Goal: Contribute content: Contribute content

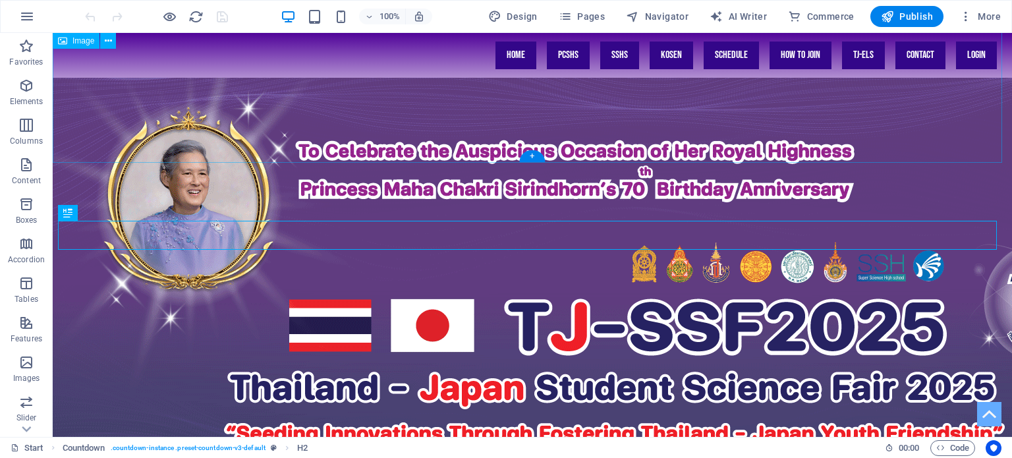
scroll to position [389, 0]
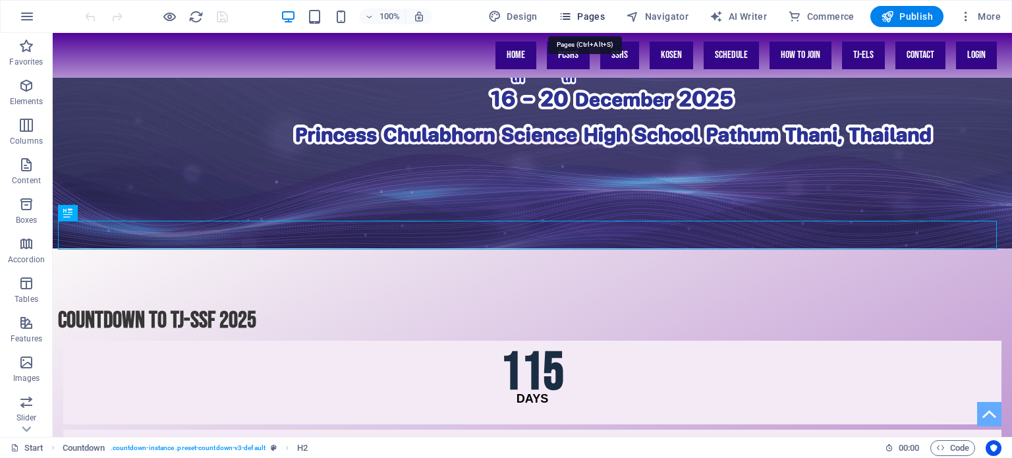
click at [588, 13] on span "Pages" at bounding box center [582, 16] width 46 height 13
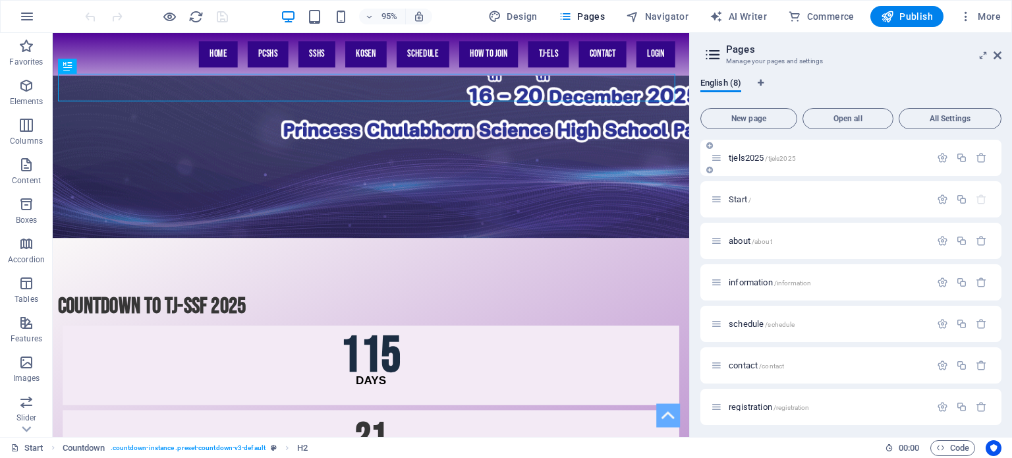
click at [749, 154] on span "tjels2025 /tjels2025" at bounding box center [762, 158] width 67 height 10
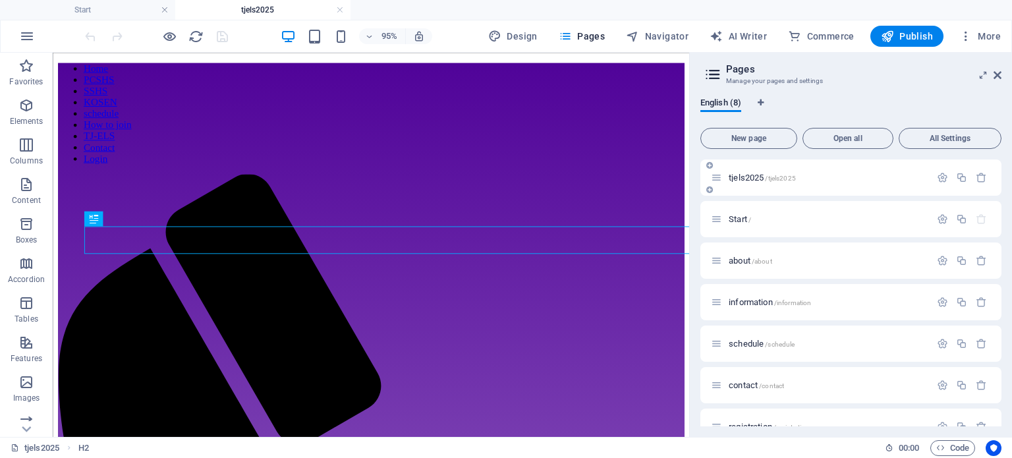
scroll to position [1345, 0]
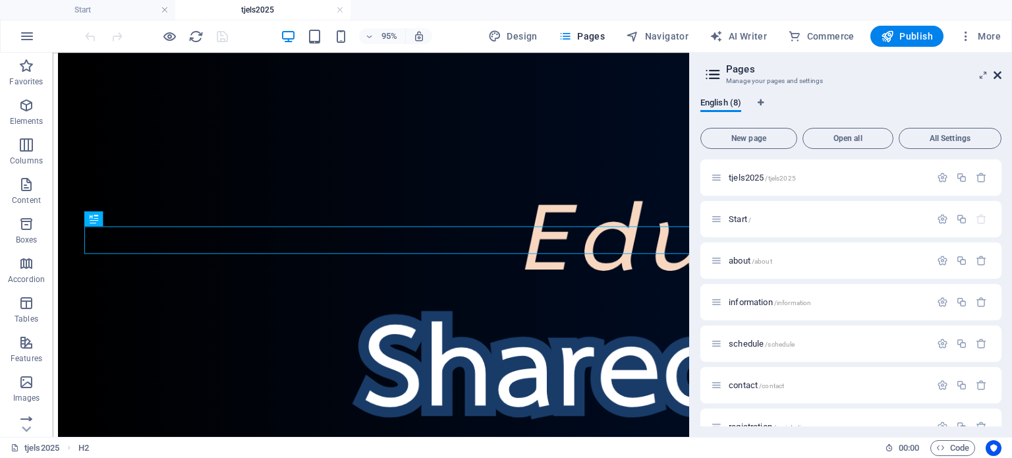
click at [999, 73] on icon at bounding box center [998, 75] width 8 height 11
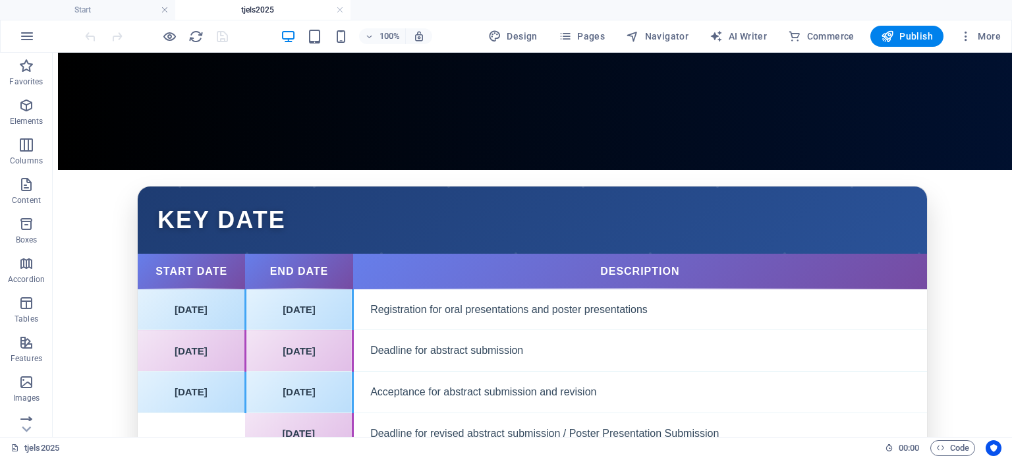
scroll to position [2702, 0]
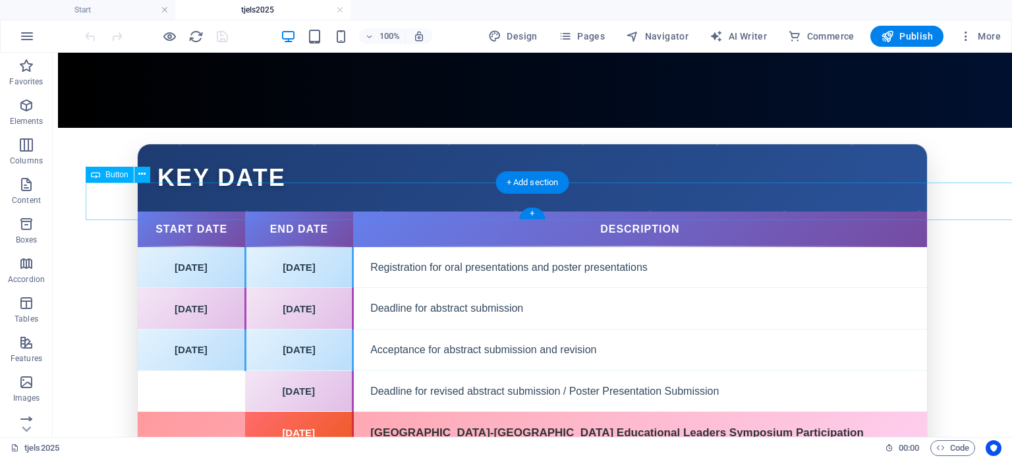
click at [142, 169] on icon at bounding box center [141, 174] width 7 height 14
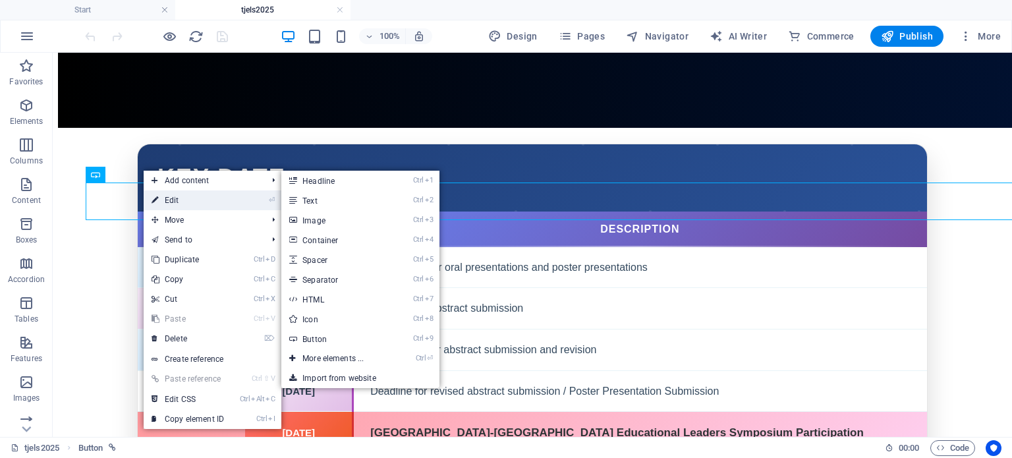
click at [158, 196] on icon at bounding box center [155, 200] width 7 height 20
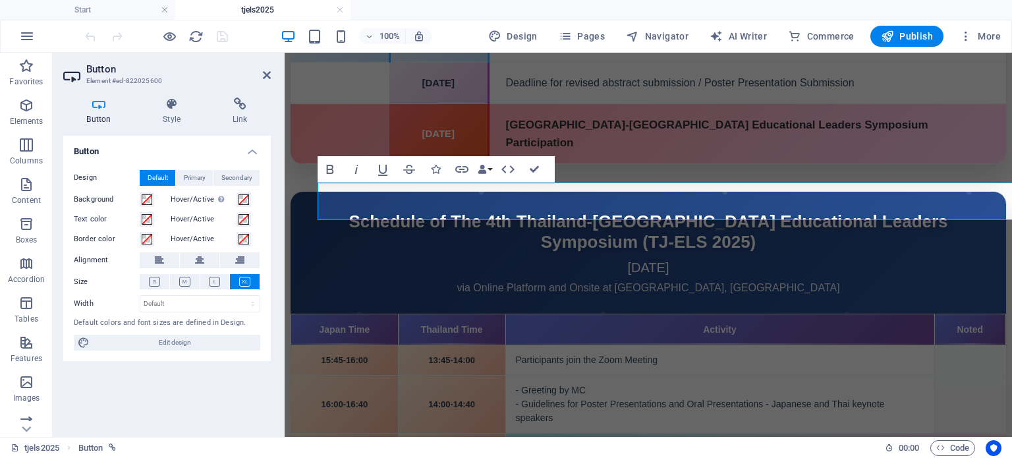
scroll to position [2517, 0]
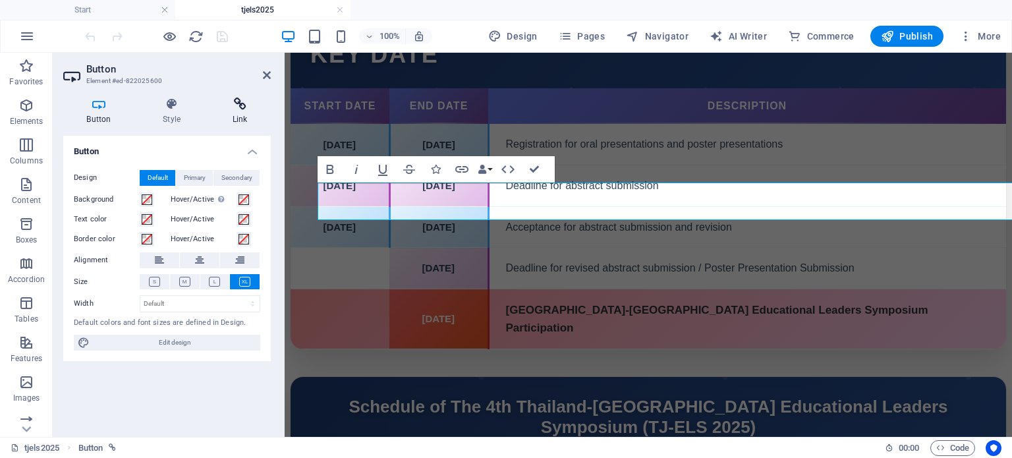
click at [224, 107] on icon at bounding box center [240, 104] width 62 height 13
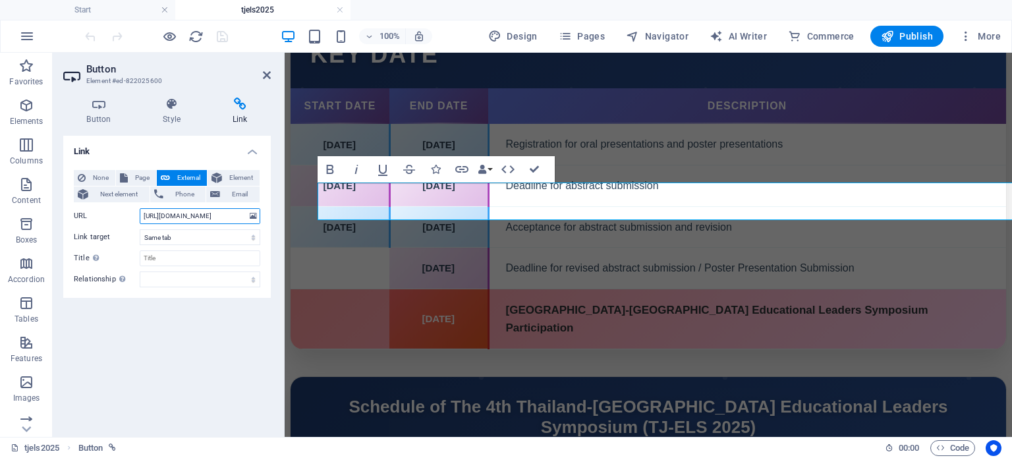
click at [186, 219] on input "https://drive.google.com/uc?export=download&id=1u5KucLxYRNgXgqbibwUPJKGZZgBnymQb" at bounding box center [200, 216] width 121 height 16
drag, startPoint x: 540, startPoint y: 170, endPoint x: 486, endPoint y: 117, distance: 75.5
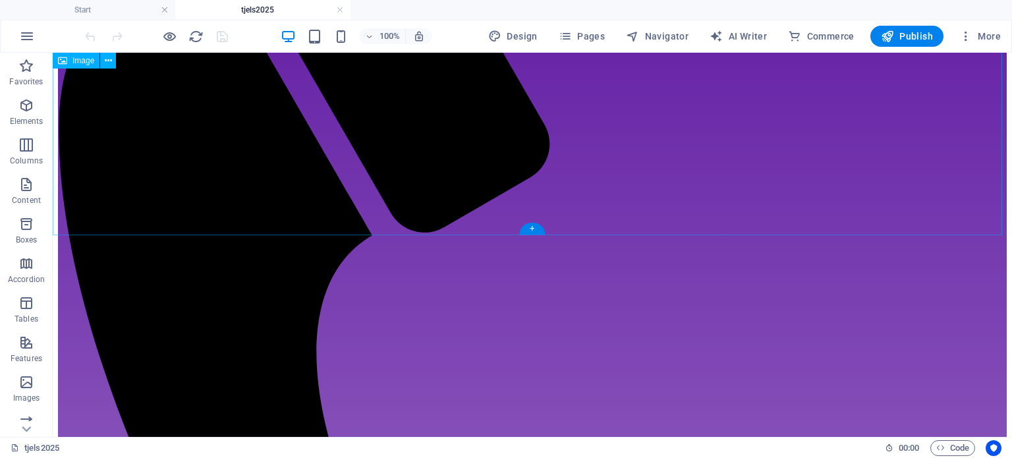
scroll to position [330, 0]
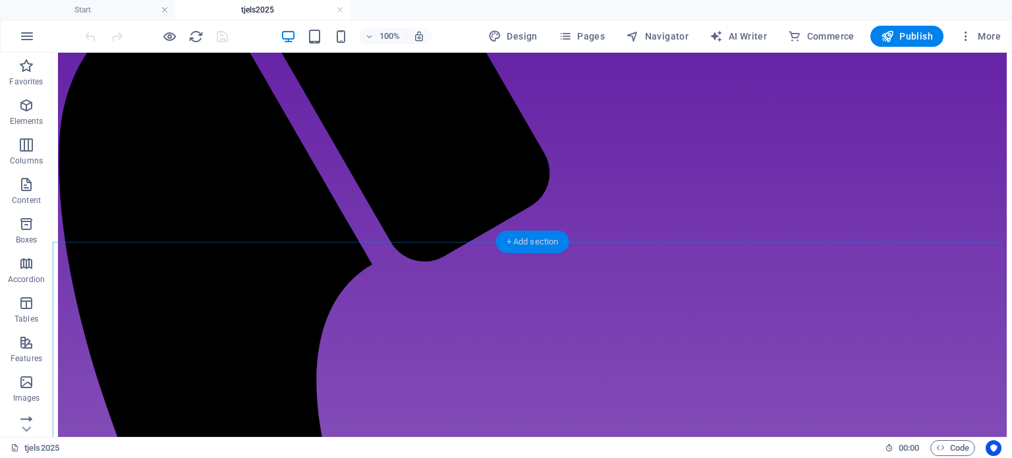
click at [519, 244] on div "+ Add section" at bounding box center [532, 242] width 73 height 22
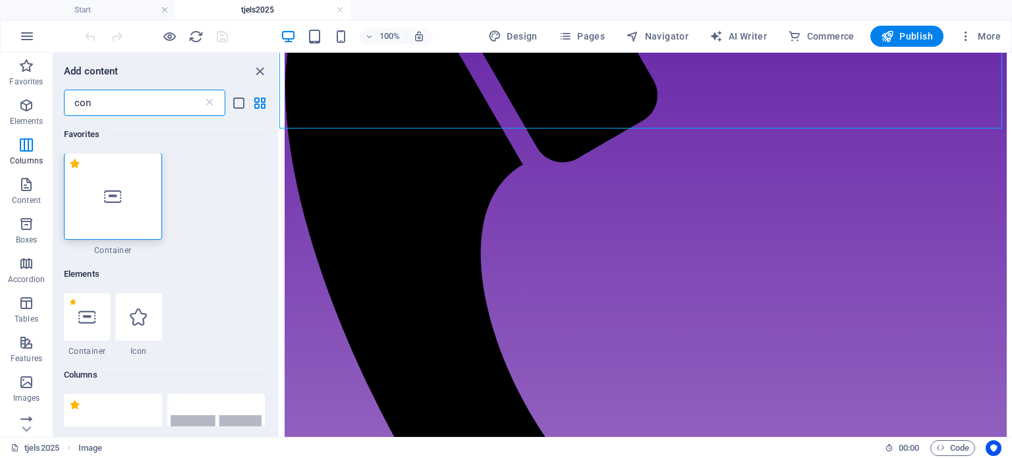
scroll to position [0, 0]
type input "con"
click at [127, 217] on div at bounding box center [113, 197] width 98 height 87
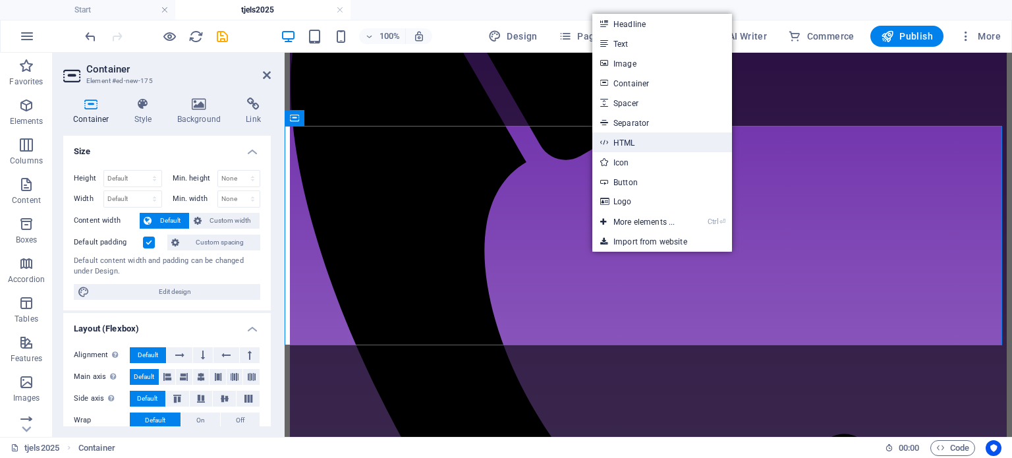
click at [646, 142] on link "HTML" at bounding box center [663, 142] width 140 height 20
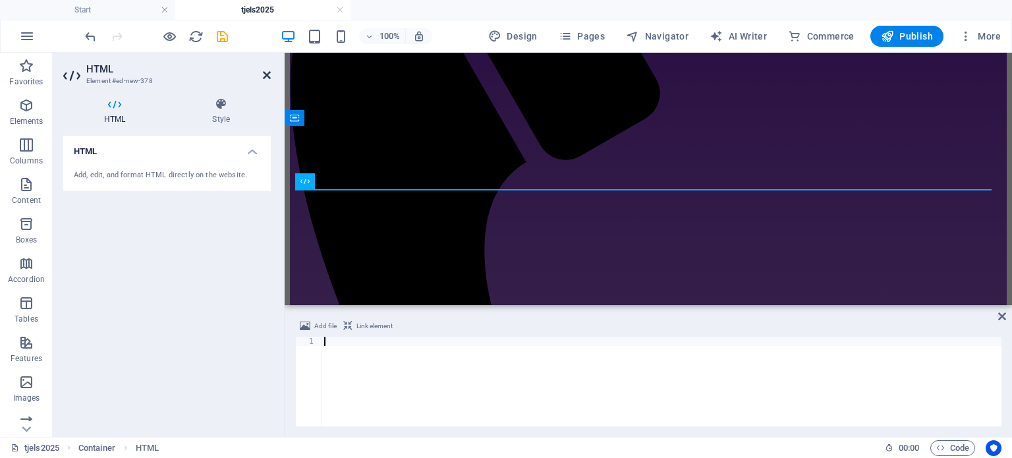
click at [264, 72] on icon at bounding box center [267, 75] width 8 height 11
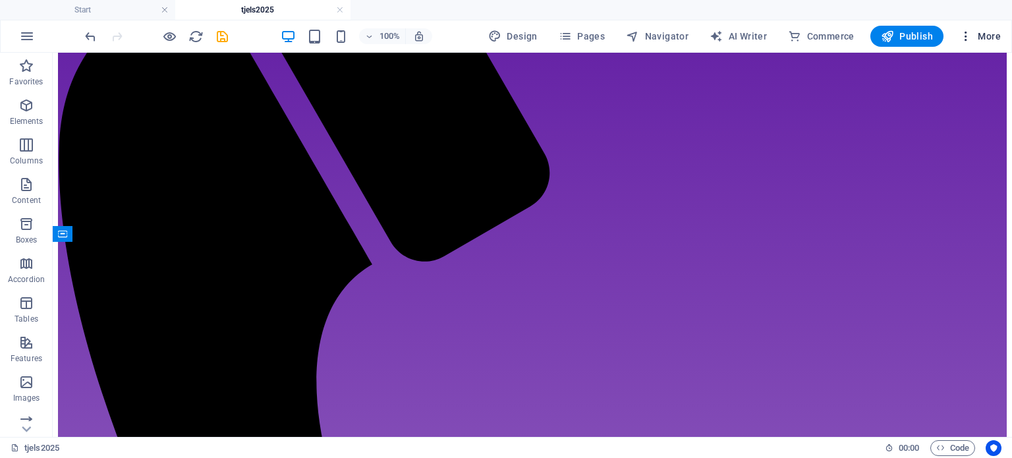
click at [962, 30] on icon "button" at bounding box center [966, 36] width 13 height 13
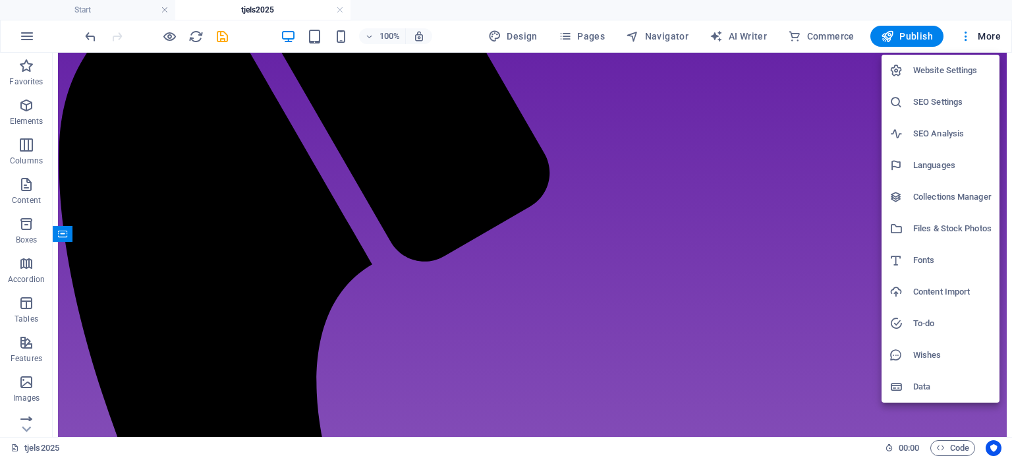
click at [242, 105] on div at bounding box center [506, 229] width 1012 height 458
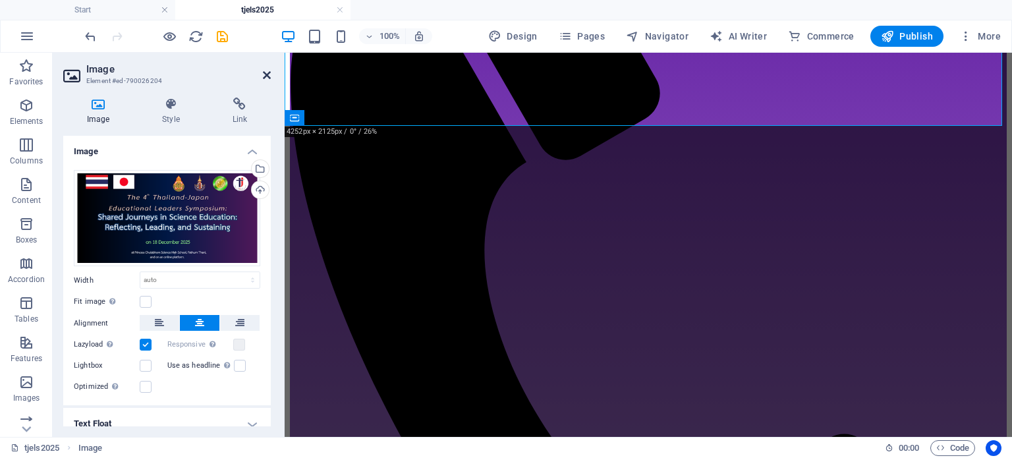
click at [266, 72] on icon at bounding box center [267, 75] width 8 height 11
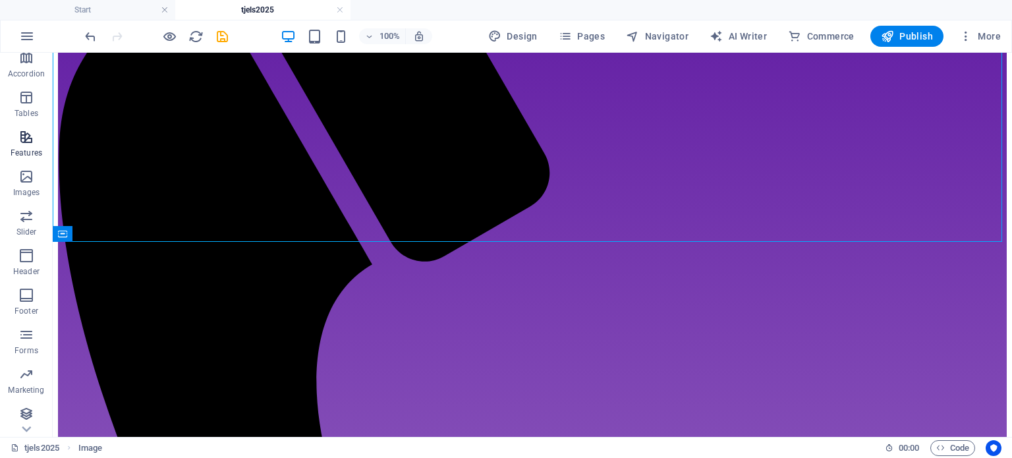
scroll to position [248, 0]
click at [26, 297] on icon "button" at bounding box center [26, 293] width 16 height 16
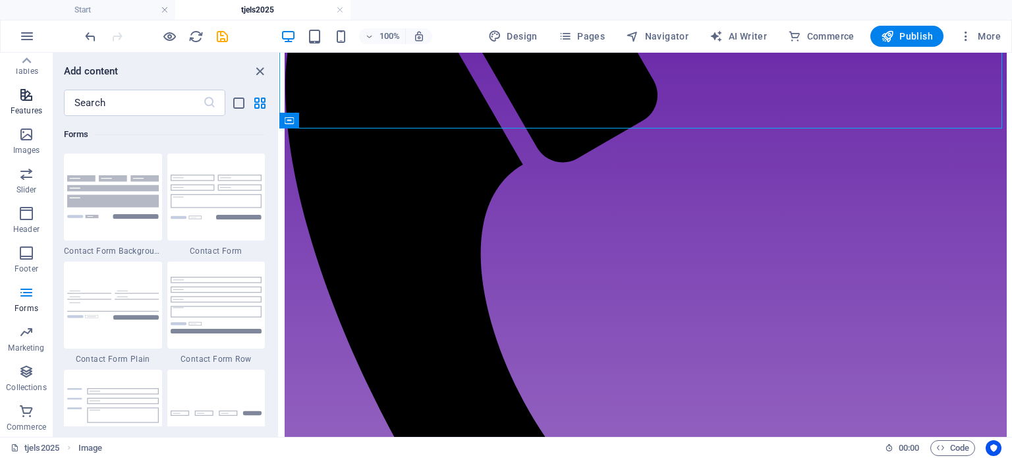
click at [22, 103] on span "Features" at bounding box center [26, 103] width 53 height 32
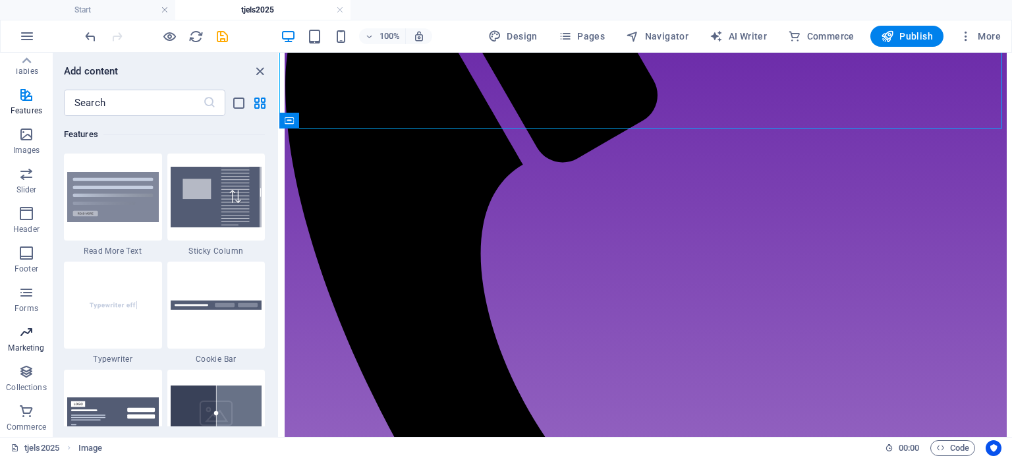
scroll to position [0, 0]
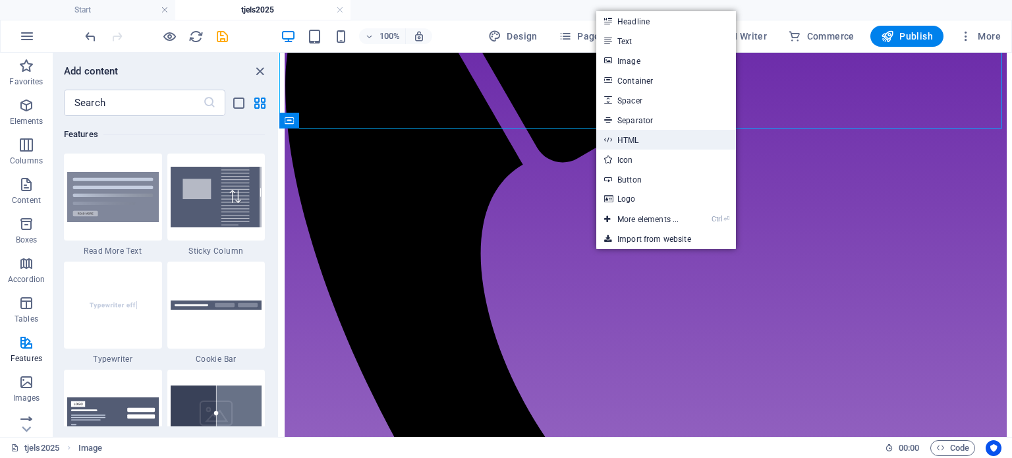
click at [651, 142] on link "HTML" at bounding box center [666, 140] width 140 height 20
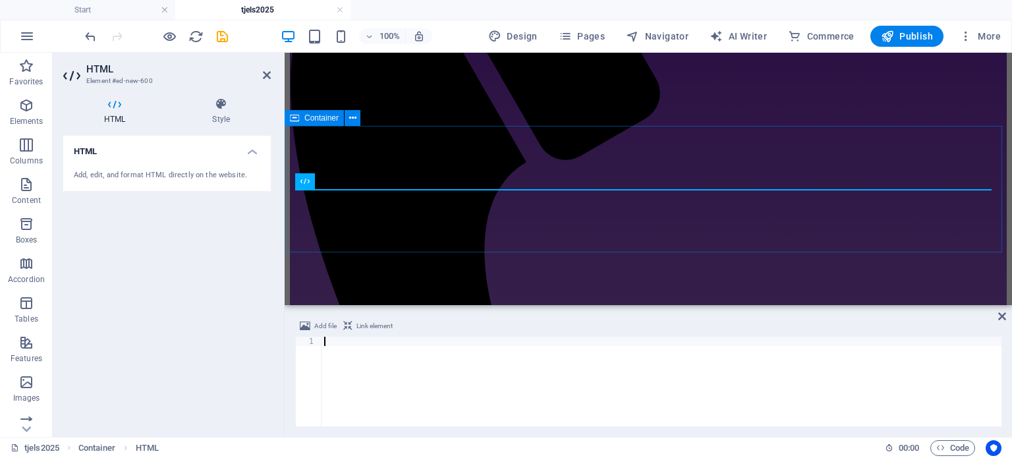
paste textarea "</a>"
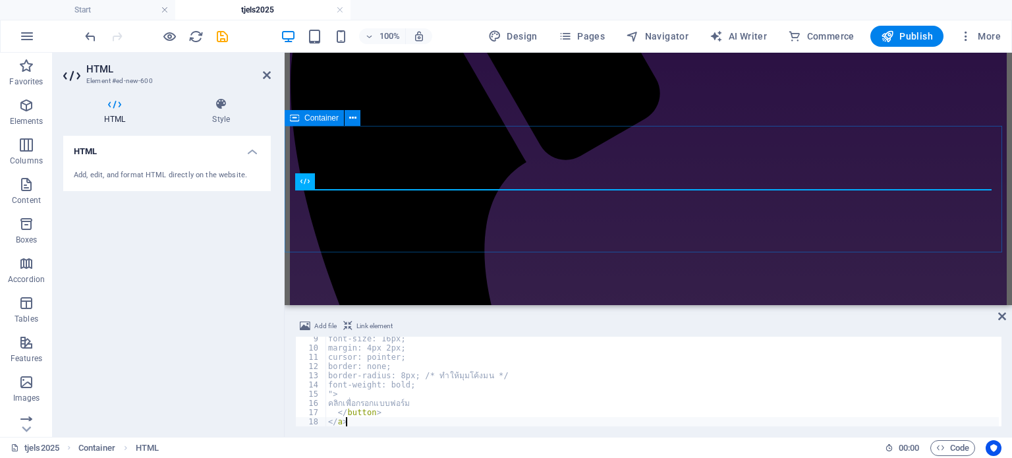
scroll to position [76, 0]
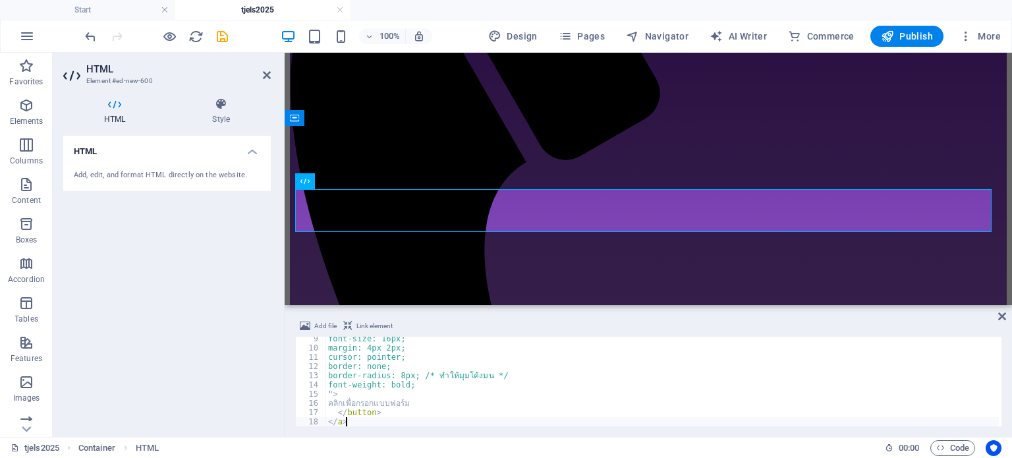
click at [427, 405] on div "font-size: 16px; margin: 4px 2px; cursor: pointer; border: none; border-radius:…" at bounding box center [677, 386] width 703 height 105
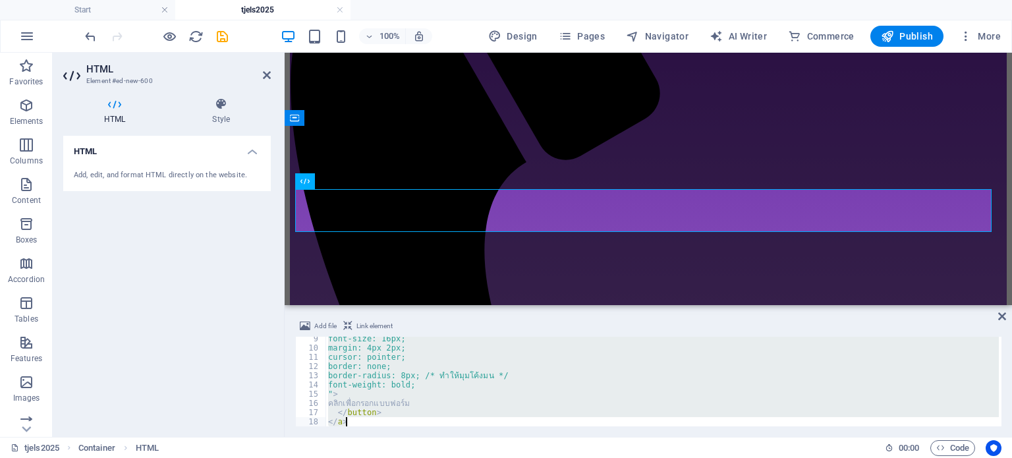
paste textarea "</div"
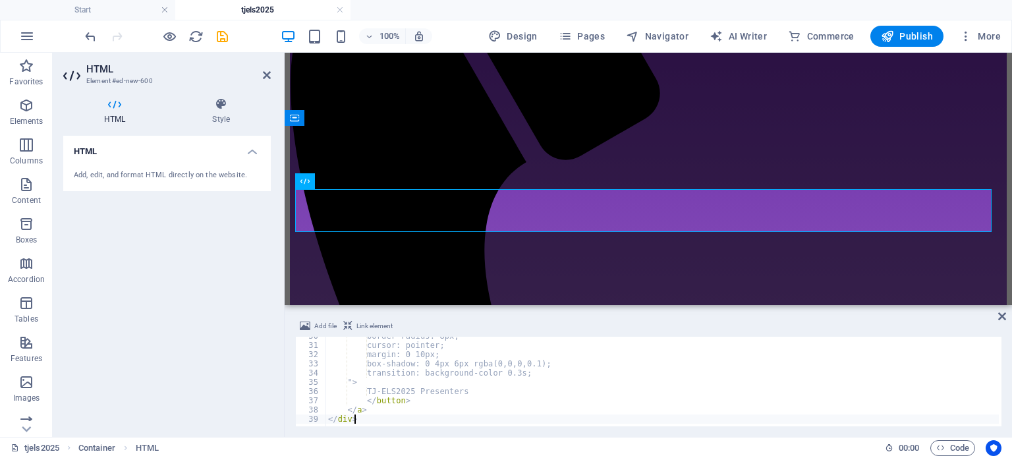
scroll to position [273, 0]
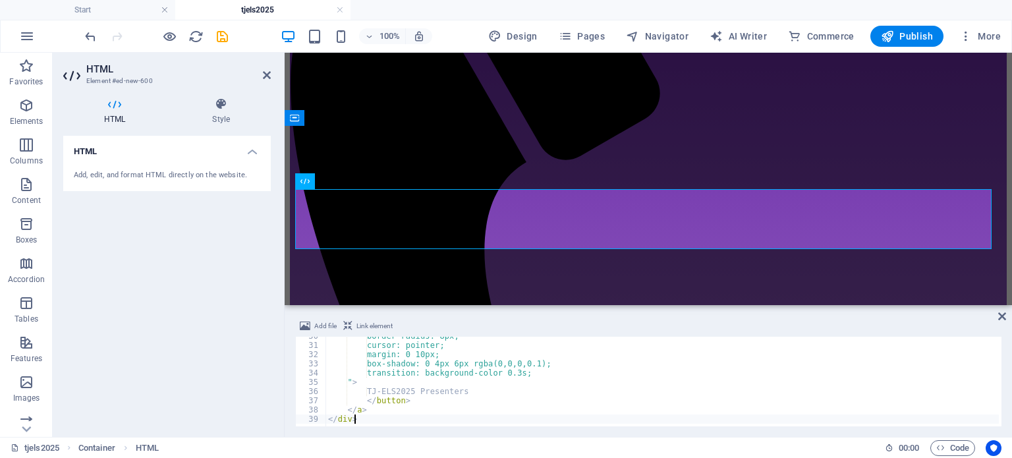
click at [380, 390] on div "border-radius: 8px; cursor: pointer; margin: 0 10px; box-shadow: 0 4px 6px rgba…" at bounding box center [686, 384] width 720 height 105
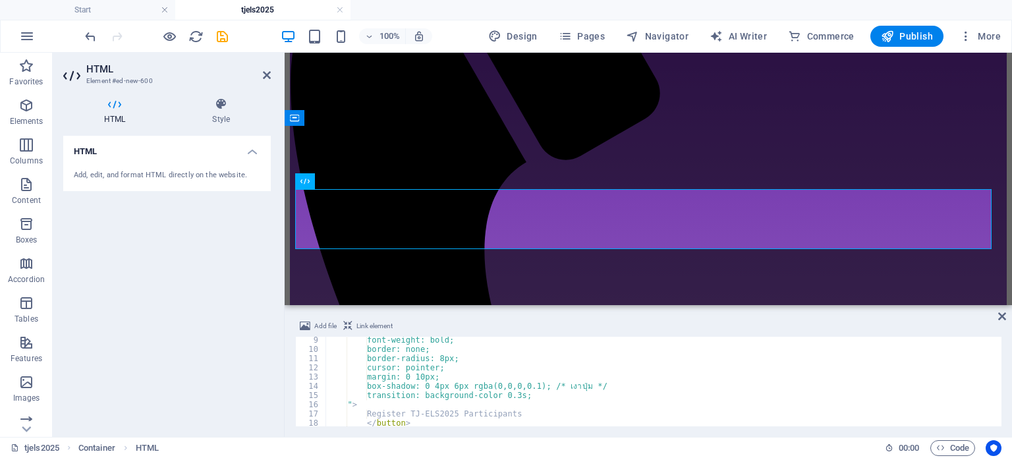
scroll to position [115, 0]
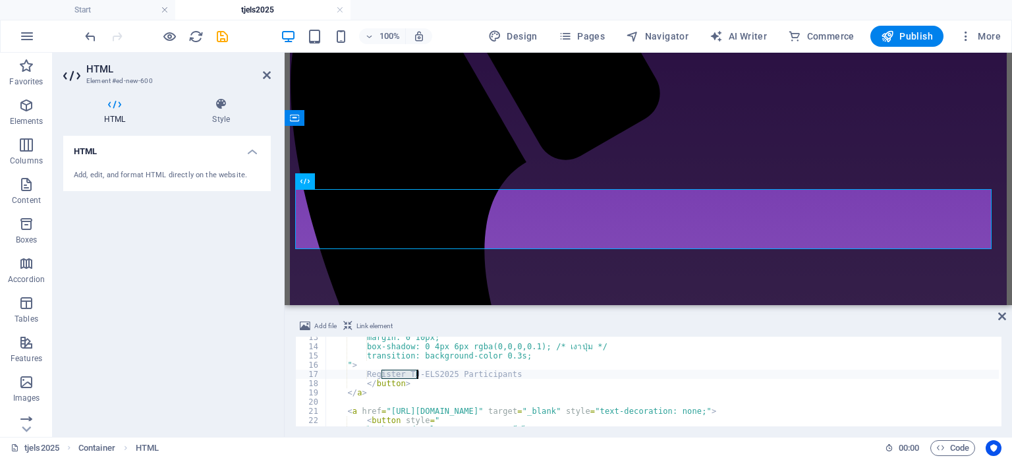
drag, startPoint x: 382, startPoint y: 373, endPoint x: 417, endPoint y: 377, distance: 34.5
click at [417, 377] on div "margin: 0 10px; box-shadow: 0 4px 6px rgba(0,0,0,0.1); /* เงาปุ่ม */ transition…" at bounding box center [686, 385] width 720 height 105
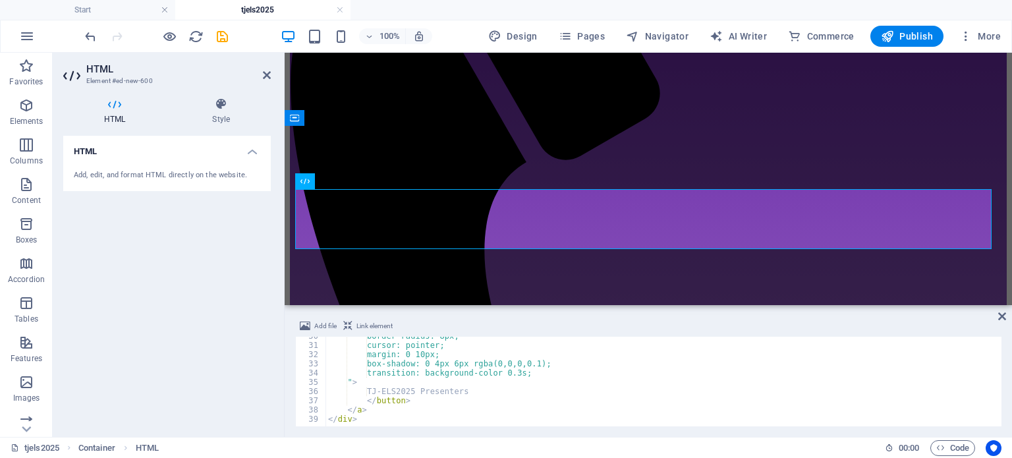
click at [379, 392] on div "border-radius: 8px; cursor: pointer; margin: 0 10px; box-shadow: 0 4px 6px rgba…" at bounding box center [686, 384] width 720 height 105
paste textarea "Register"
type textarea "Register TJ-ELS2025 Presenters"
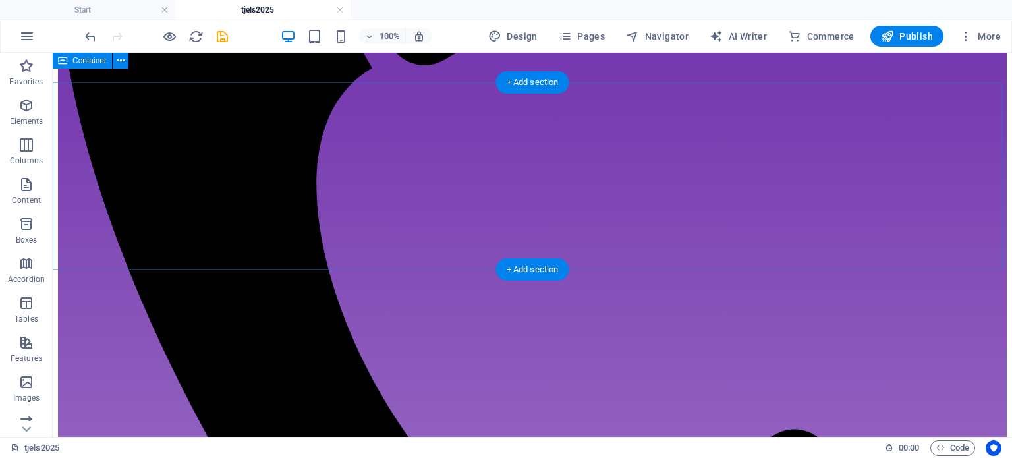
scroll to position [461, 0]
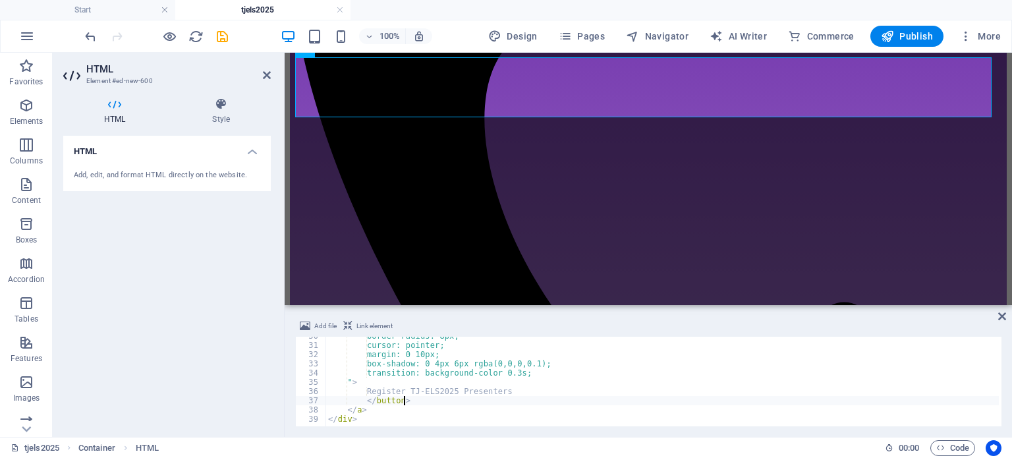
click at [449, 403] on div "border-radius: 8px; cursor: pointer; margin: 0 10px; box-shadow: 0 4px 6px rgba…" at bounding box center [686, 384] width 720 height 105
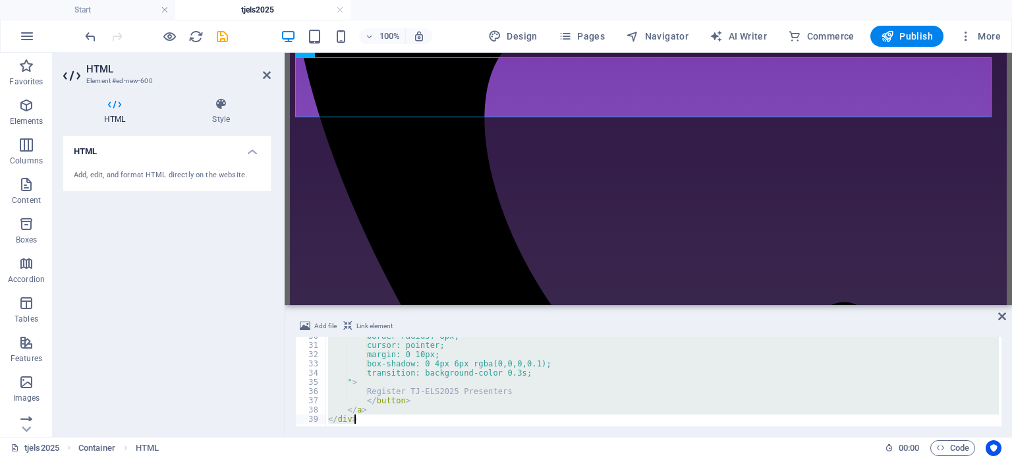
click at [441, 363] on div "border-radius: 8px; cursor: pointer; margin: 0 10px; box-shadow: 0 4px 6px rgba…" at bounding box center [663, 382] width 674 height 90
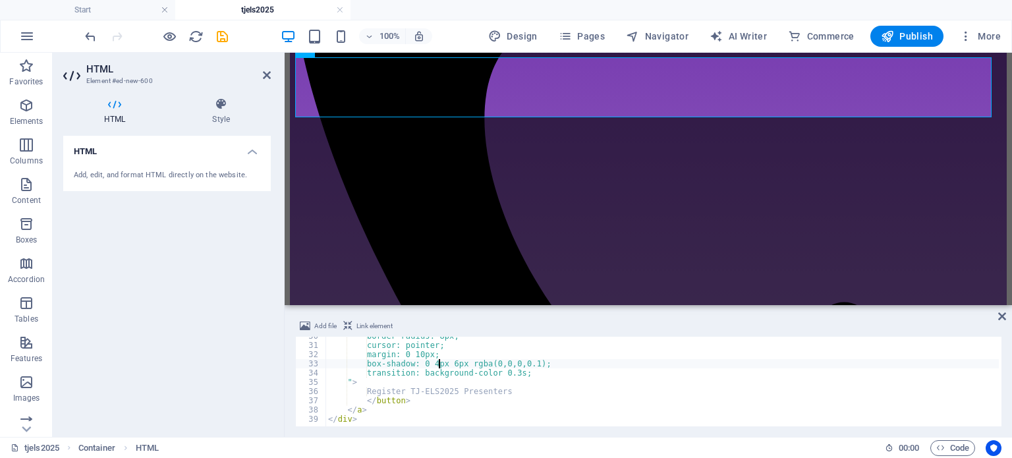
click at [441, 363] on div "border-radius: 8px; cursor: pointer; margin: 0 10px; box-shadow: 0 4px 6px rgba…" at bounding box center [686, 384] width 720 height 105
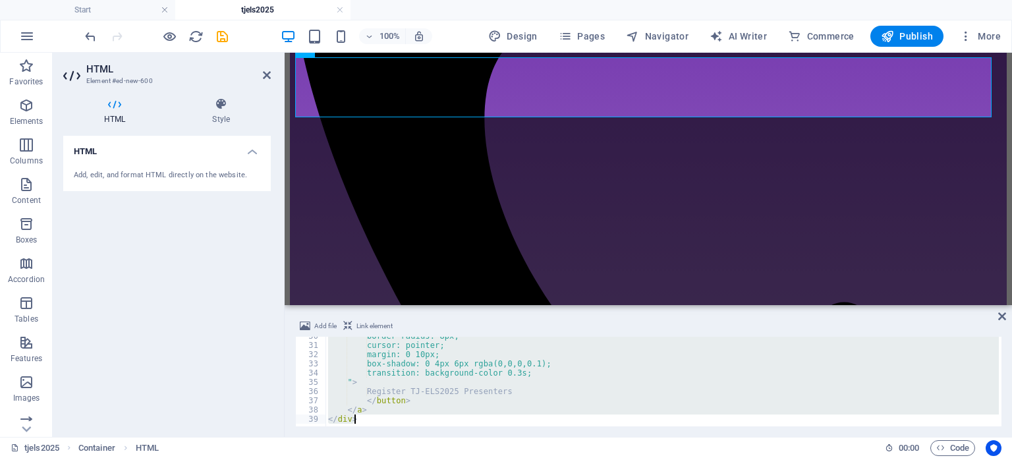
paste textarea
type textarea "</div>"
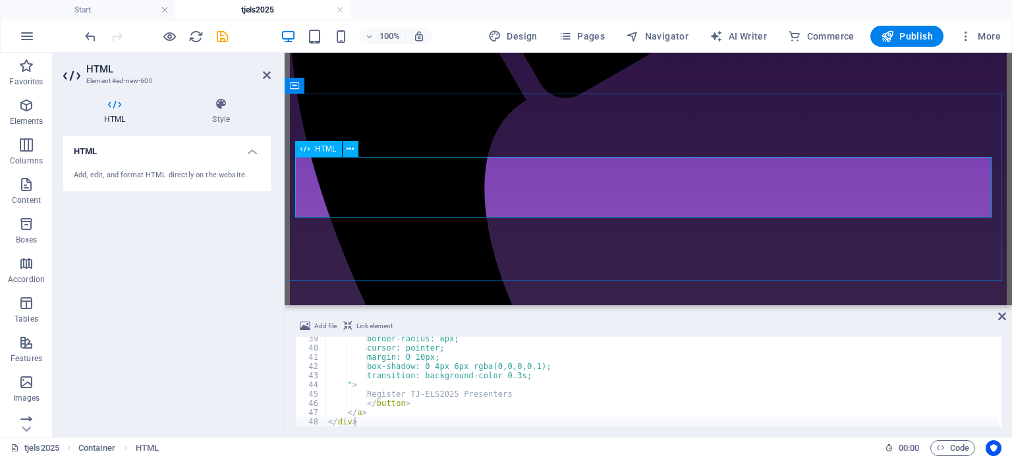
scroll to position [330, 0]
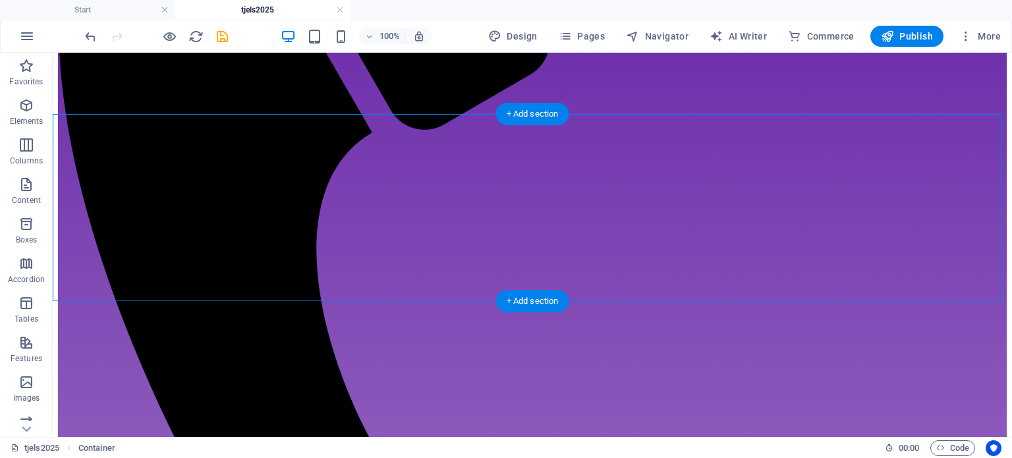
scroll to position [395, 0]
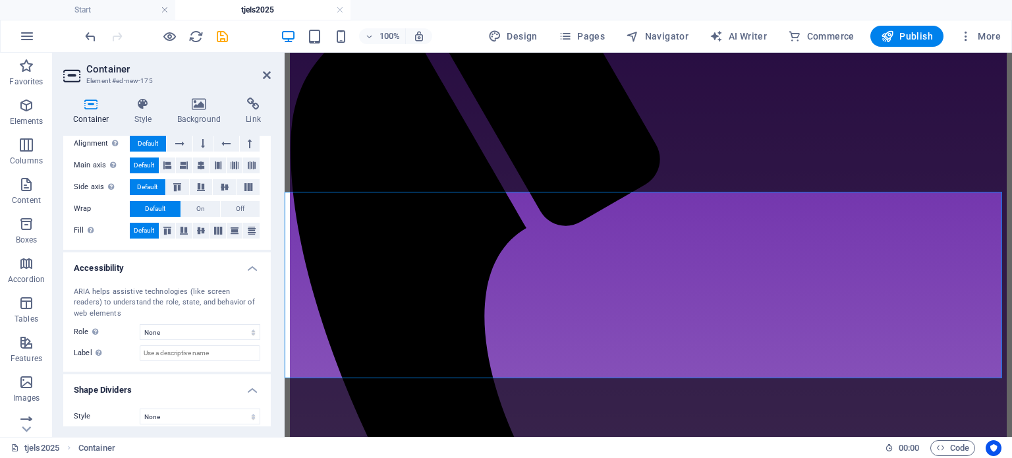
scroll to position [219, 0]
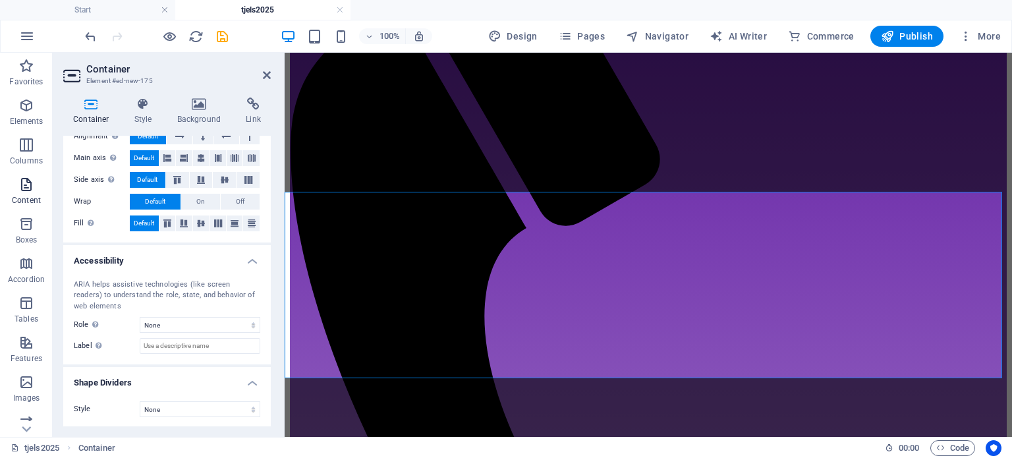
click at [28, 187] on icon "button" at bounding box center [26, 185] width 16 height 16
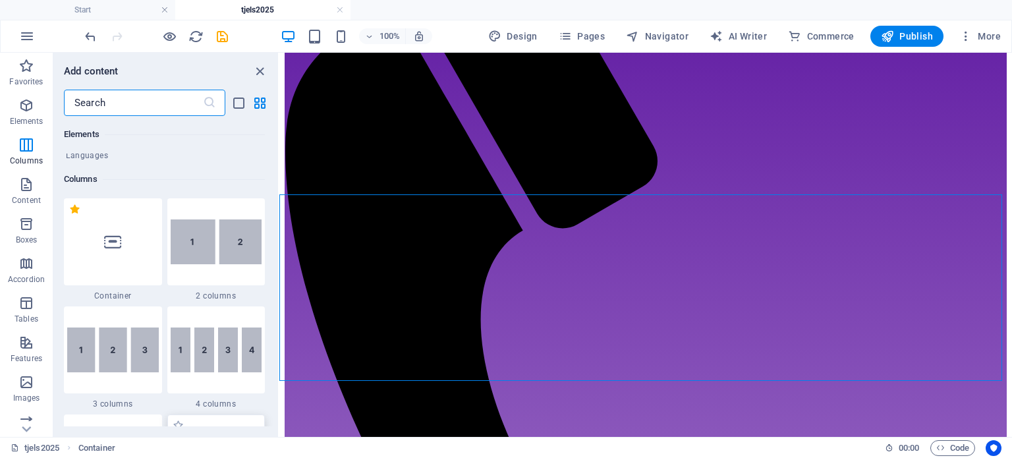
scroll to position [593, 0]
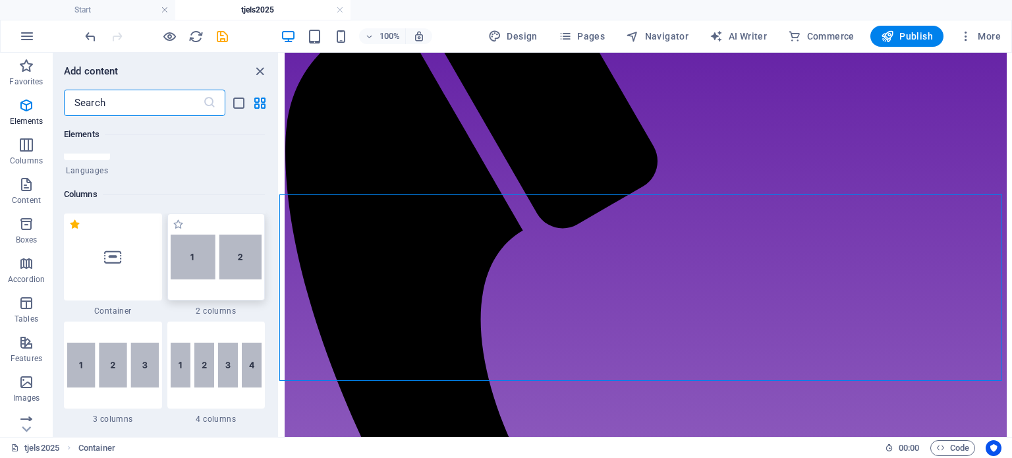
click at [204, 266] on img at bounding box center [217, 257] width 92 height 45
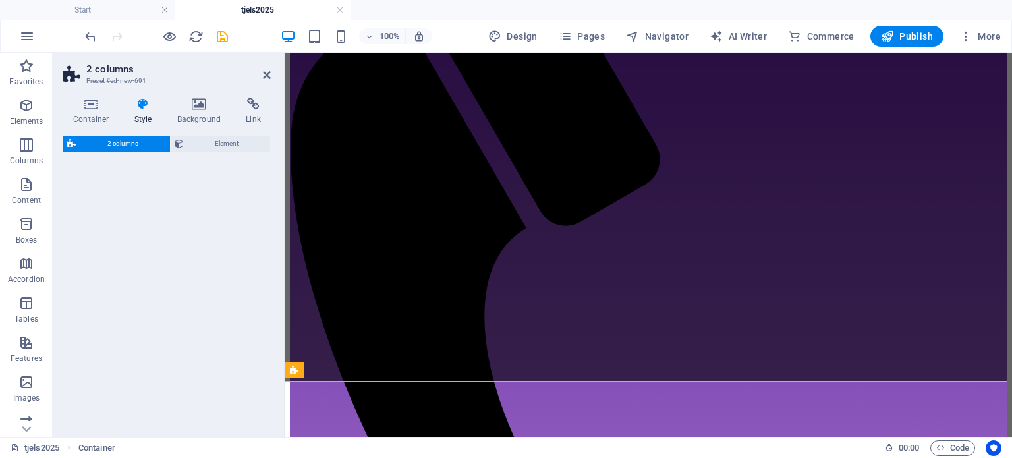
select select "rem"
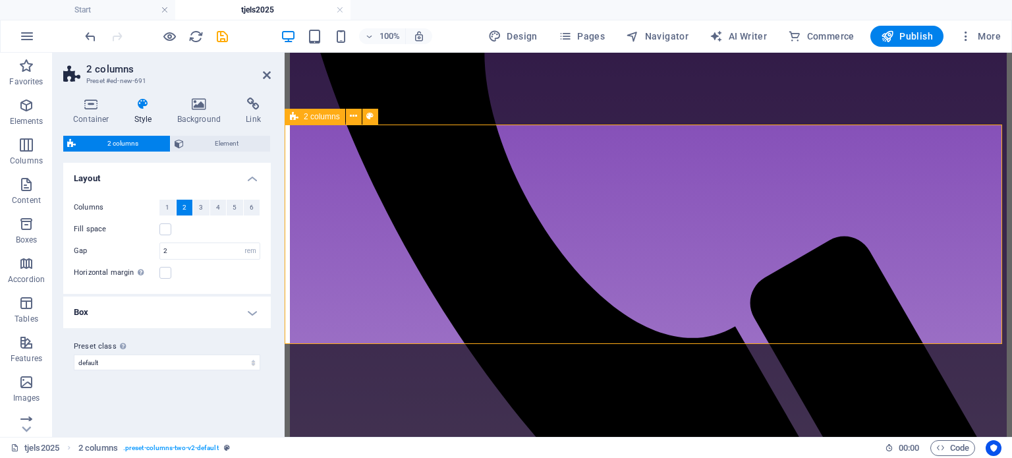
scroll to position [461, 0]
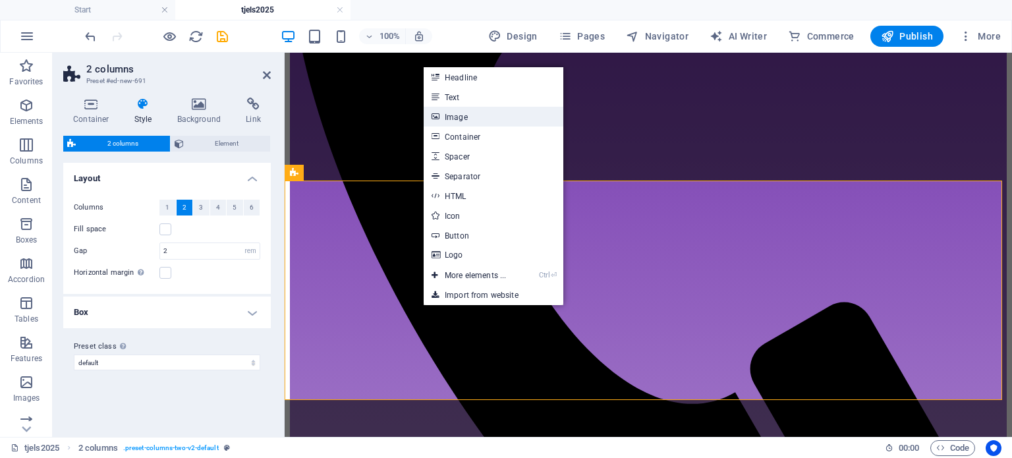
click at [457, 118] on link "Image" at bounding box center [494, 117] width 140 height 20
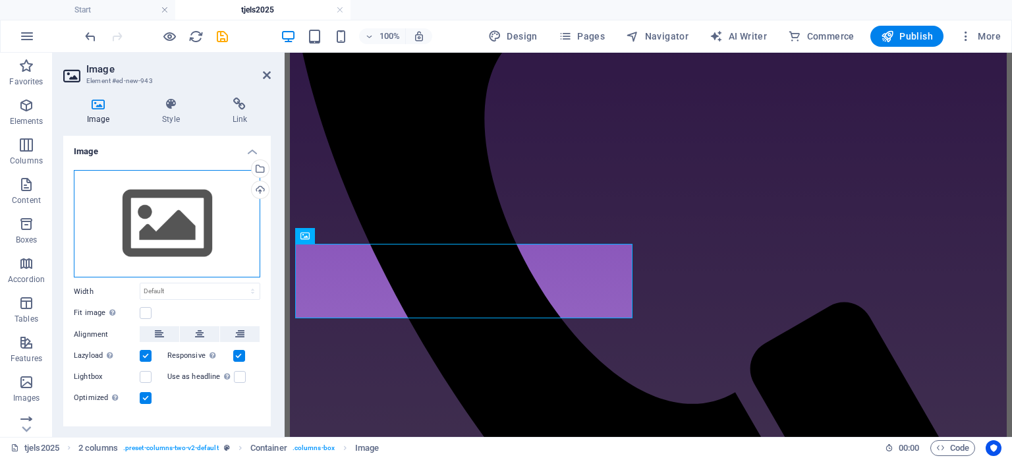
click at [178, 240] on div "Drag files here, click to choose files or select files from Files or our free s…" at bounding box center [167, 224] width 187 height 108
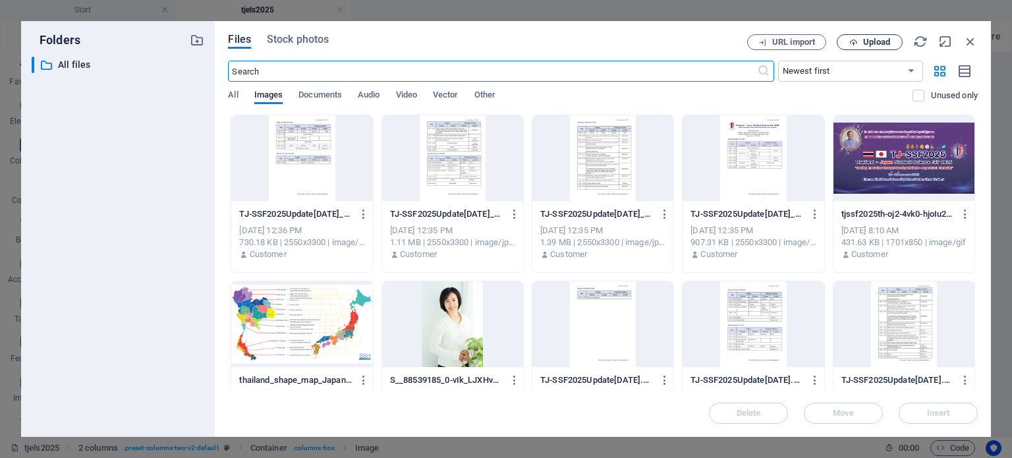
click at [852, 36] on button "Upload" at bounding box center [870, 42] width 66 height 16
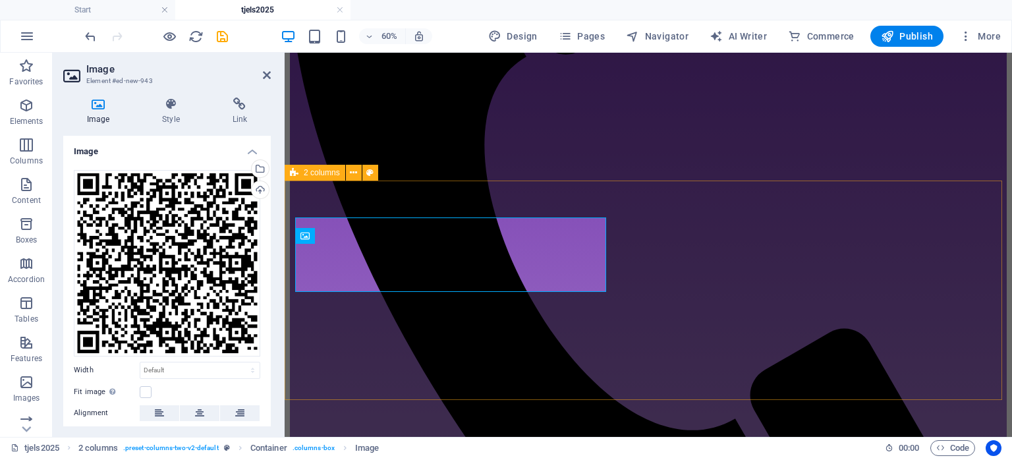
scroll to position [461, 0]
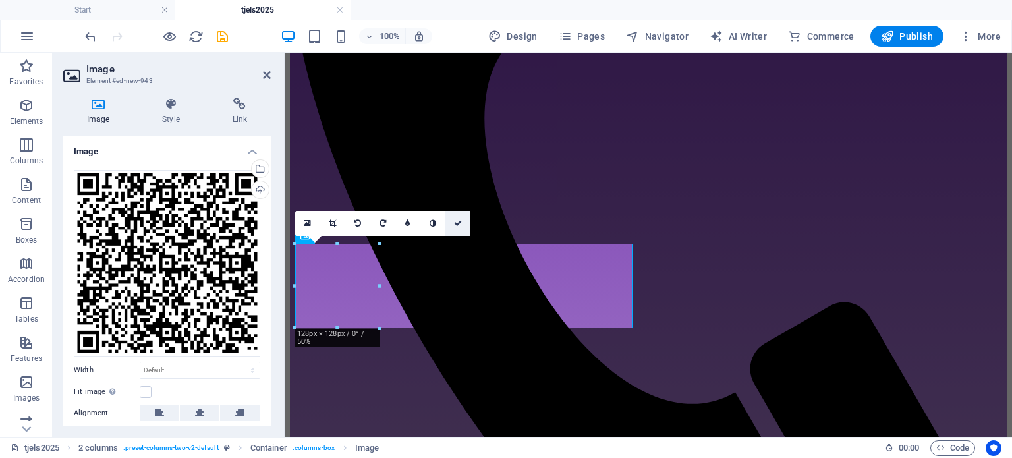
click at [455, 222] on icon at bounding box center [458, 223] width 8 height 8
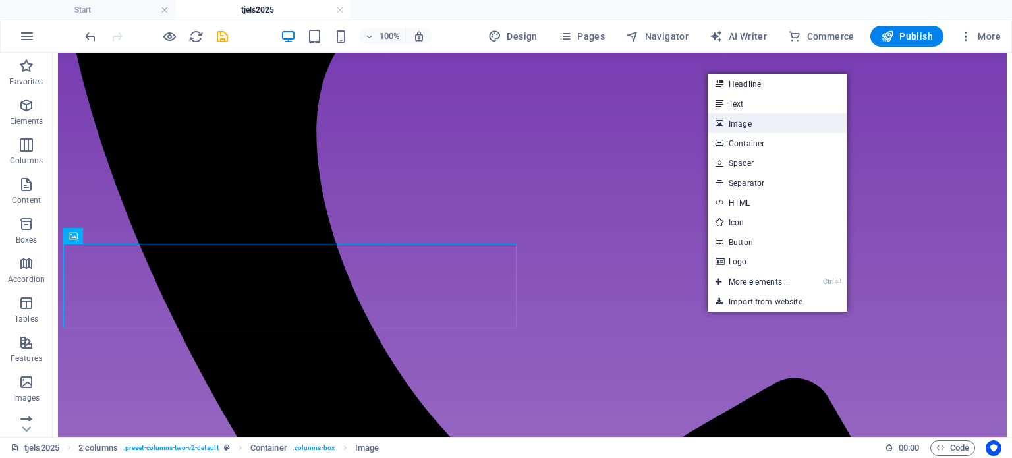
click at [749, 127] on link "Image" at bounding box center [778, 123] width 140 height 20
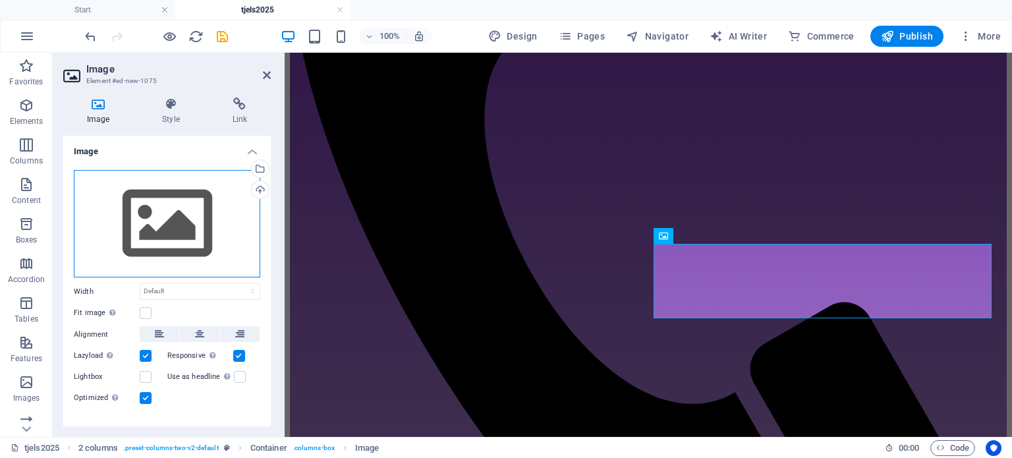
click at [176, 202] on div "Drag files here, click to choose files or select files from Files or our free s…" at bounding box center [167, 224] width 187 height 108
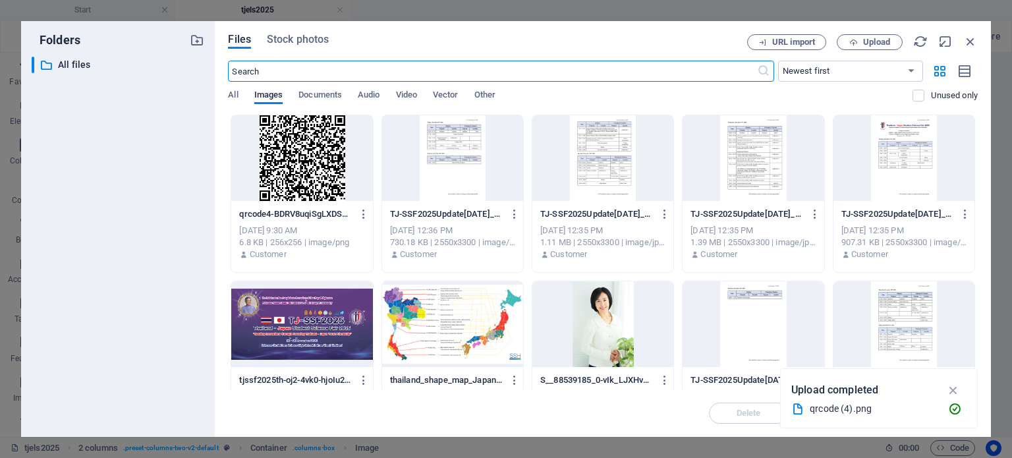
scroll to position [435, 0]
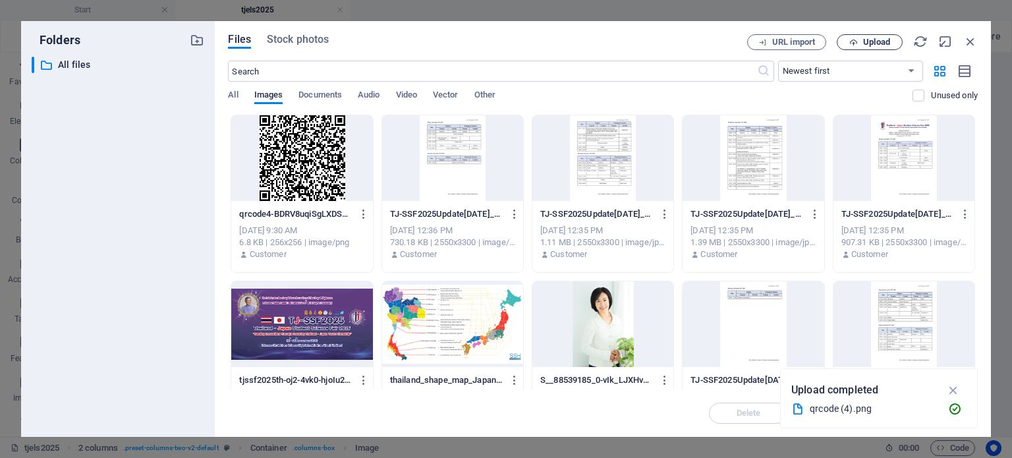
click at [841, 41] on button "Upload" at bounding box center [870, 42] width 66 height 16
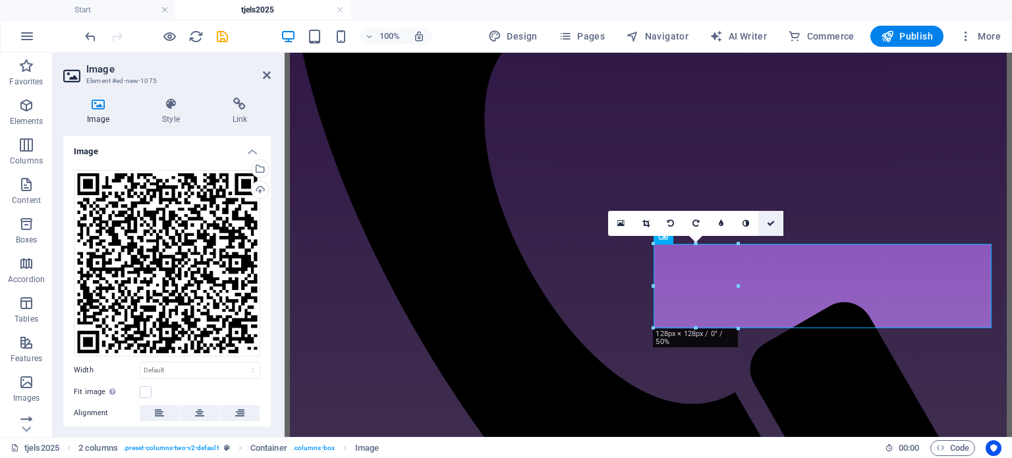
click at [765, 217] on link at bounding box center [771, 223] width 25 height 25
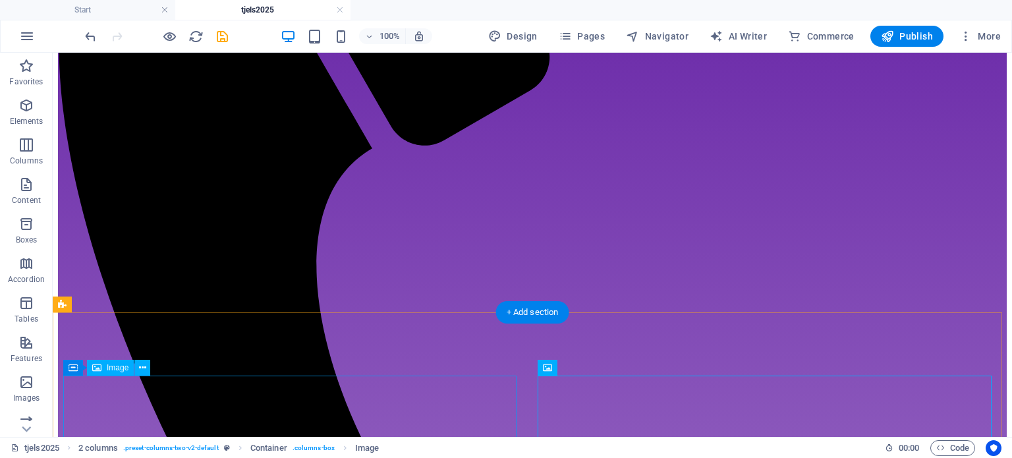
scroll to position [449, 0]
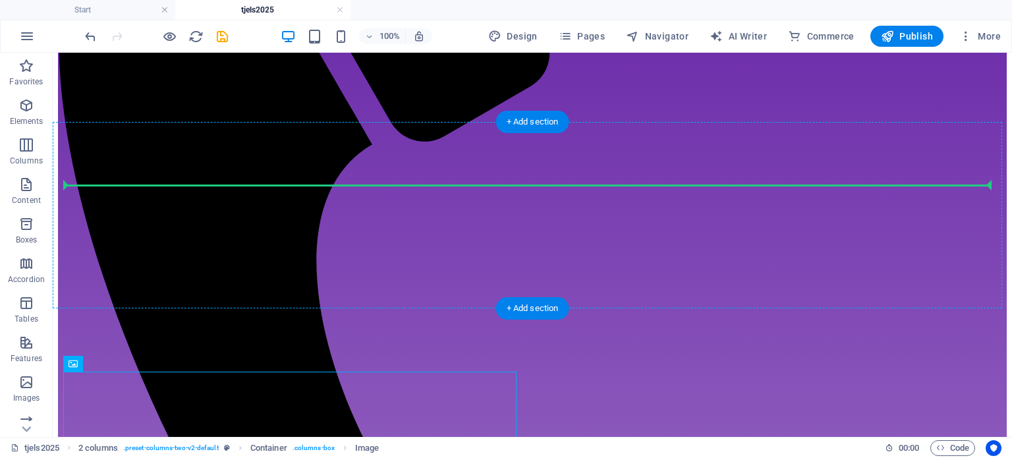
drag, startPoint x: 121, startPoint y: 397, endPoint x: 369, endPoint y: 186, distance: 325.9
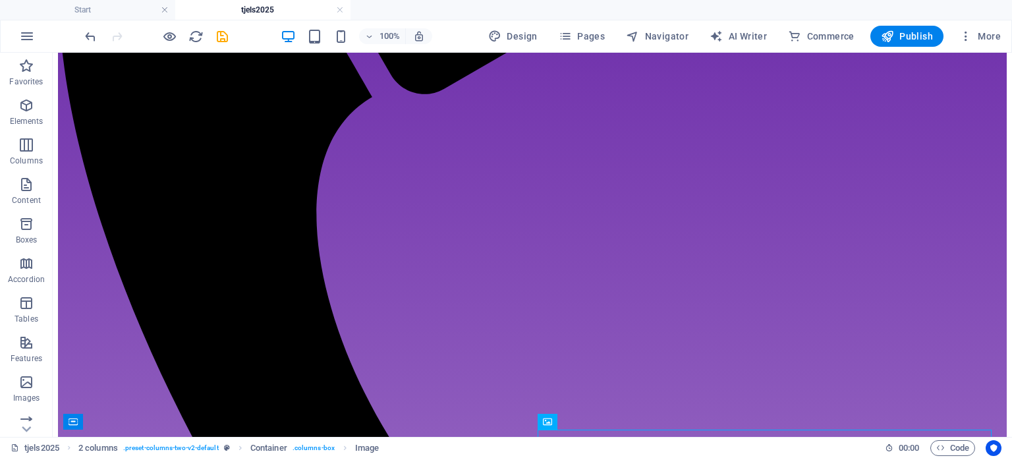
scroll to position [464, 0]
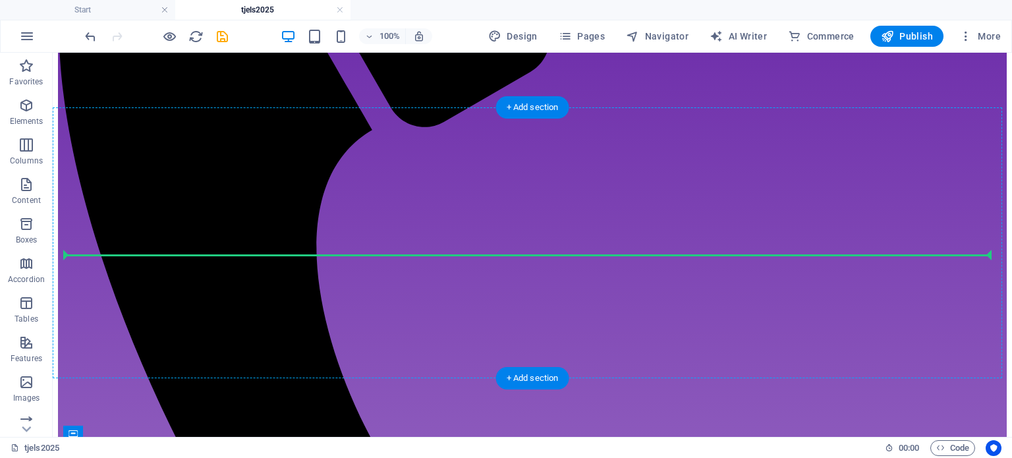
drag, startPoint x: 577, startPoint y: 357, endPoint x: 550, endPoint y: 233, distance: 127.3
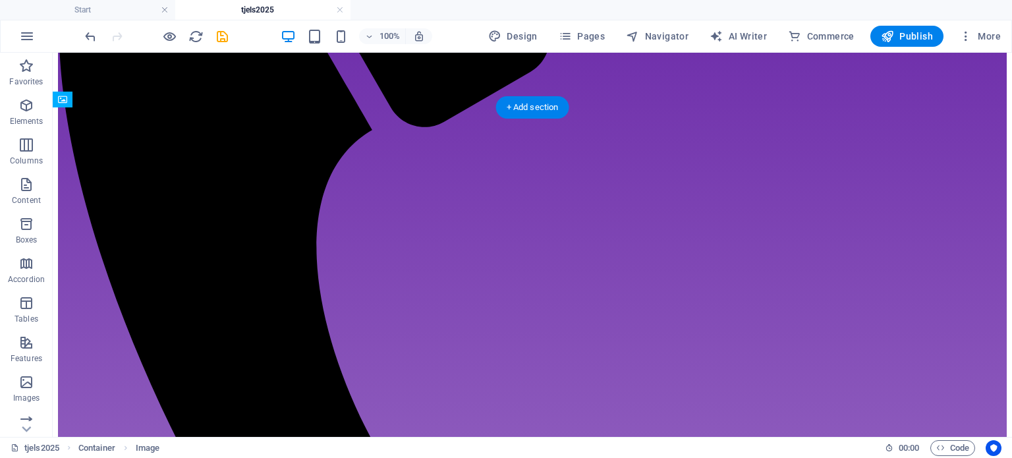
drag, startPoint x: 99, startPoint y: 291, endPoint x: 197, endPoint y: 342, distance: 110.5
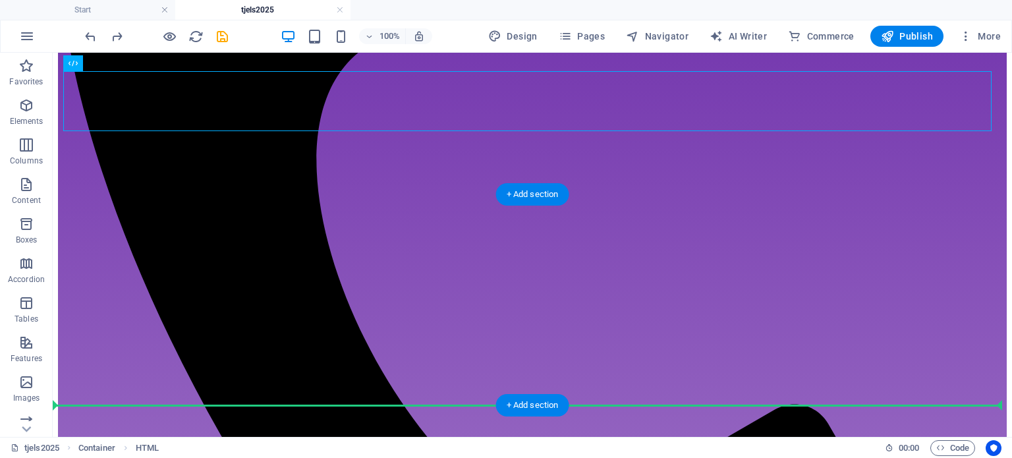
scroll to position [567, 0]
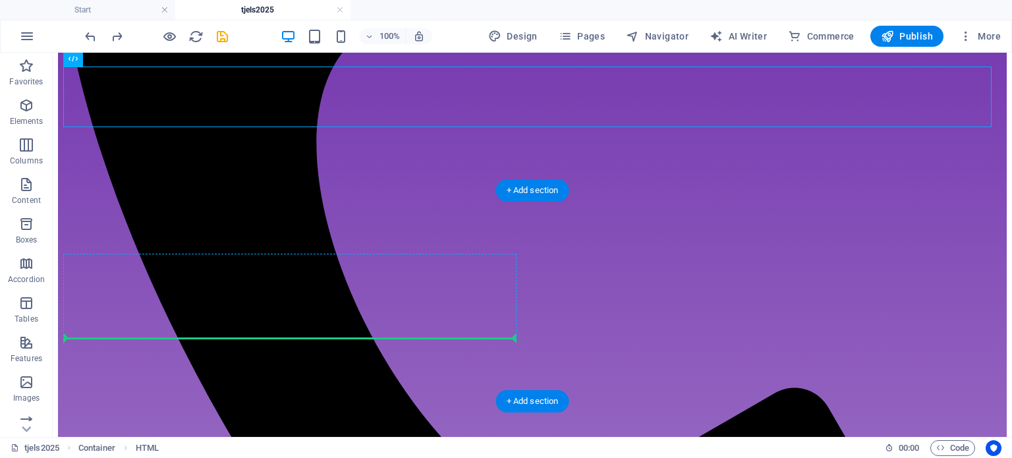
drag, startPoint x: 436, startPoint y: 154, endPoint x: 164, endPoint y: 301, distance: 309.1
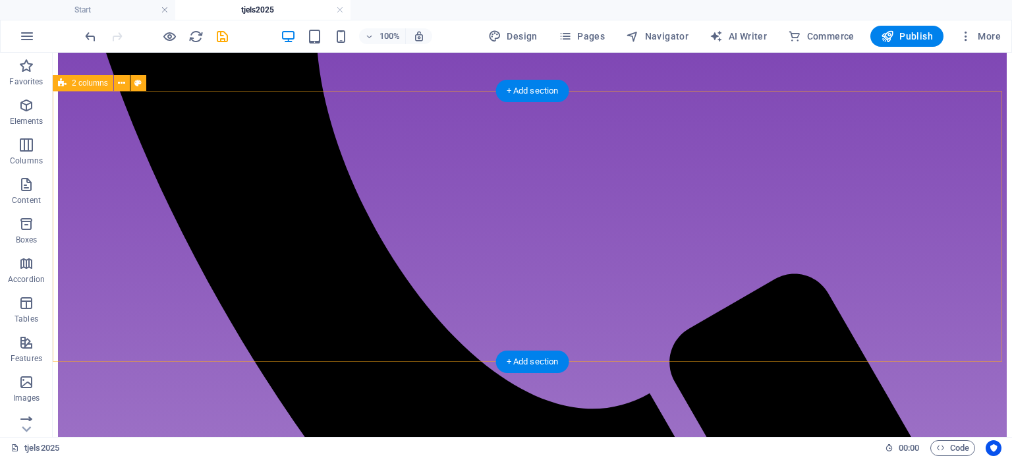
scroll to position [699, 0]
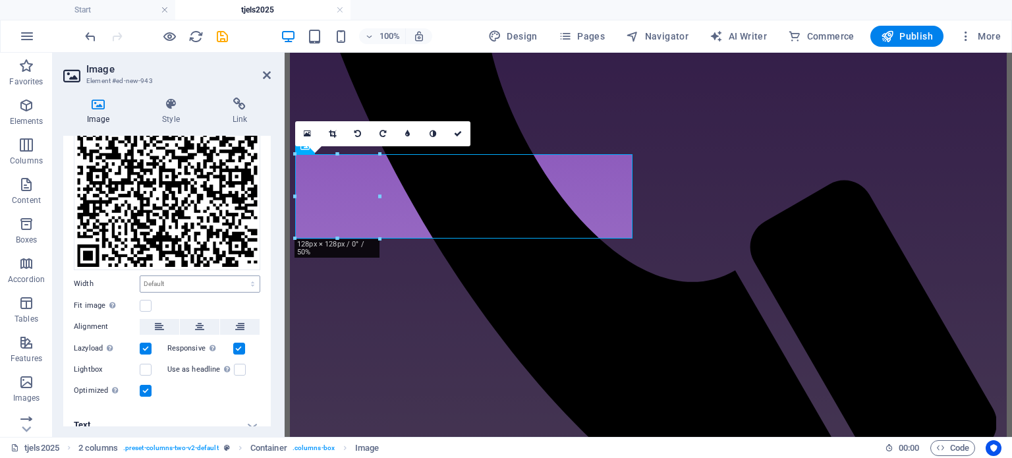
scroll to position [98, 0]
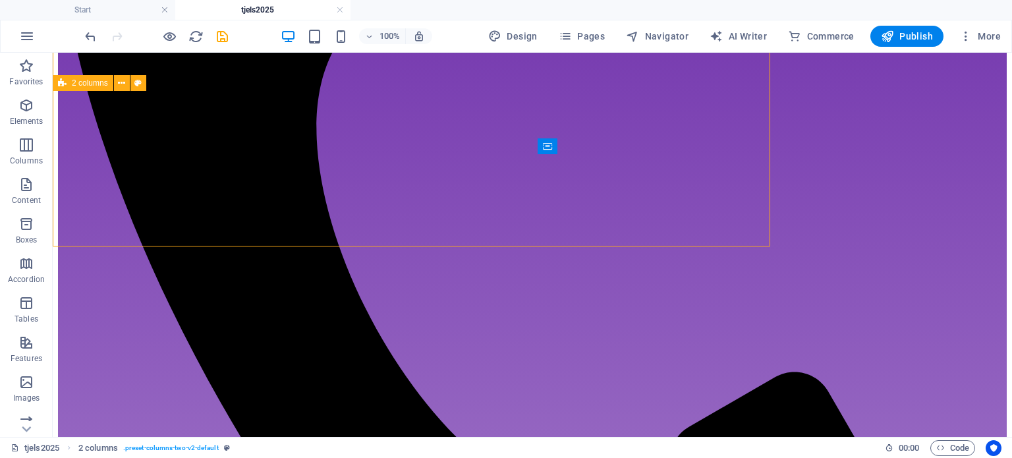
scroll to position [699, 0]
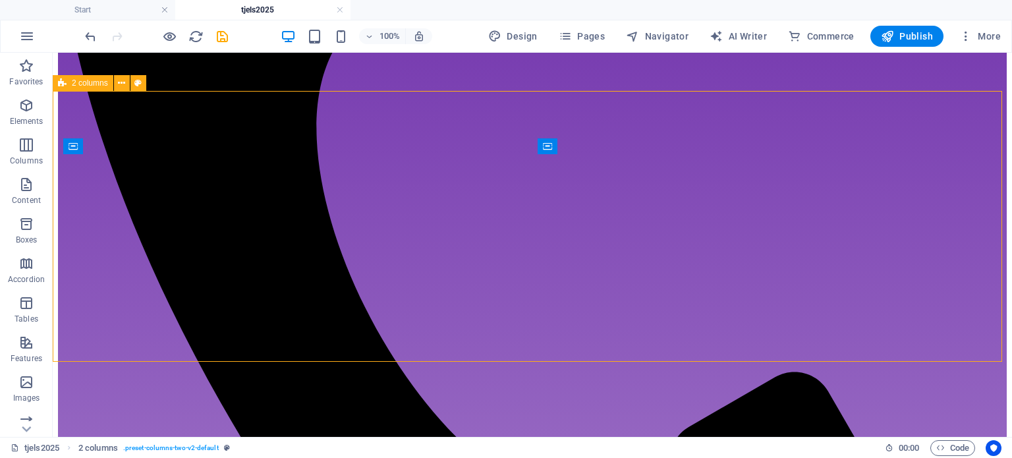
select select "rem"
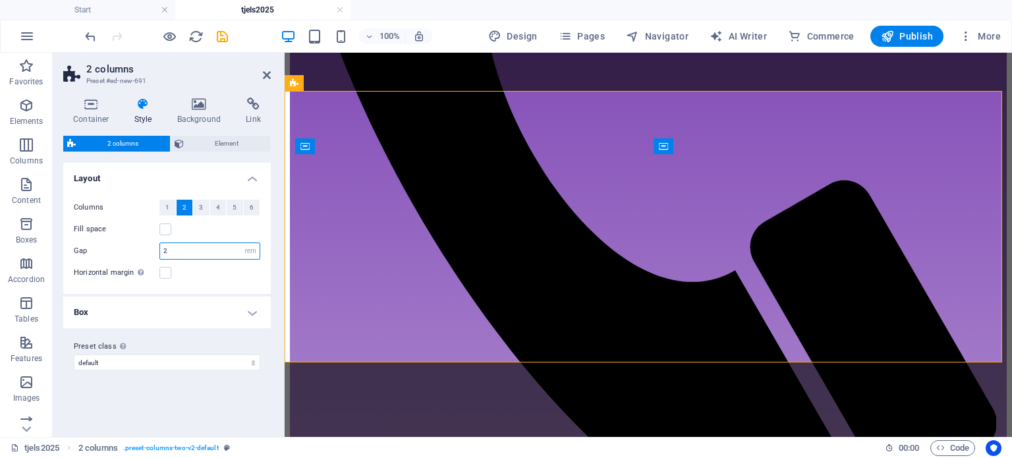
click at [188, 254] on input "2" at bounding box center [210, 251] width 100 height 16
click at [216, 277] on div "Horizontal margin Only if the containers "Content width" is not set to "Default"" at bounding box center [167, 273] width 187 height 16
click at [207, 248] on input "1" at bounding box center [210, 251] width 100 height 16
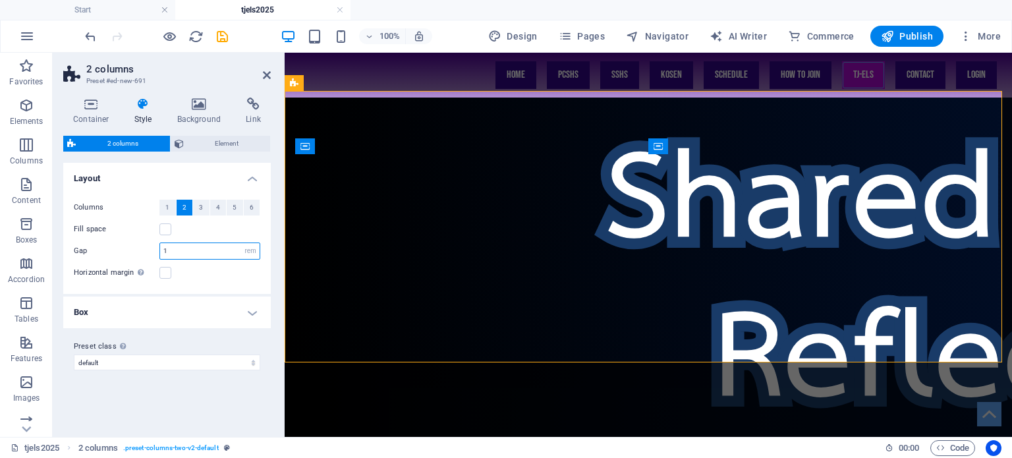
click at [207, 250] on input "1" at bounding box center [210, 251] width 100 height 16
type input "0"
click at [194, 287] on div "Columns 1 2 3 4 5 6 Fill space Gap 0 px rem % vw vh Horizontal margin Only if t…" at bounding box center [167, 240] width 213 height 107
click at [266, 71] on icon at bounding box center [267, 75] width 8 height 11
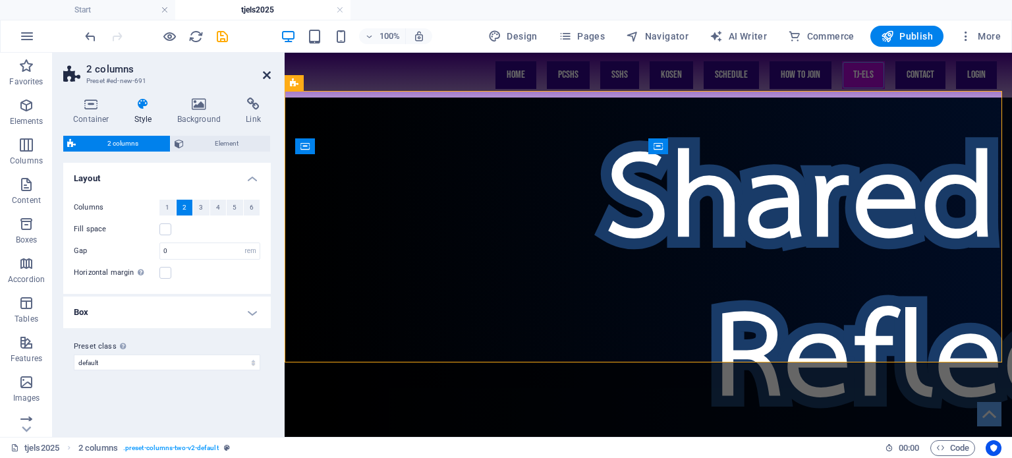
scroll to position [699, 0]
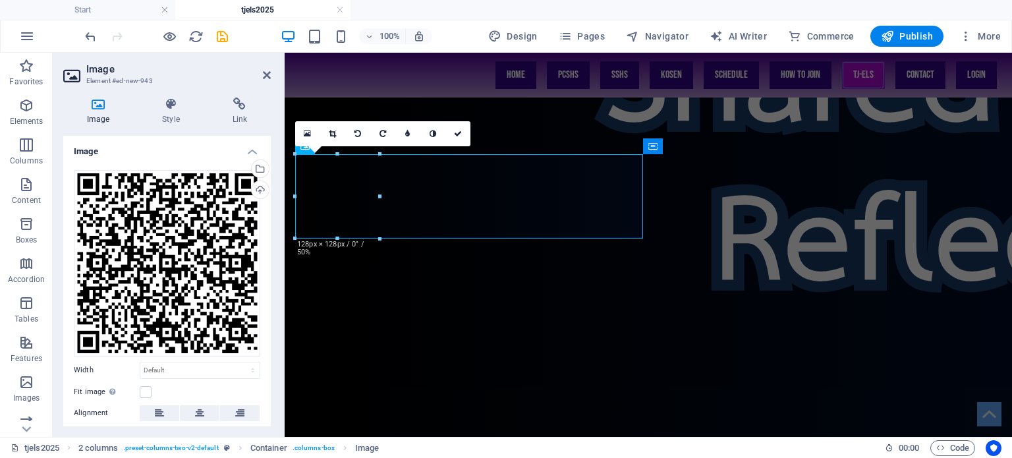
scroll to position [583, 0]
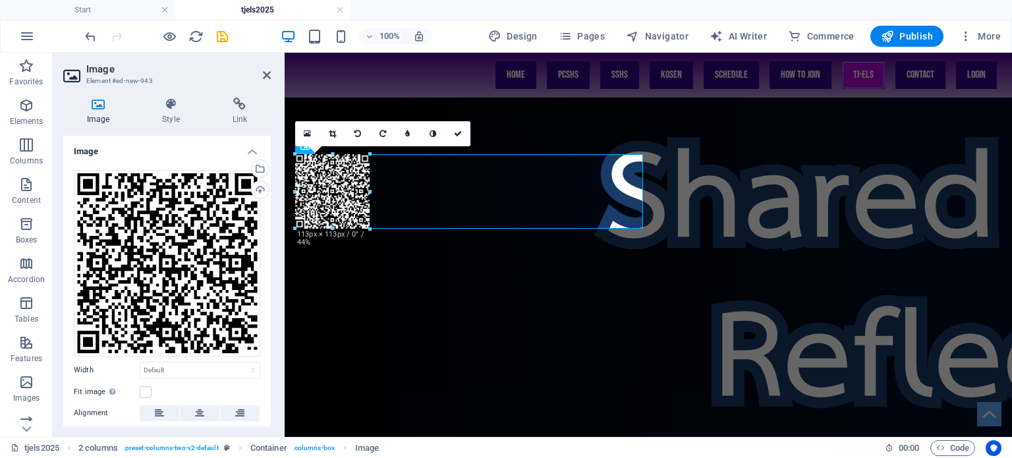
drag, startPoint x: 8, startPoint y: 143, endPoint x: 304, endPoint y: 216, distance: 304.7
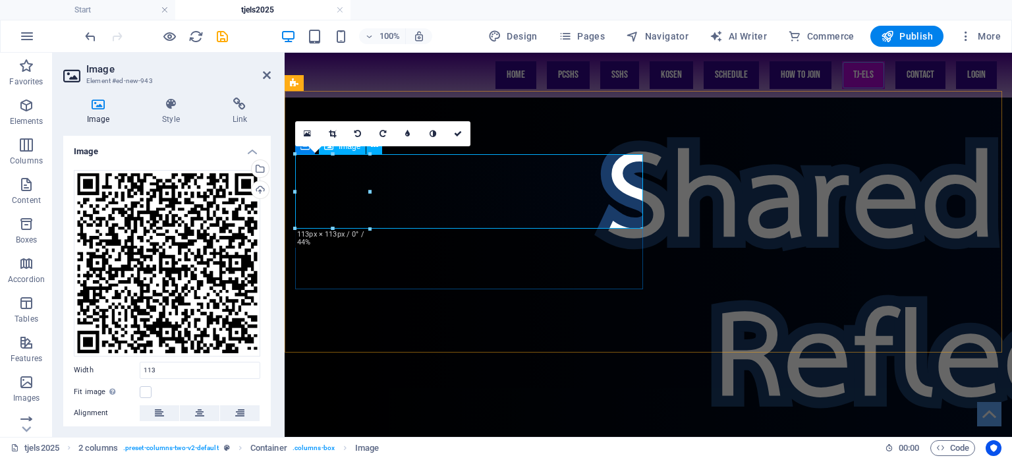
type input "113"
select select "px"
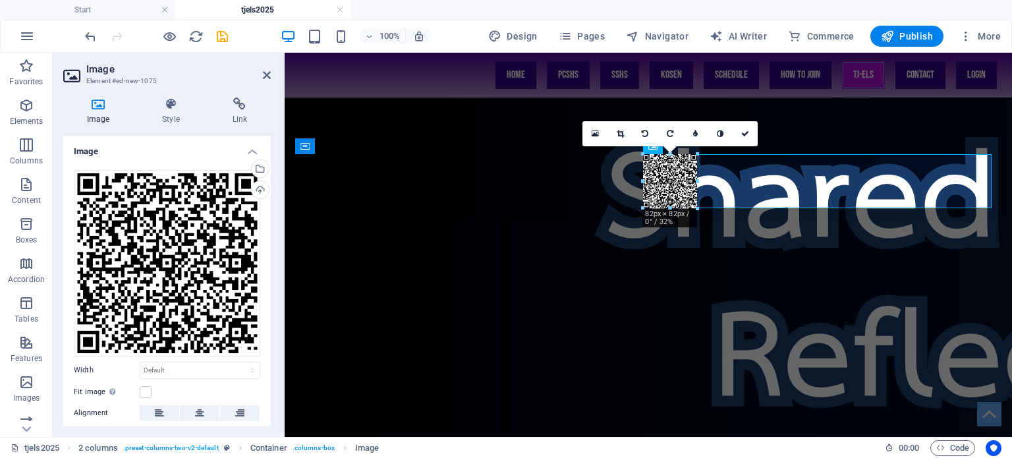
drag, startPoint x: 728, startPoint y: 195, endPoint x: 695, endPoint y: 199, distance: 33.2
type input "82"
select select "px"
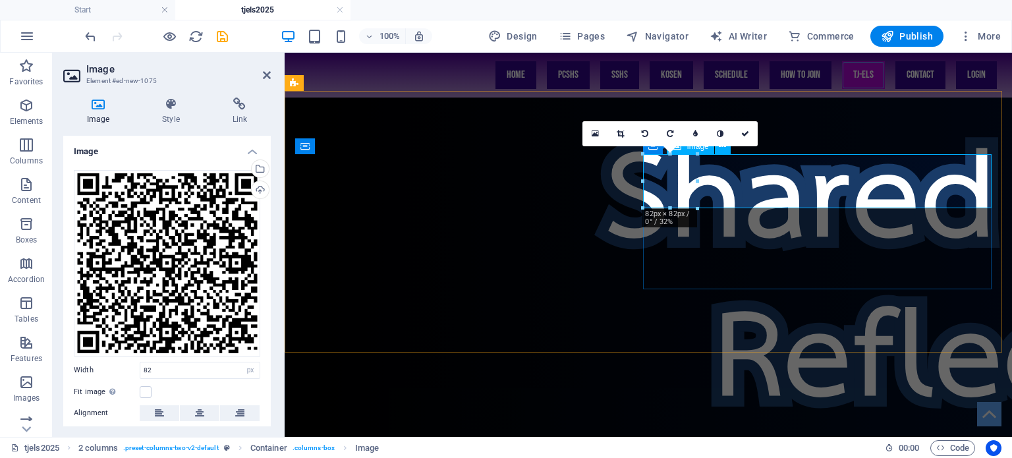
select select "DISABLED_OPTION_VALUE"
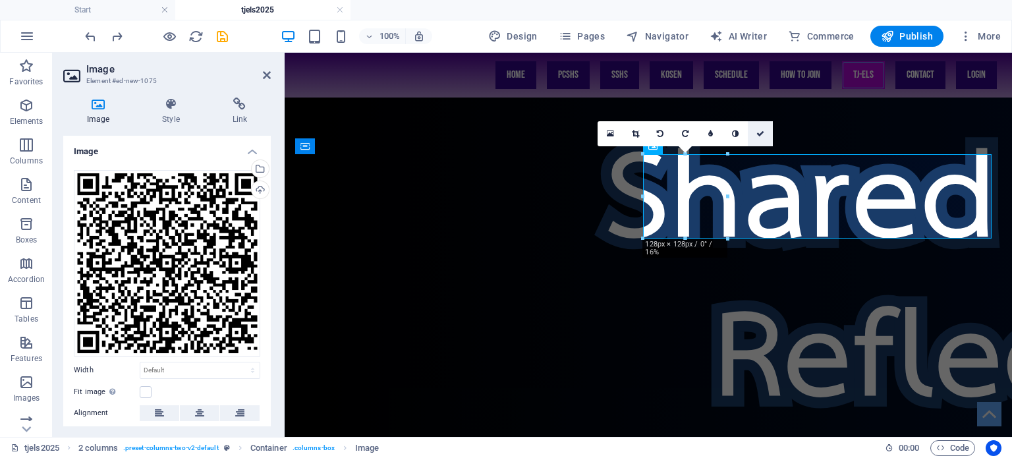
click at [759, 141] on link at bounding box center [760, 133] width 25 height 25
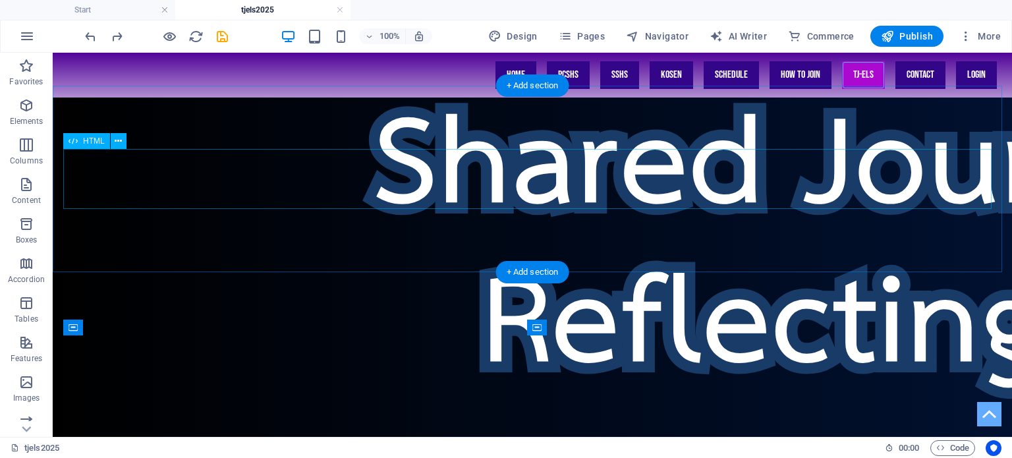
scroll to position [622, 0]
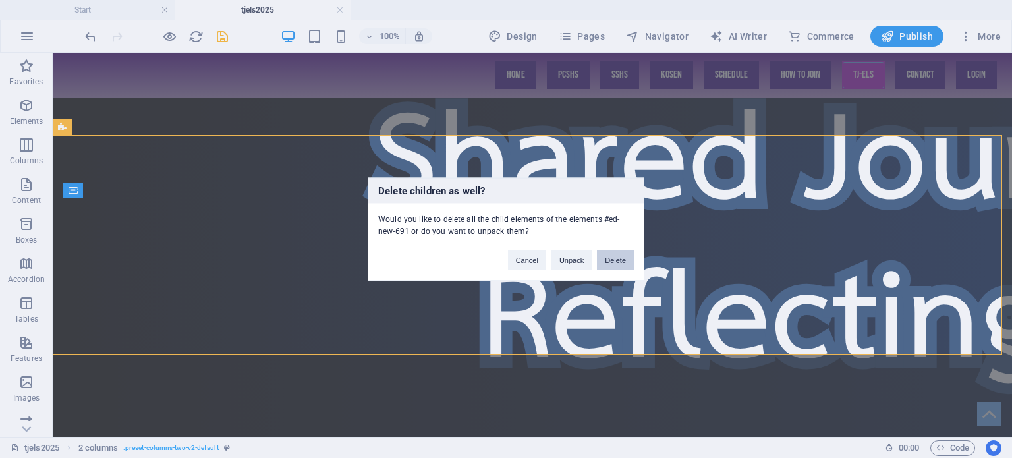
click at [604, 262] on button "Delete" at bounding box center [615, 260] width 37 height 20
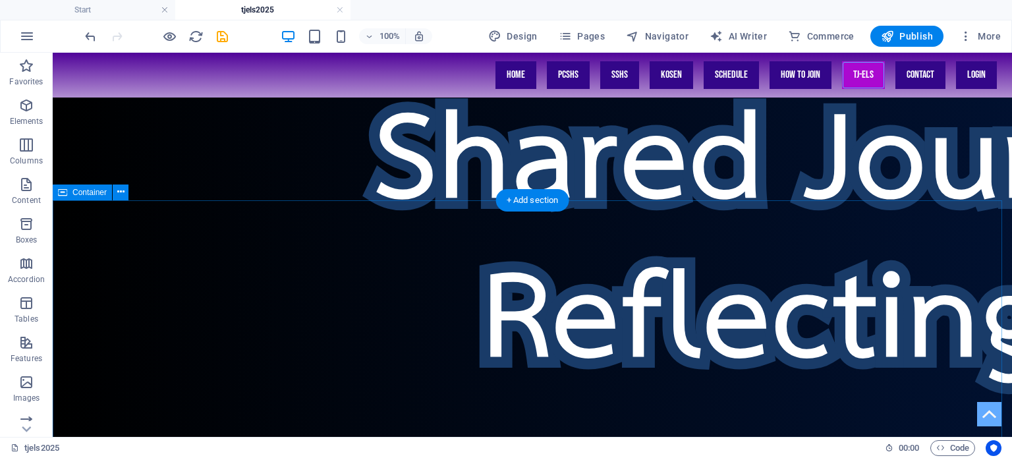
scroll to position [424, 0]
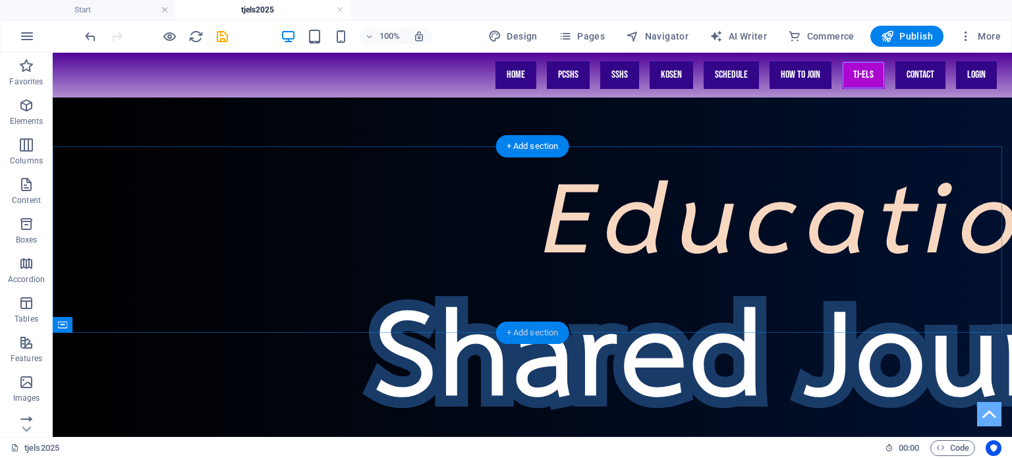
click at [540, 331] on div "+ Add section" at bounding box center [532, 333] width 73 height 22
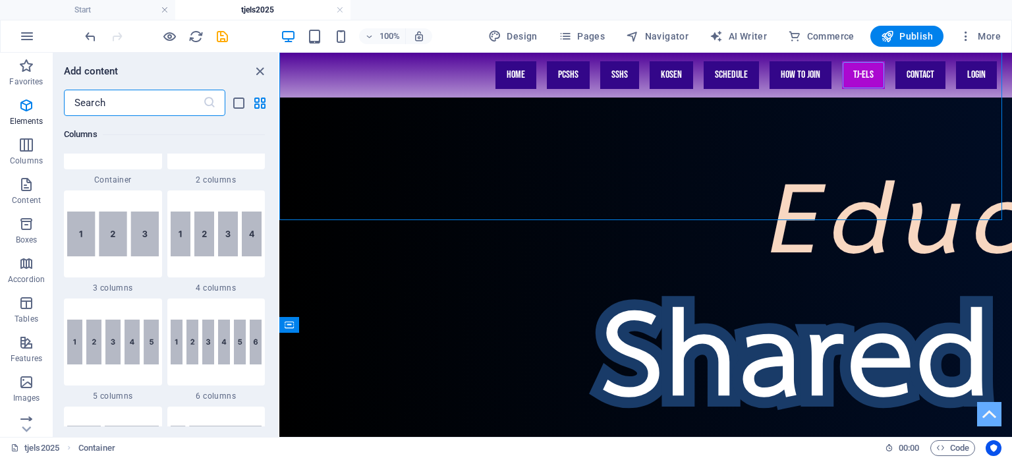
scroll to position [527, 0]
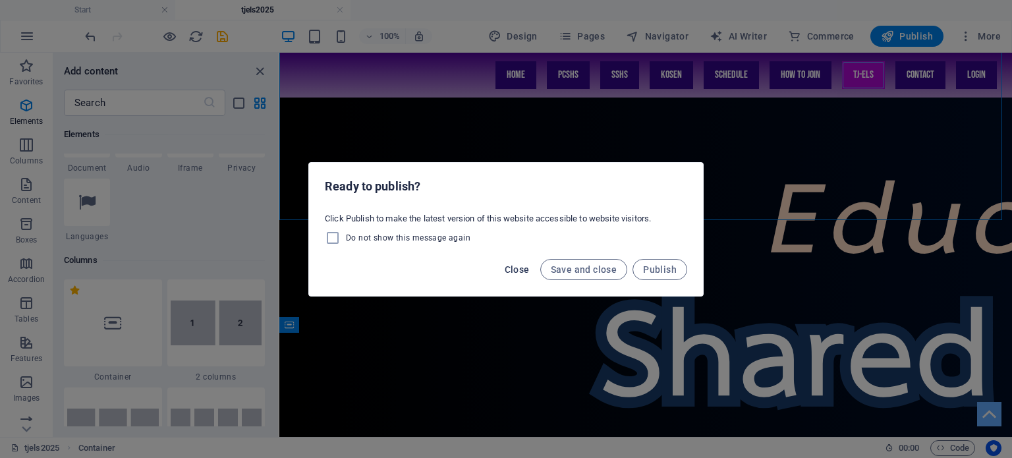
click at [522, 268] on span "Close" at bounding box center [517, 269] width 25 height 11
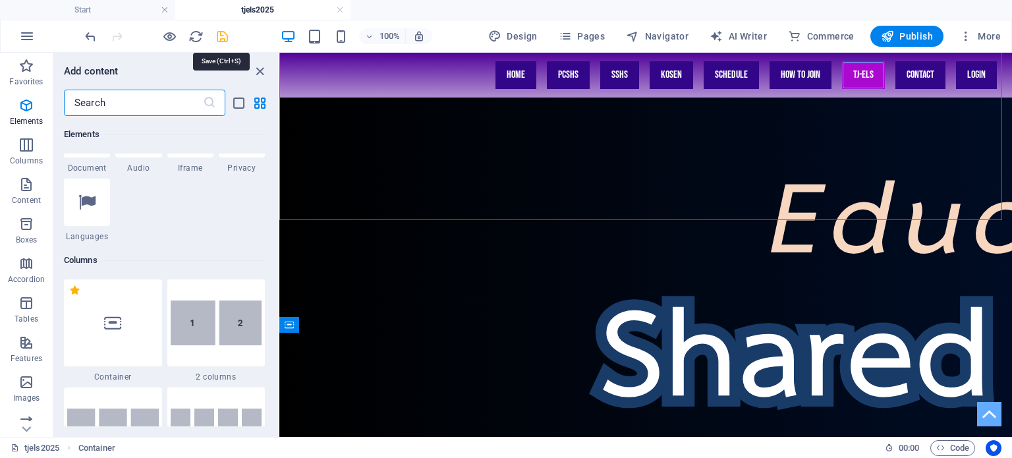
click at [221, 36] on icon "save" at bounding box center [222, 36] width 15 height 15
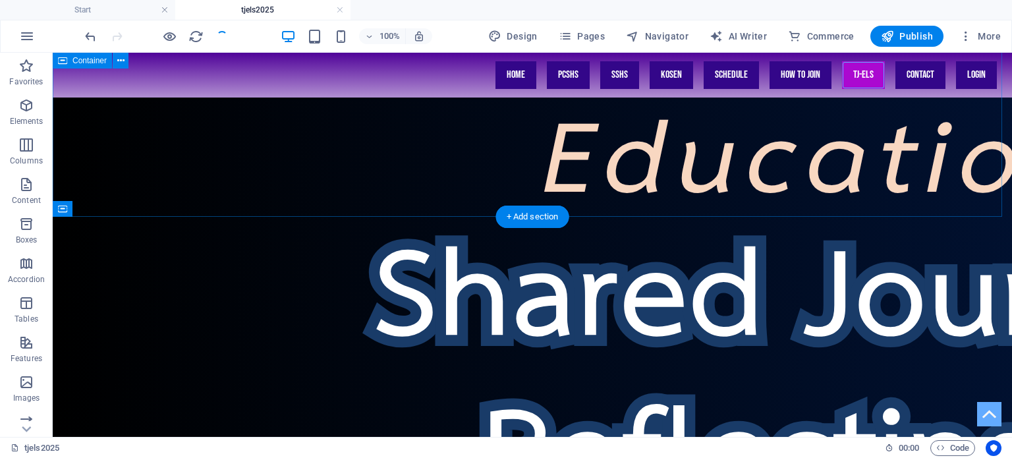
scroll to position [424, 0]
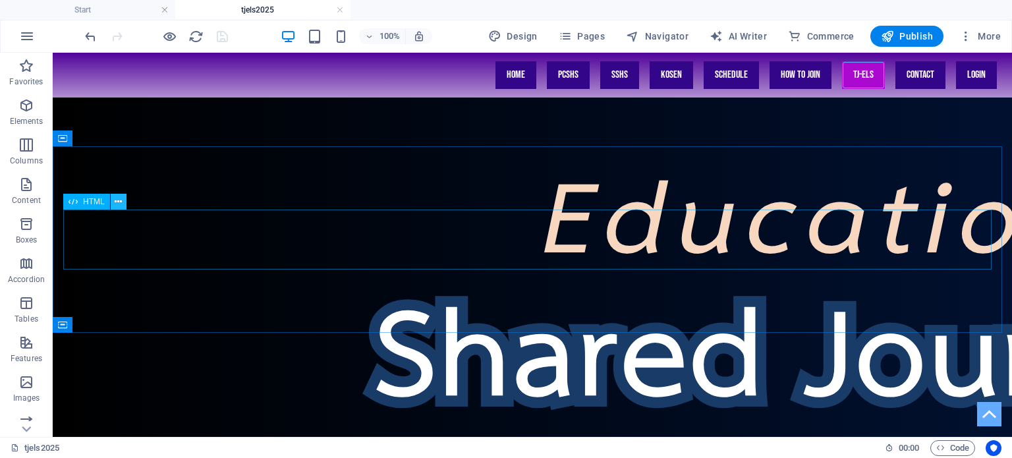
click at [117, 206] on icon at bounding box center [118, 202] width 7 height 14
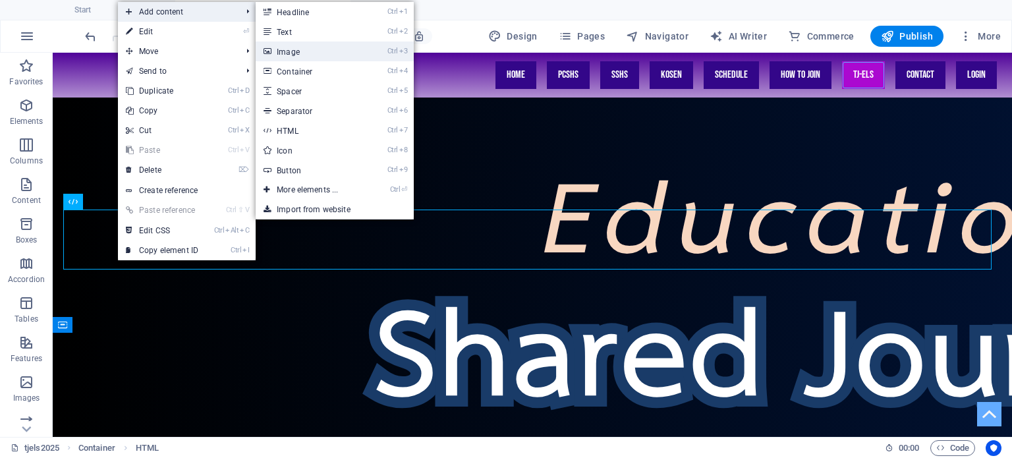
click at [318, 48] on link "Ctrl 3 Image" at bounding box center [310, 52] width 109 height 20
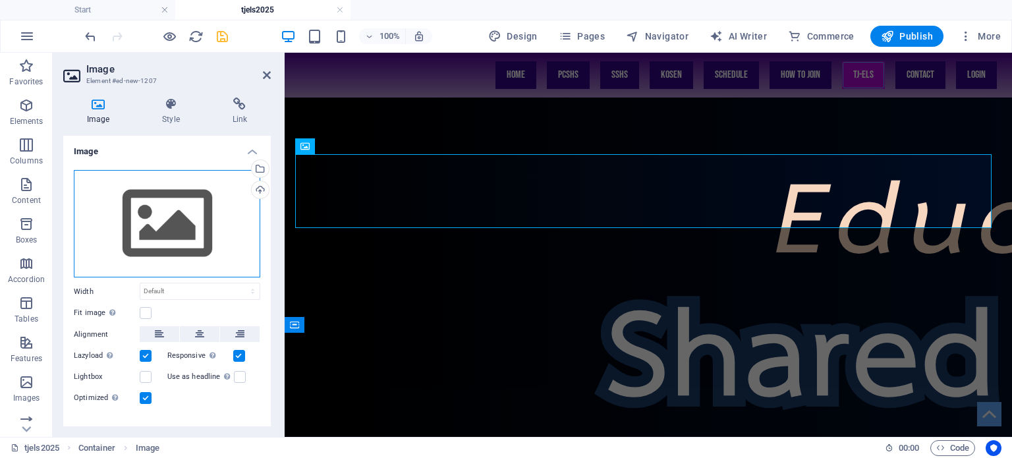
click at [149, 216] on div "Drag files here, click to choose files or select files from Files or our free s…" at bounding box center [167, 224] width 187 height 108
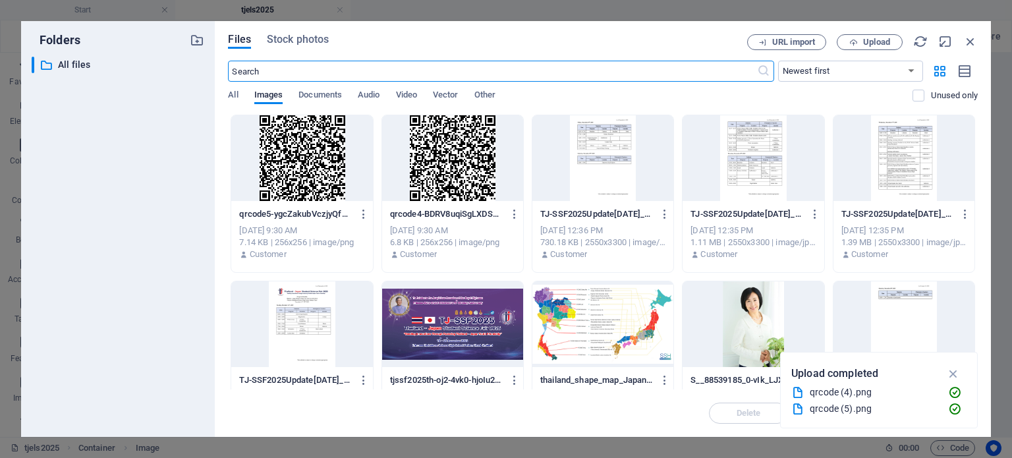
click at [457, 154] on div at bounding box center [452, 158] width 141 height 86
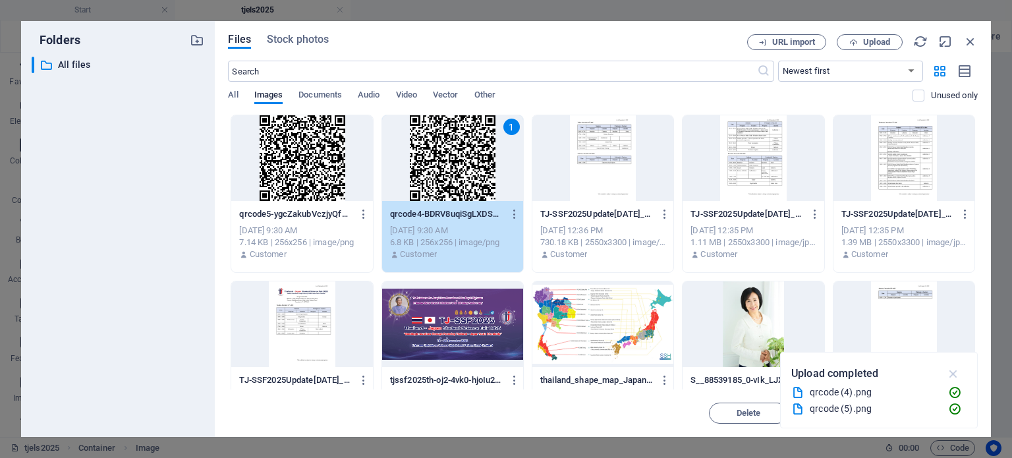
click at [952, 374] on icon "button" at bounding box center [953, 373] width 15 height 14
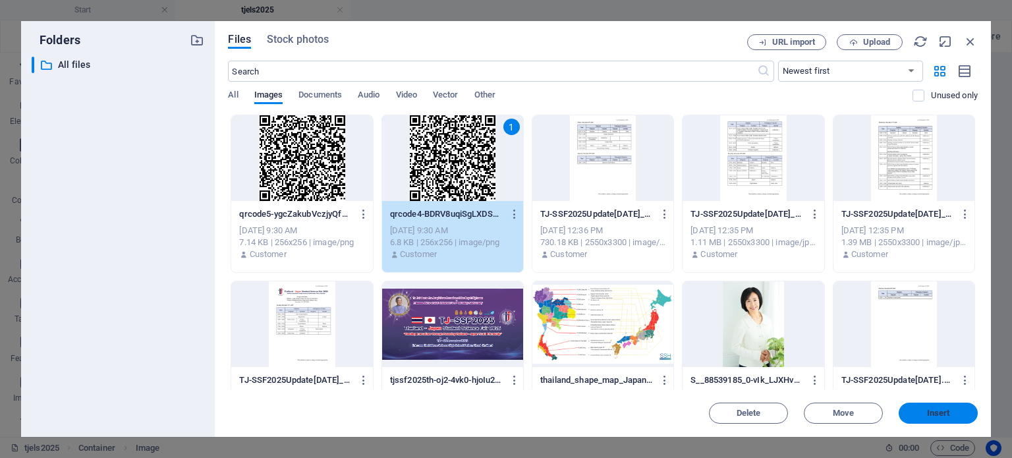
click at [944, 409] on span "Insert" at bounding box center [938, 413] width 23 height 8
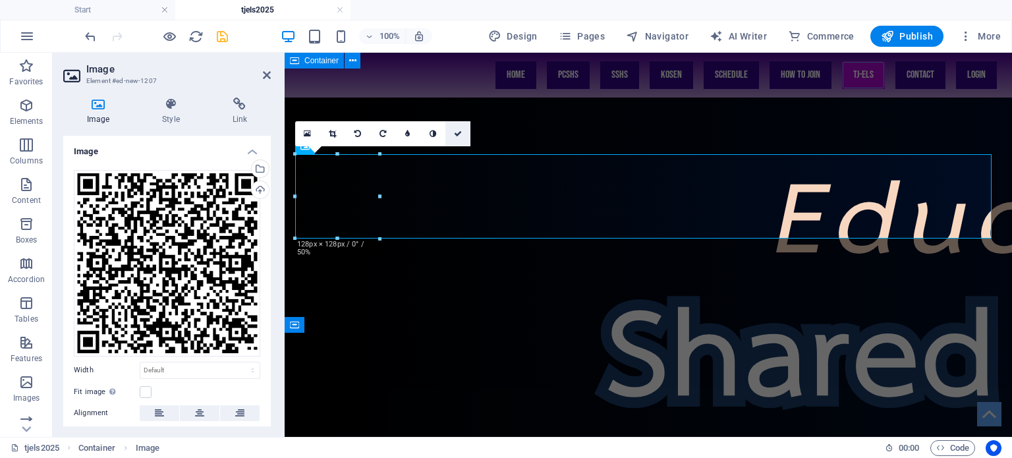
click at [459, 134] on icon at bounding box center [458, 134] width 8 height 8
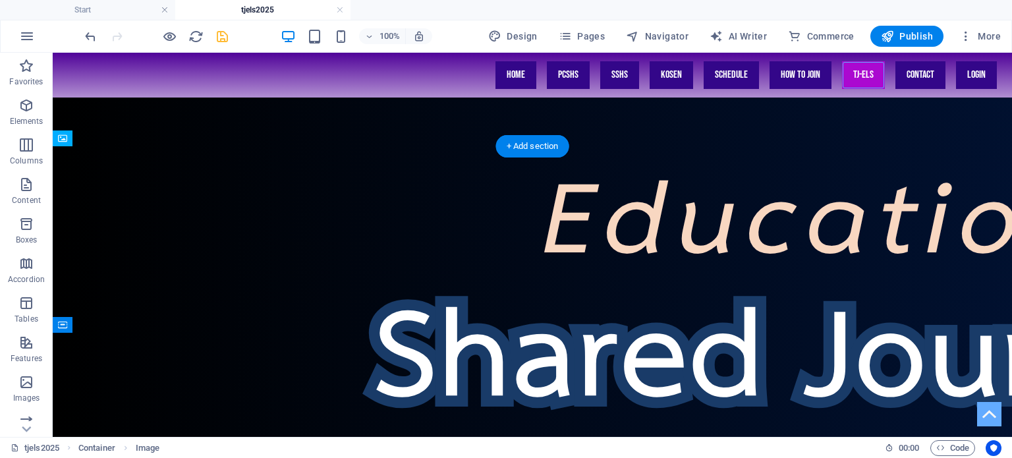
drag, startPoint x: 101, startPoint y: 313, endPoint x: 443, endPoint y: 296, distance: 341.8
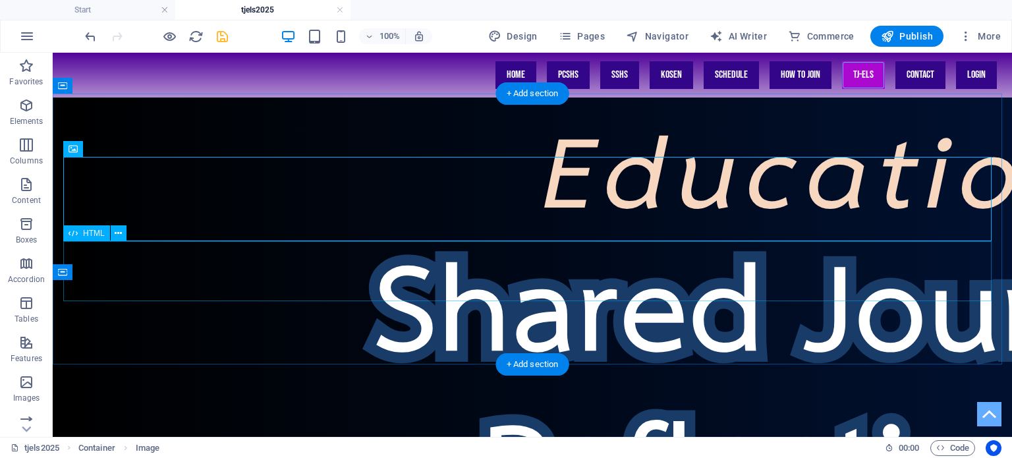
scroll to position [490, 0]
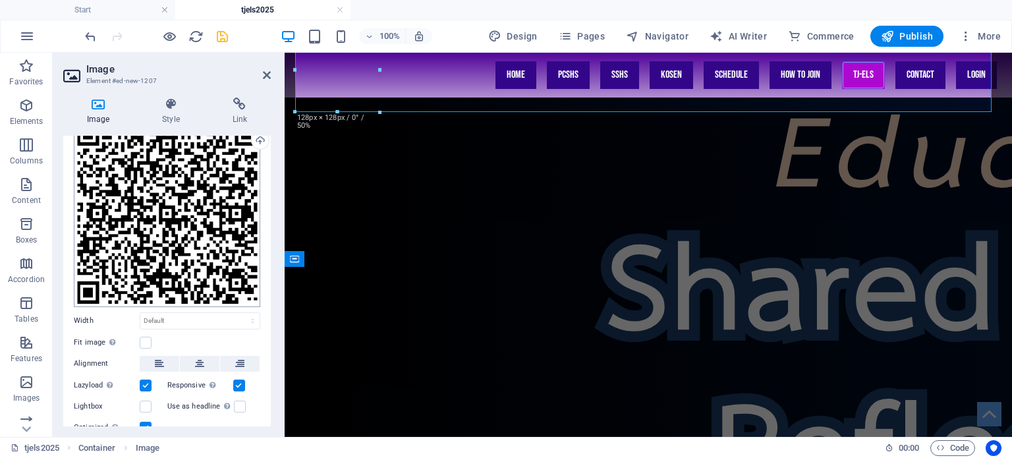
scroll to position [98, 0]
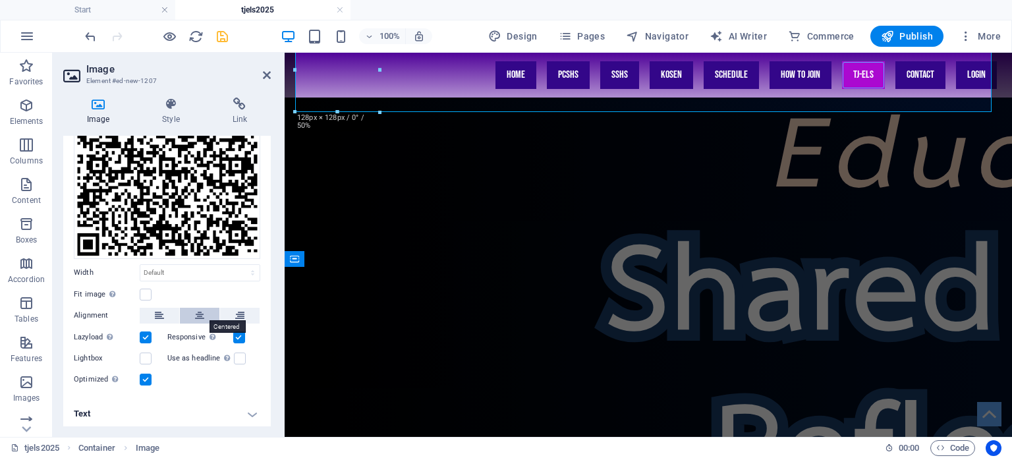
click at [192, 312] on button at bounding box center [200, 316] width 40 height 16
click at [266, 71] on icon at bounding box center [267, 75] width 8 height 11
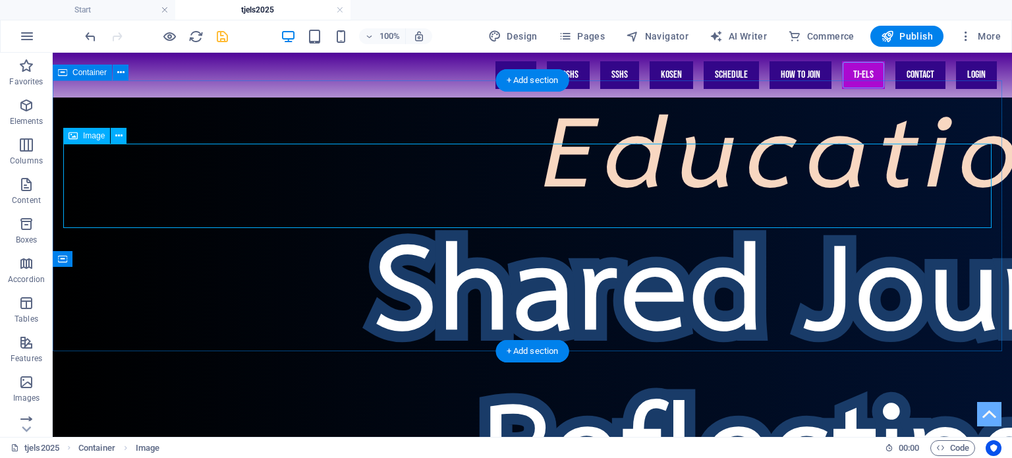
click at [117, 136] on icon at bounding box center [118, 136] width 7 height 14
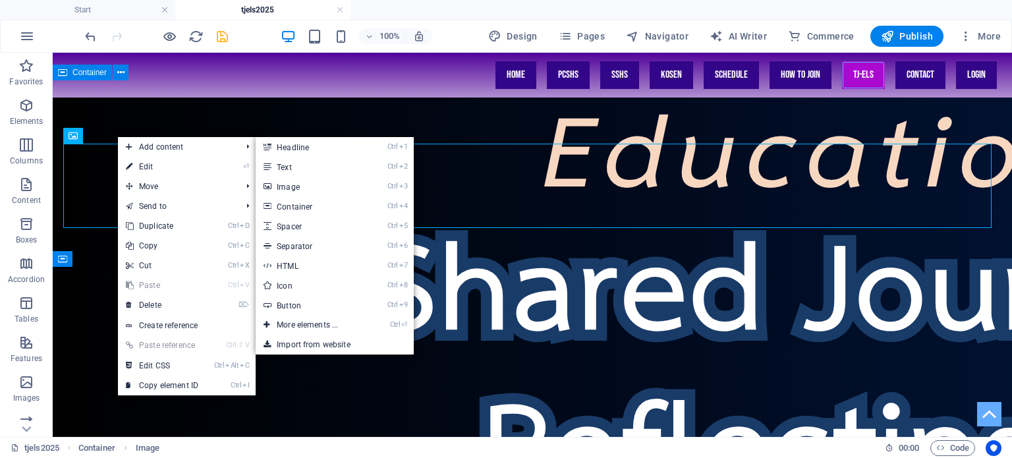
click at [278, 179] on link "Ctrl 3 Image" at bounding box center [310, 187] width 109 height 20
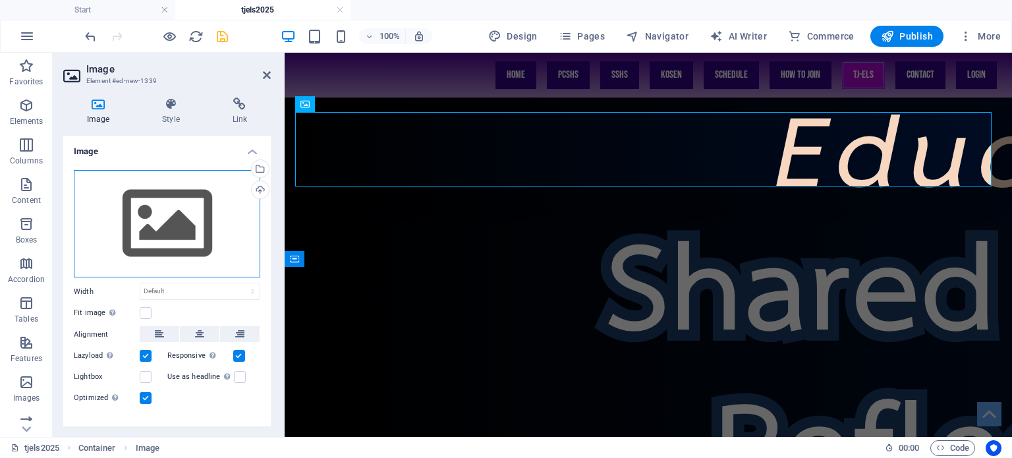
click at [179, 210] on div "Drag files here, click to choose files or select files from Files or our free s…" at bounding box center [167, 224] width 187 height 108
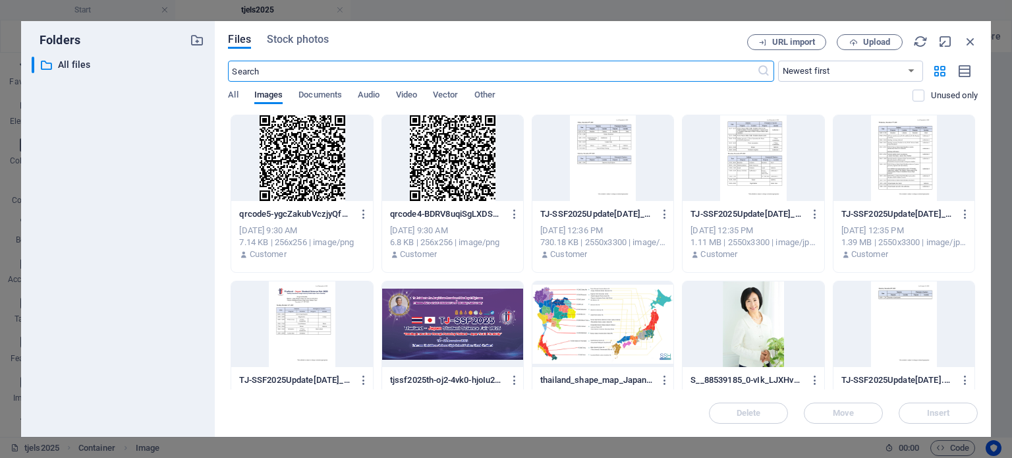
click at [430, 175] on div at bounding box center [452, 158] width 141 height 86
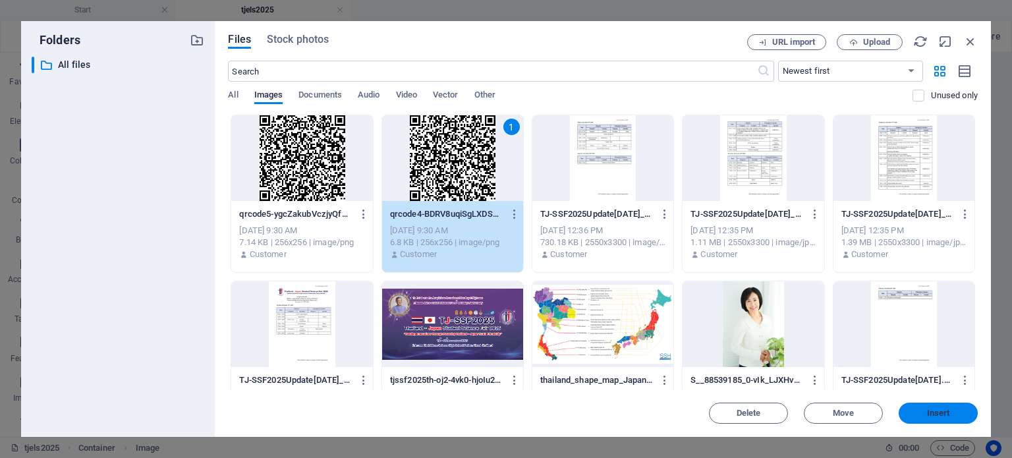
click at [927, 404] on button "Insert" at bounding box center [938, 413] width 79 height 21
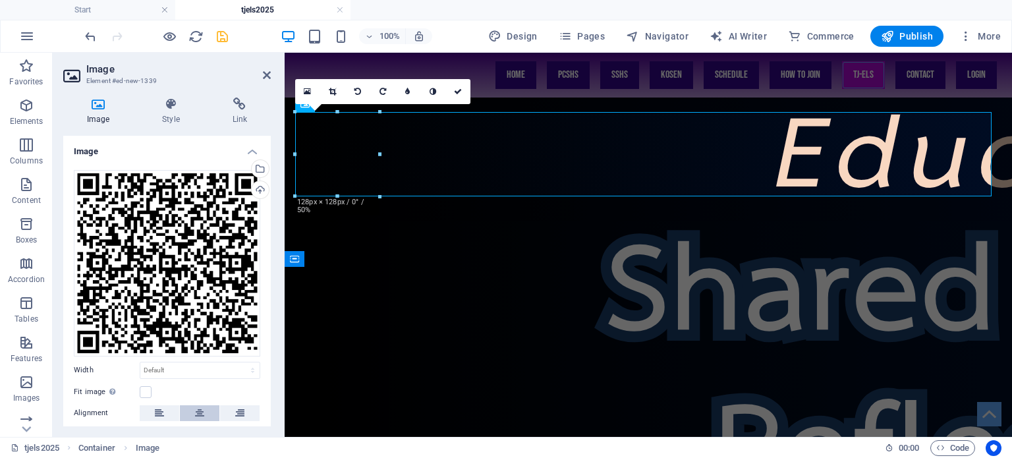
click at [210, 412] on button at bounding box center [200, 413] width 40 height 16
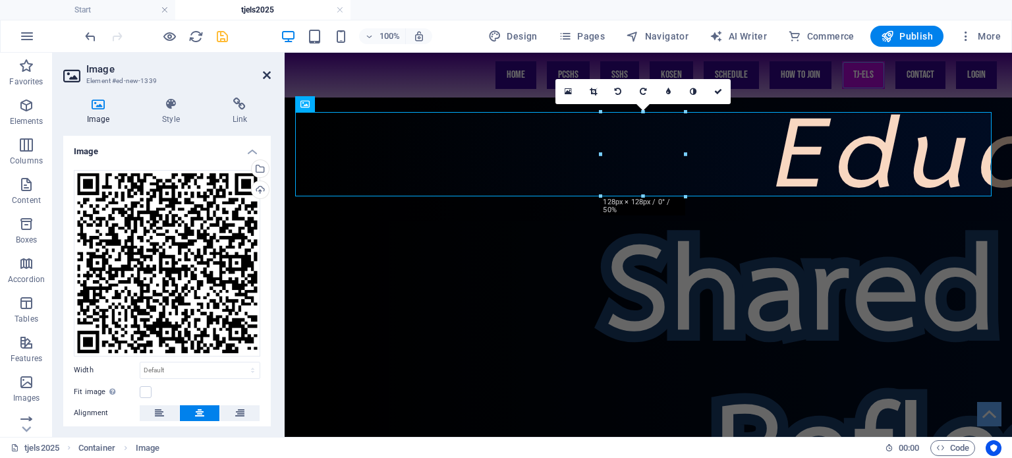
click at [266, 76] on icon at bounding box center [267, 75] width 8 height 11
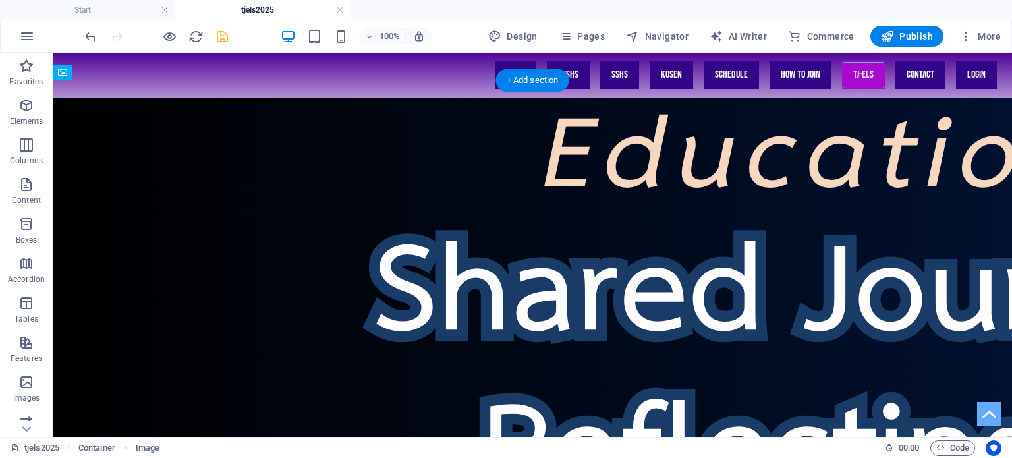
drag, startPoint x: 548, startPoint y: 283, endPoint x: 844, endPoint y: 308, distance: 296.3
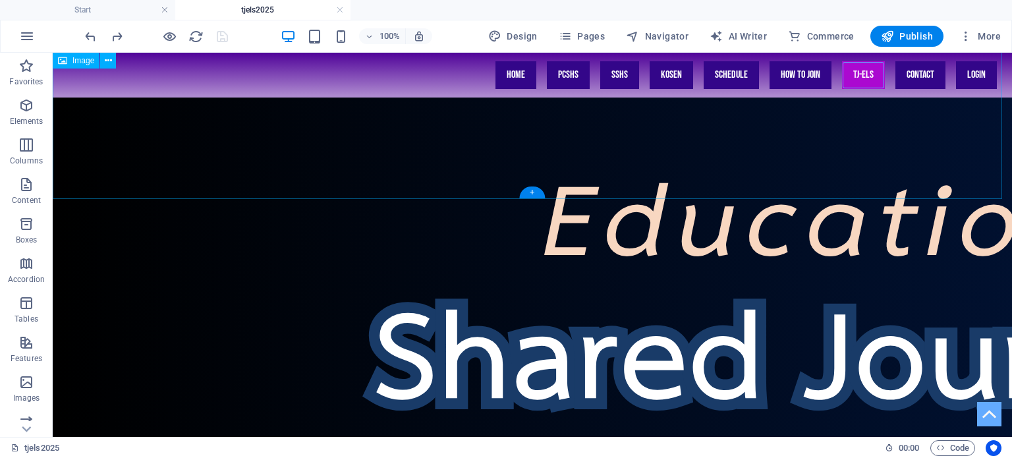
scroll to position [359, 0]
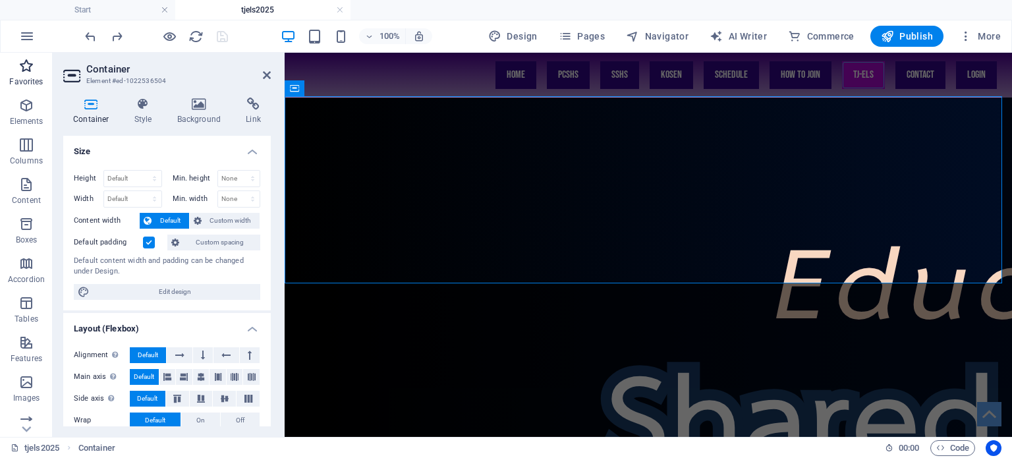
click at [33, 74] on span "Favorites" at bounding box center [26, 74] width 53 height 32
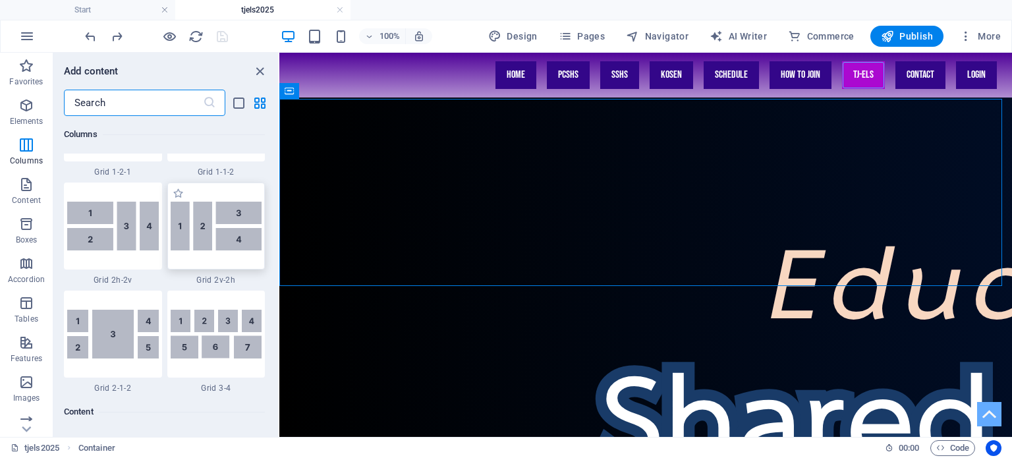
scroll to position [2109, 0]
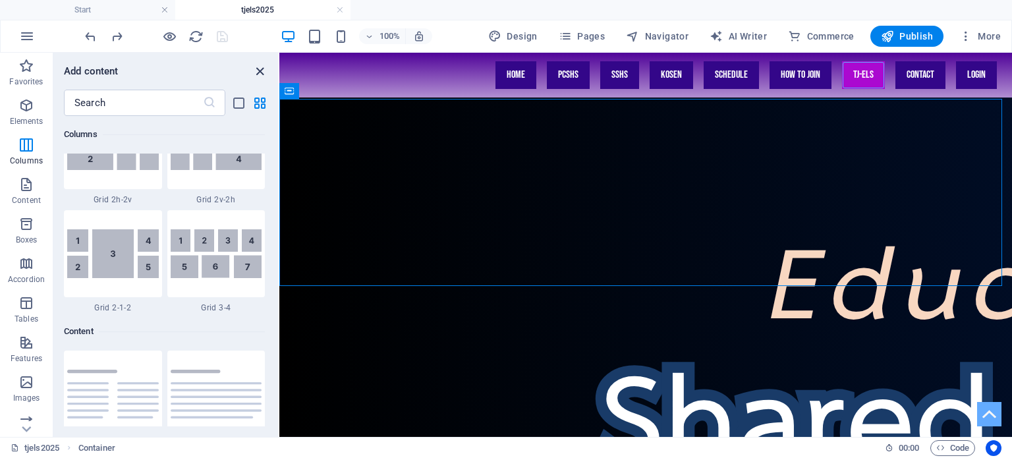
click at [258, 69] on icon "close panel" at bounding box center [259, 71] width 15 height 15
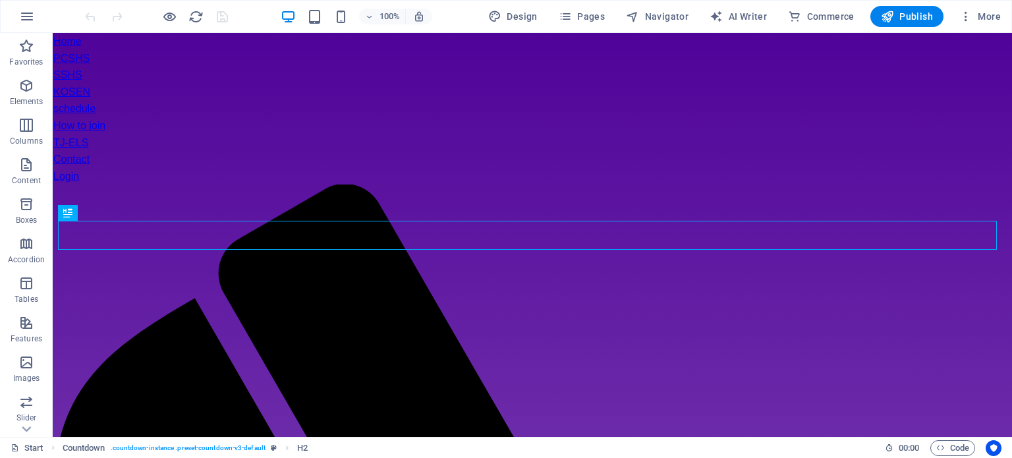
scroll to position [389, 0]
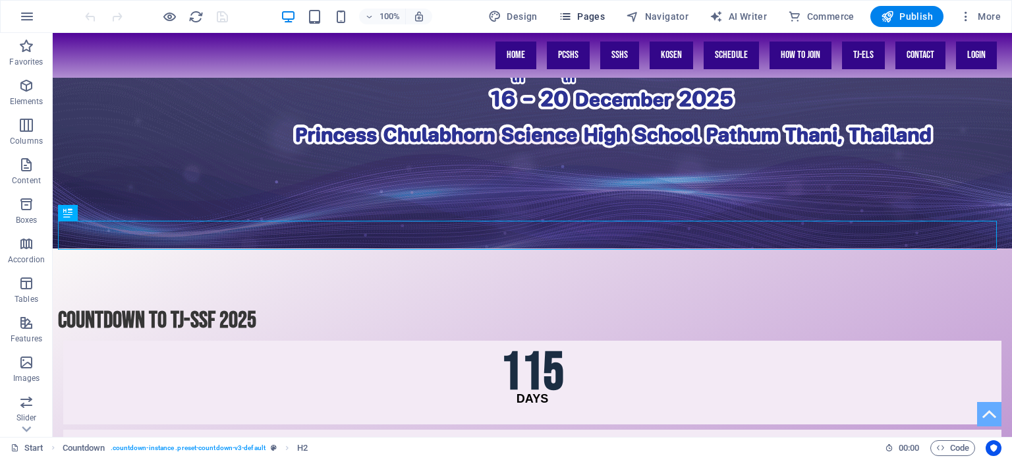
click at [569, 15] on icon "button" at bounding box center [565, 16] width 13 height 13
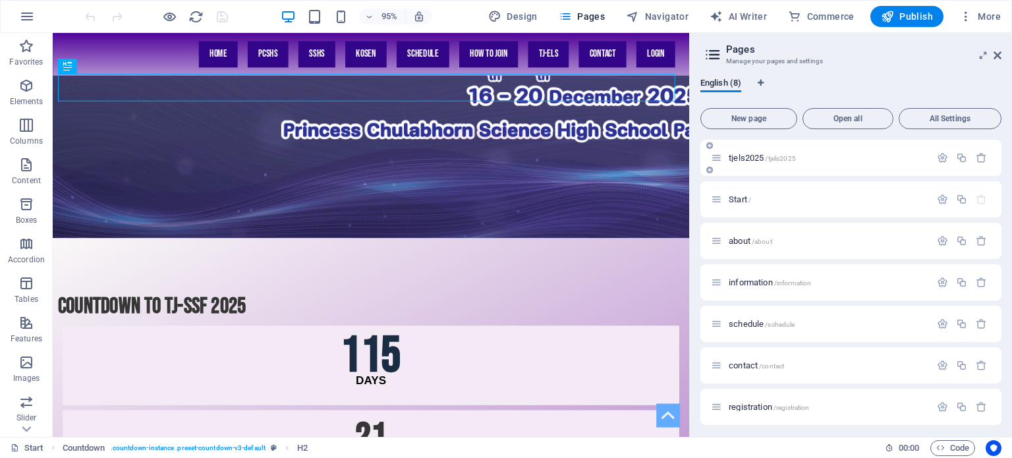
click at [733, 154] on span "tjels2025 /tjels2025" at bounding box center [762, 158] width 67 height 10
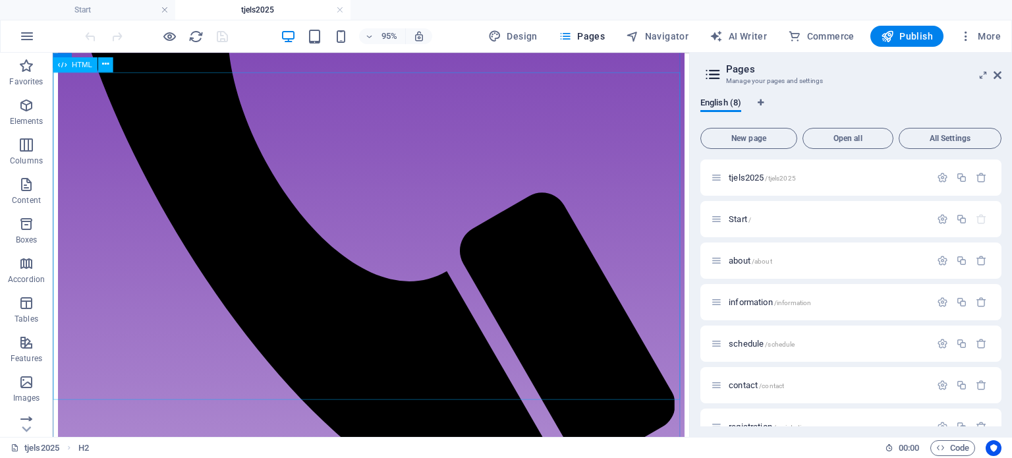
scroll to position [213, 0]
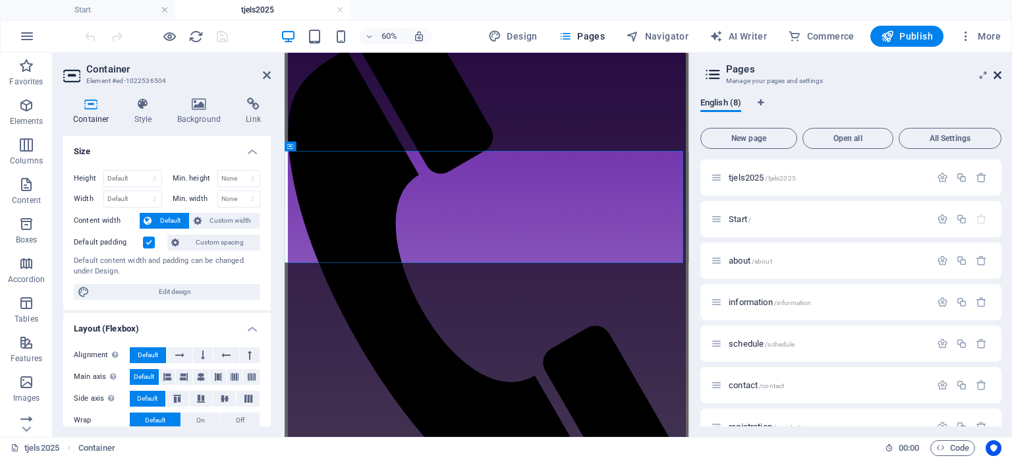
click at [999, 76] on icon at bounding box center [998, 75] width 8 height 11
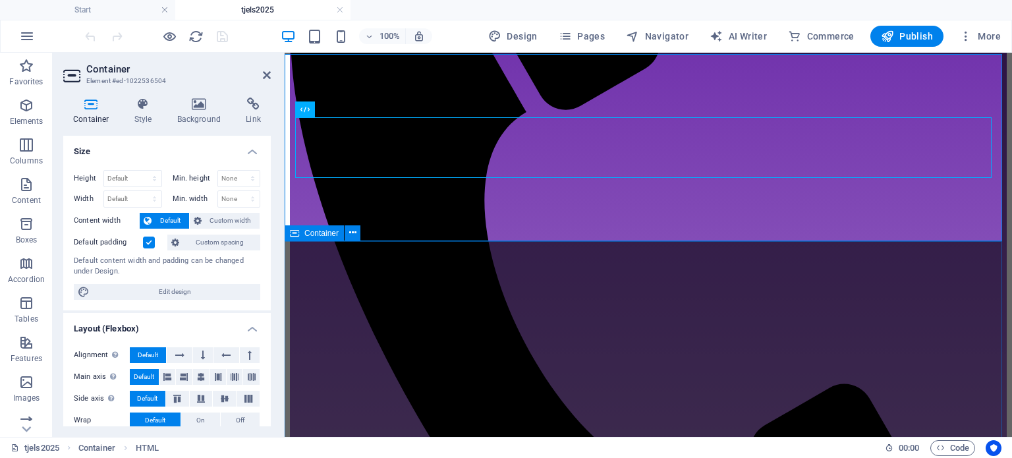
scroll to position [411, 0]
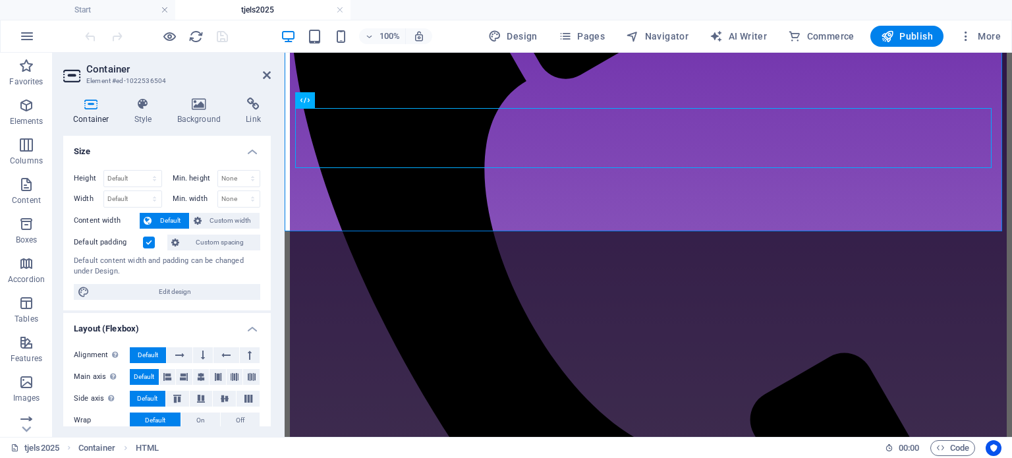
click at [271, 72] on aside "Container Element #ed-1022536504 Container Style Background Link Size Height De…" at bounding box center [169, 245] width 232 height 384
click at [264, 72] on icon at bounding box center [267, 75] width 8 height 11
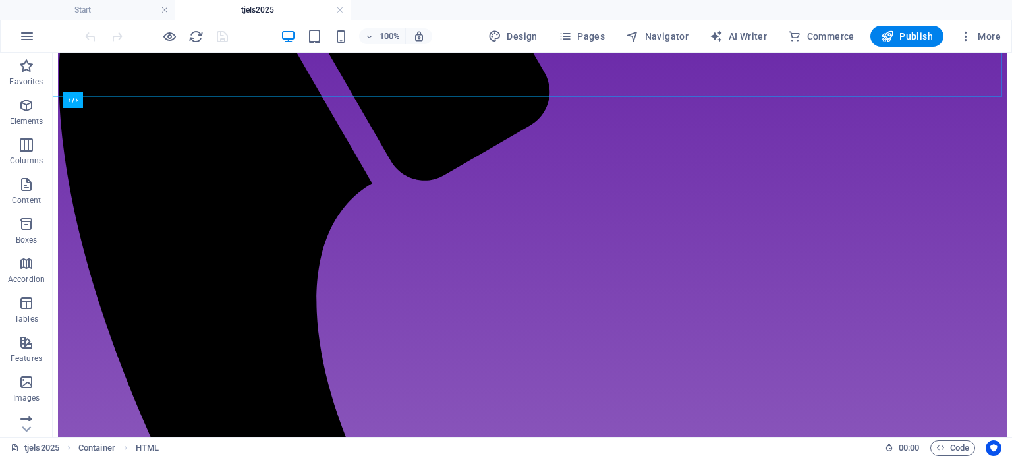
scroll to position [527, 0]
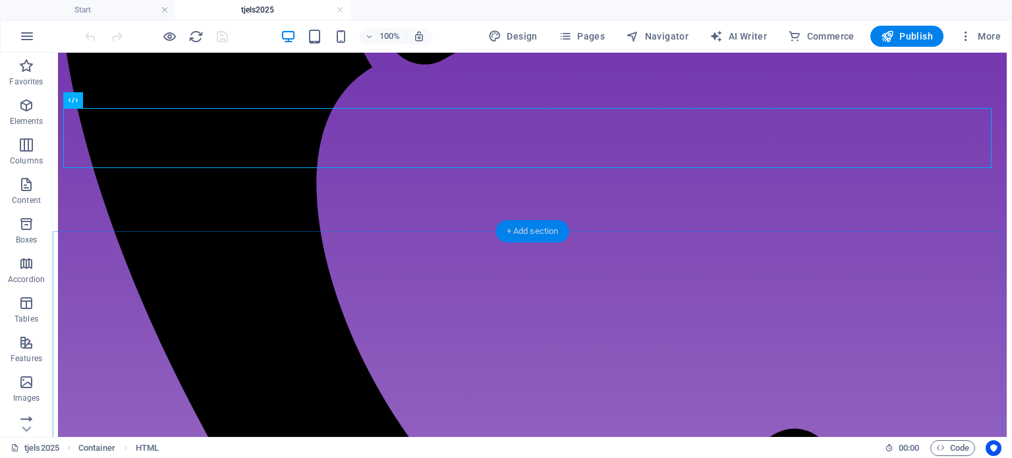
click at [540, 228] on div "+ Add section" at bounding box center [532, 231] width 73 height 22
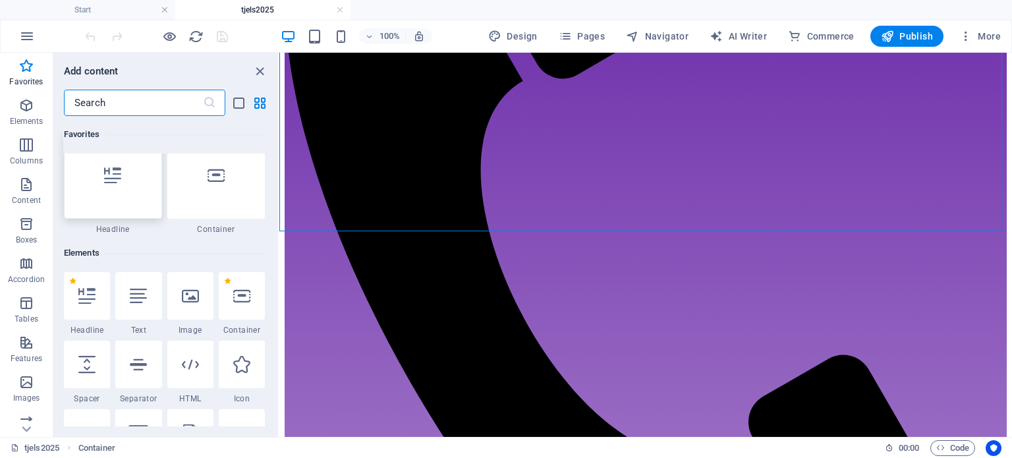
scroll to position [0, 0]
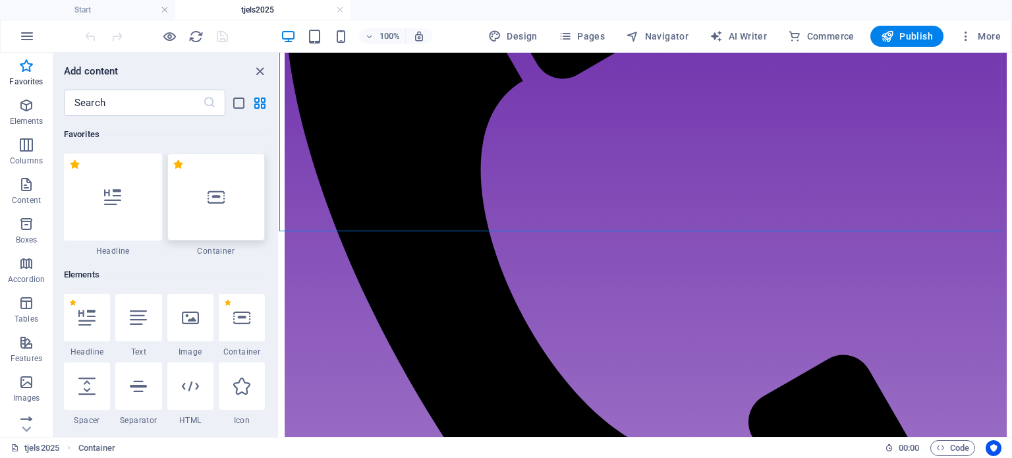
click at [219, 227] on div at bounding box center [216, 197] width 98 height 87
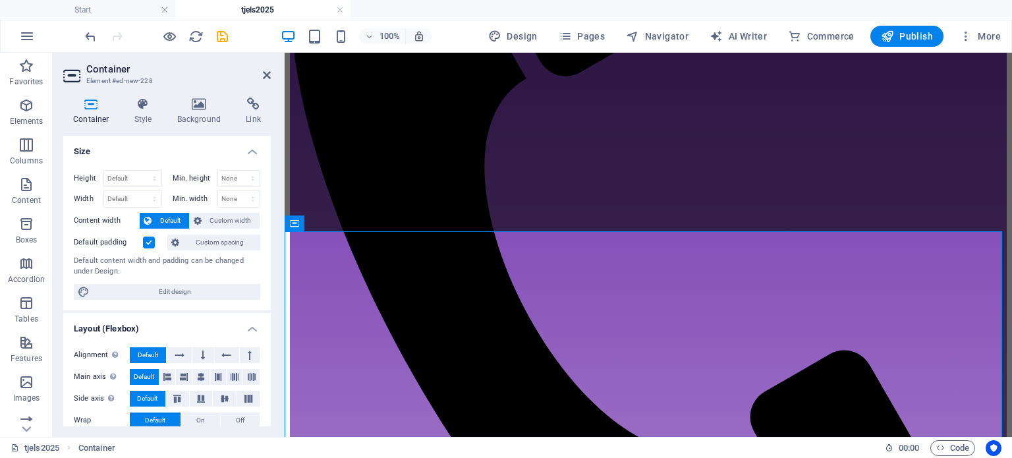
scroll to position [411, 0]
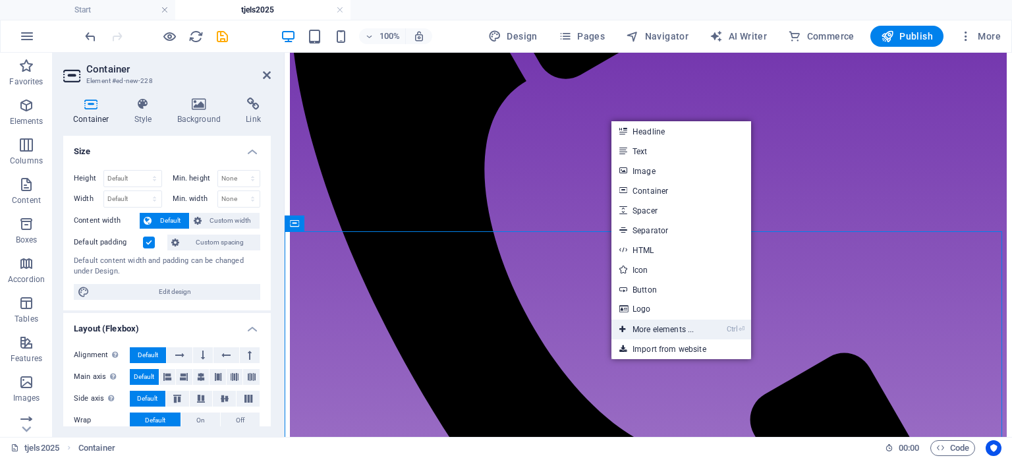
click at [673, 326] on link "Ctrl ⏎ More elements ..." at bounding box center [657, 330] width 90 height 20
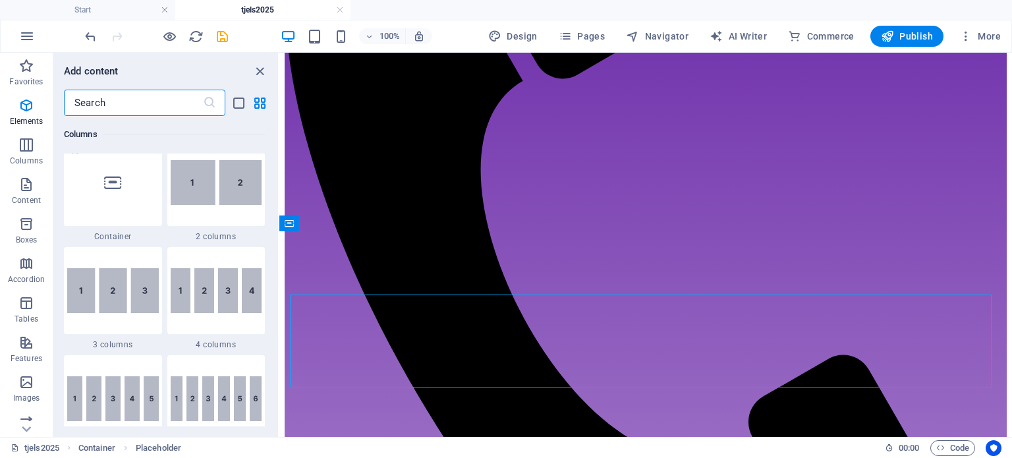
scroll to position [601, 0]
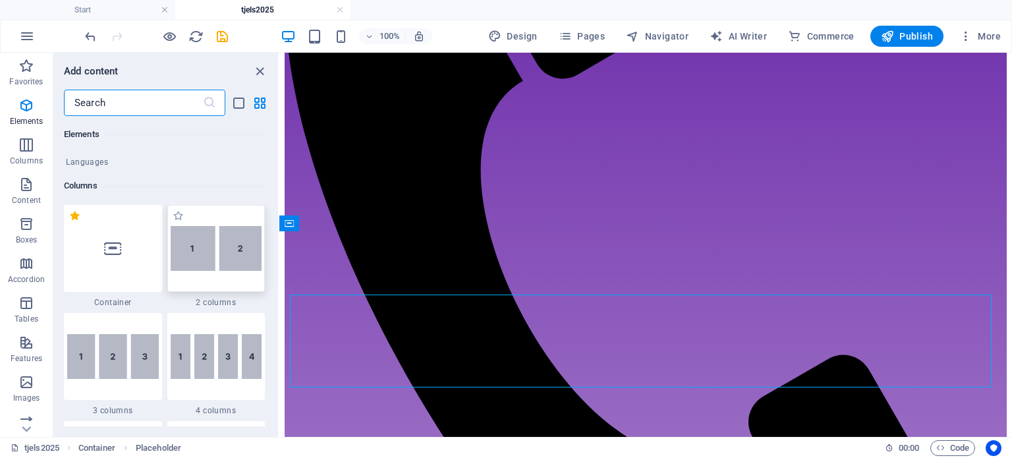
click at [237, 249] on img at bounding box center [217, 248] width 92 height 45
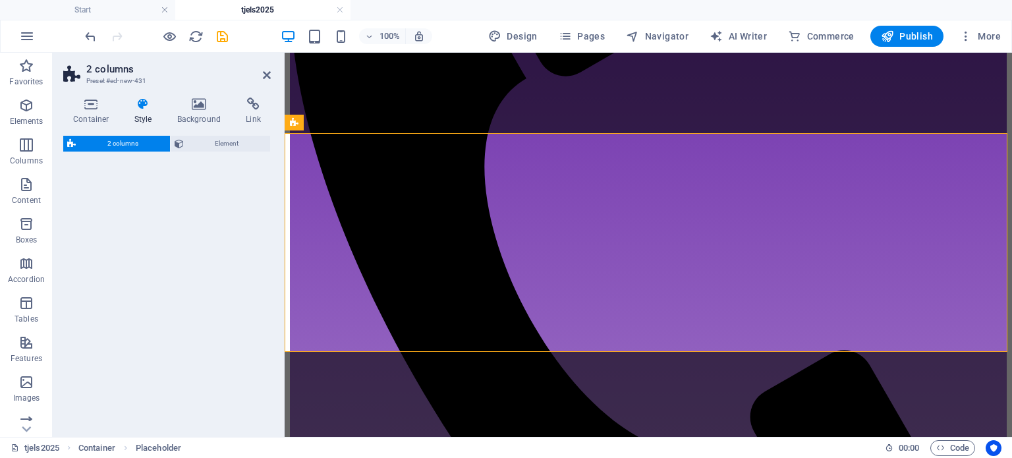
select select "rem"
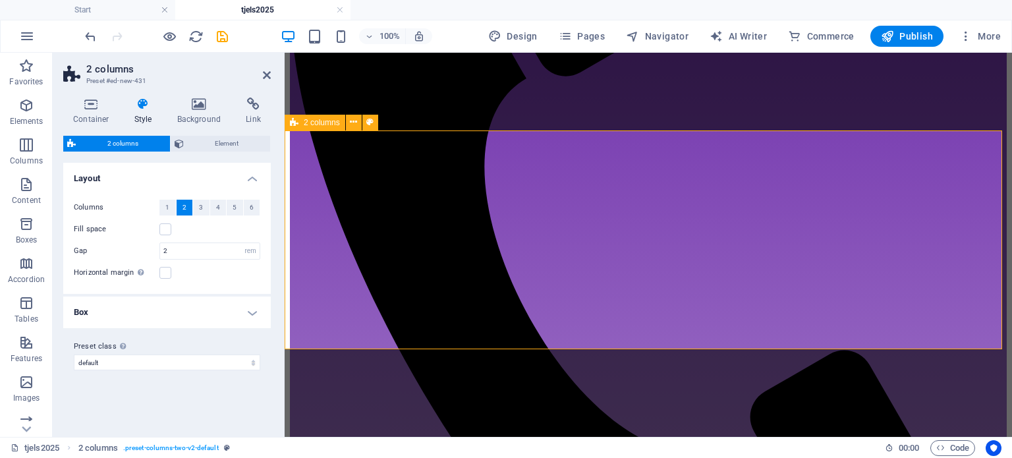
scroll to position [731, 0]
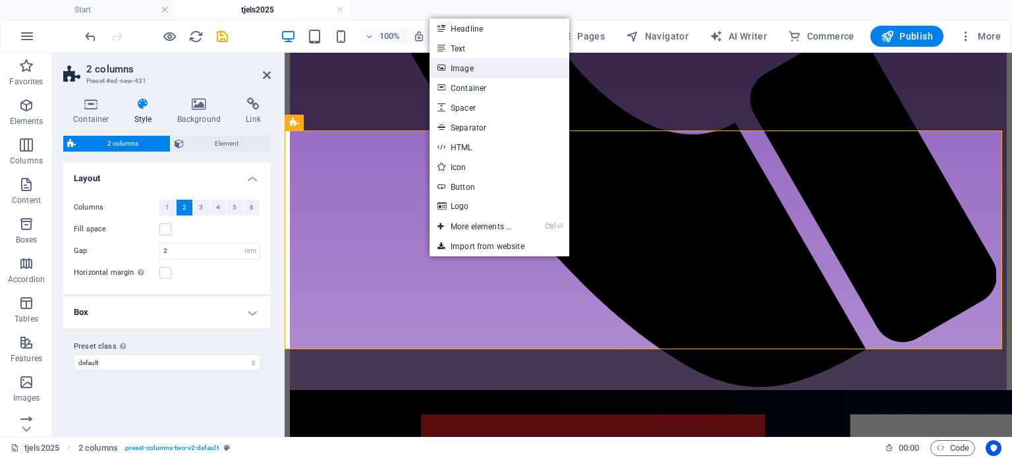
click at [467, 72] on link "Image" at bounding box center [500, 68] width 140 height 20
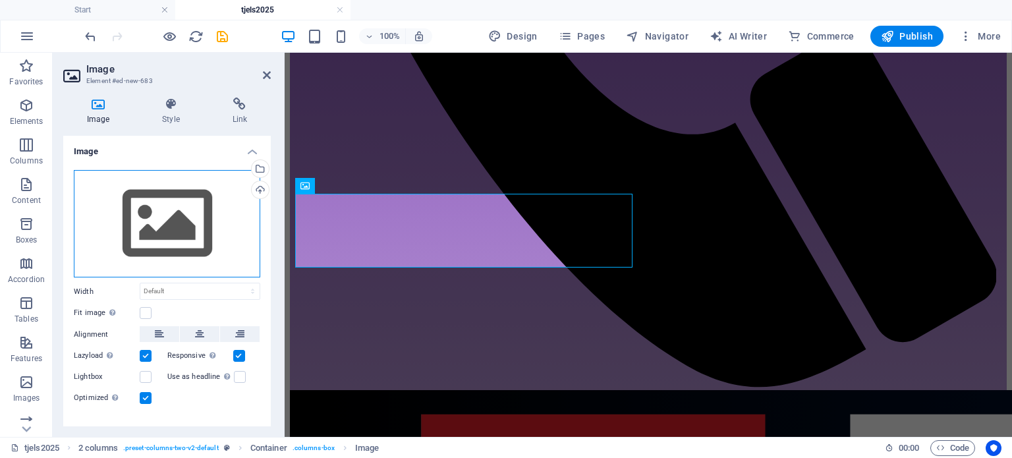
click at [221, 227] on div "Drag files here, click to choose files or select files from Files or our free s…" at bounding box center [167, 224] width 187 height 108
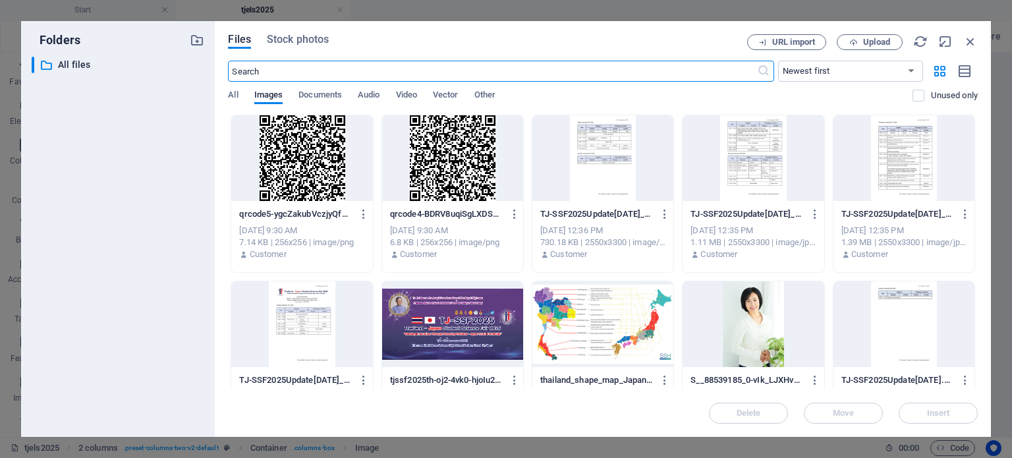
scroll to position [705, 0]
click at [461, 165] on div at bounding box center [452, 158] width 141 height 86
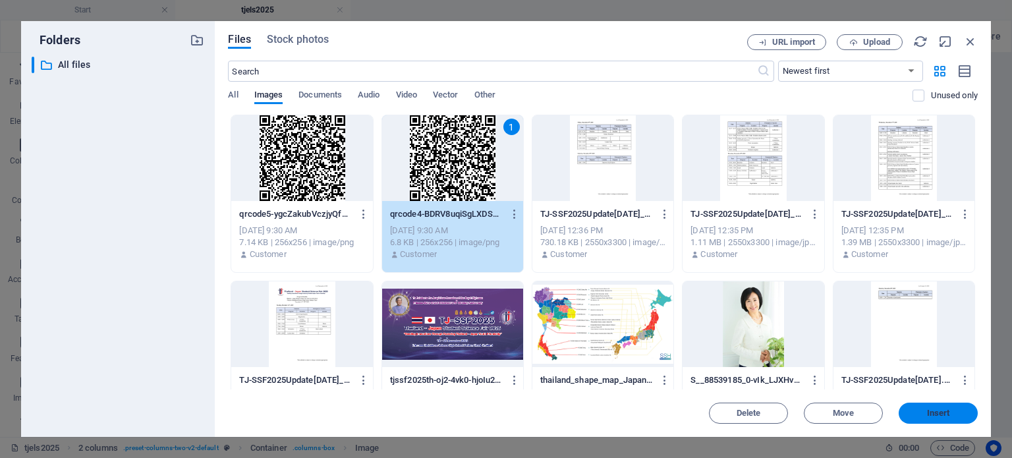
click at [914, 412] on span "Insert" at bounding box center [938, 413] width 69 height 8
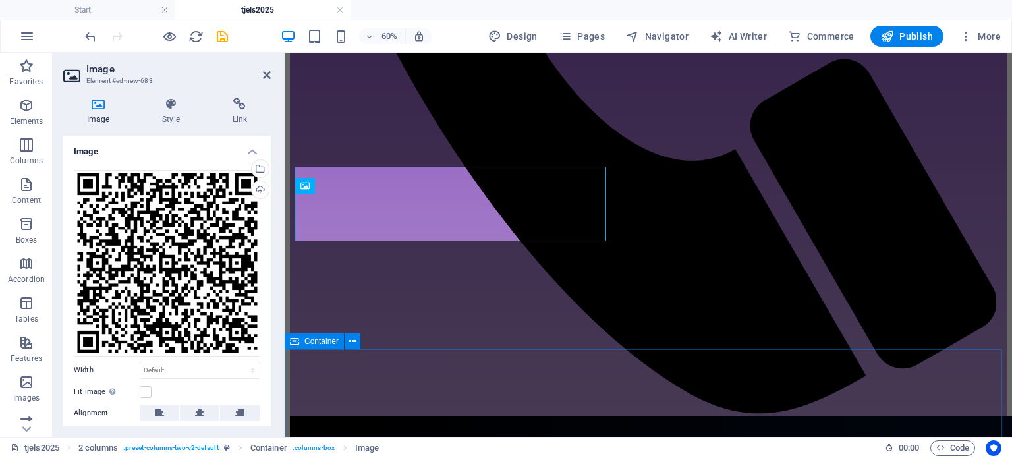
scroll to position [731, 0]
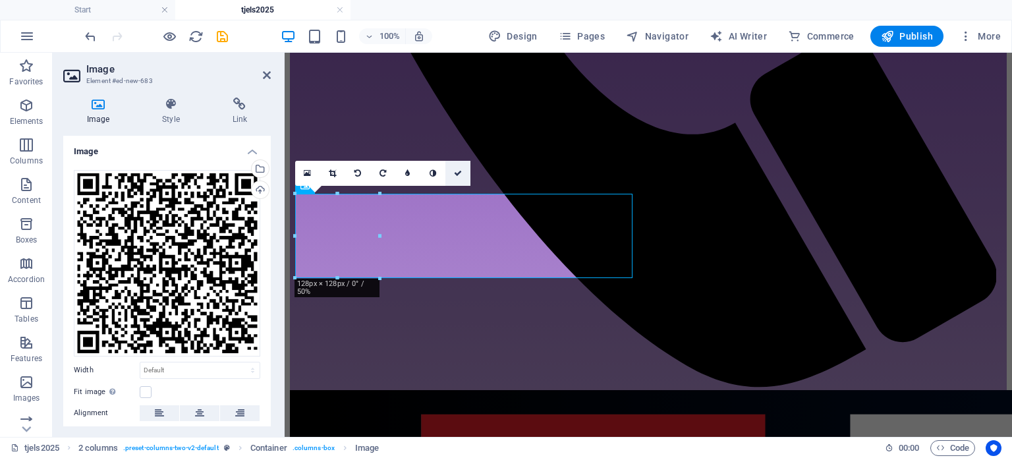
click at [461, 175] on icon at bounding box center [458, 173] width 8 height 8
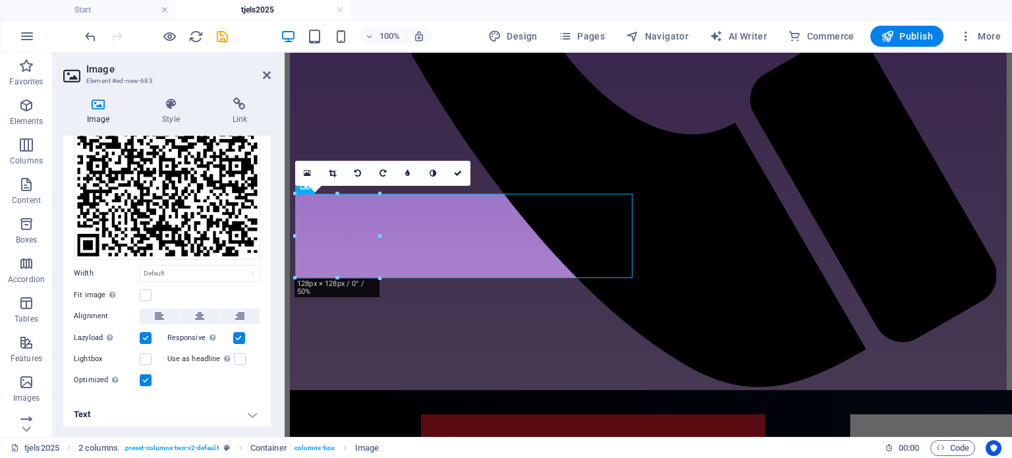
scroll to position [98, 0]
click at [264, 76] on icon at bounding box center [267, 75] width 8 height 11
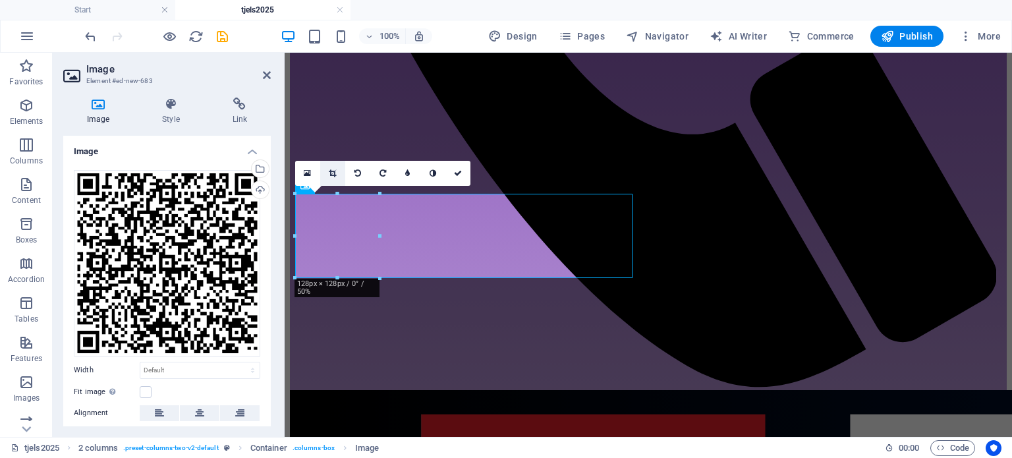
click at [326, 175] on link at bounding box center [332, 173] width 25 height 25
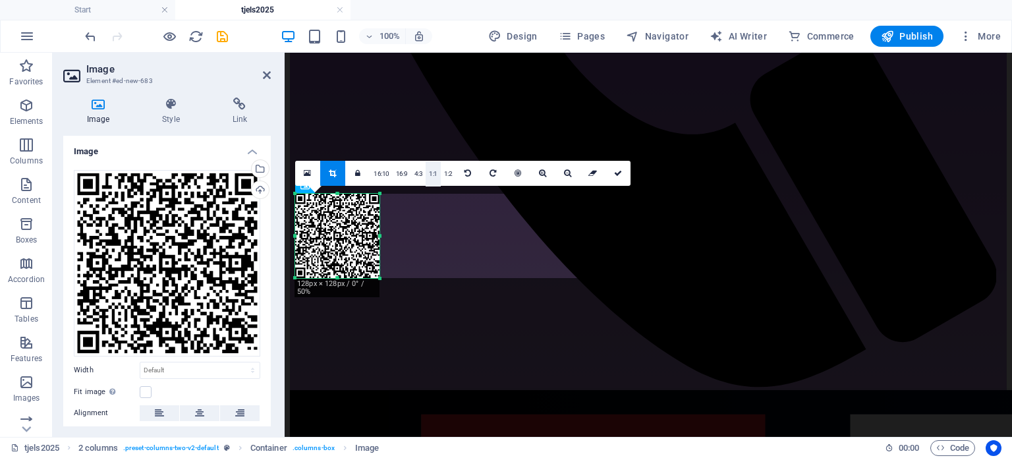
click at [432, 173] on link "1:1" at bounding box center [433, 173] width 15 height 25
click at [433, 171] on link "1:1" at bounding box center [433, 173] width 15 height 25
click at [515, 170] on icon at bounding box center [518, 173] width 7 height 8
click at [618, 173] on icon at bounding box center [618, 173] width 8 height 8
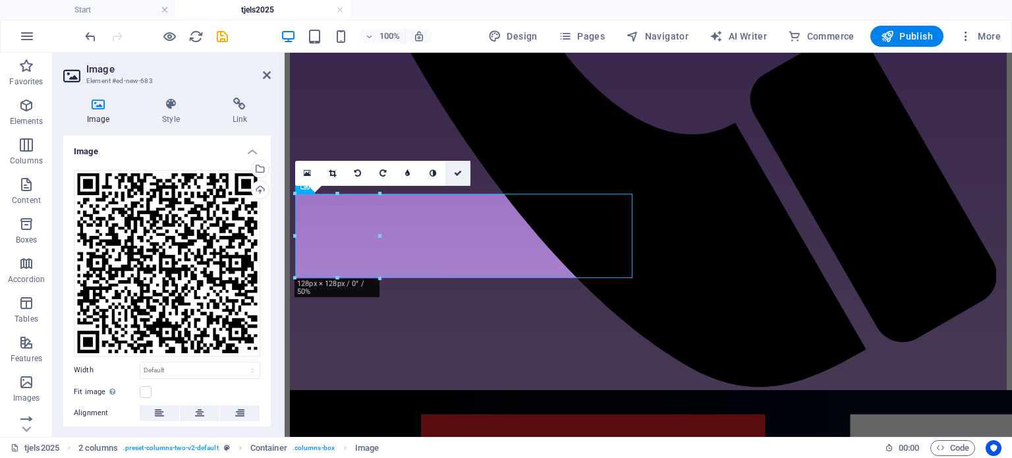
click at [457, 172] on icon at bounding box center [458, 173] width 8 height 8
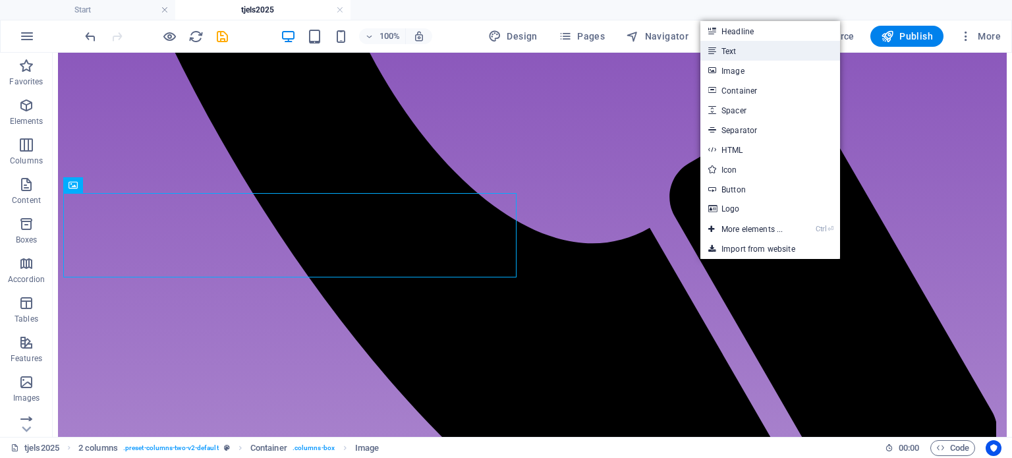
click at [730, 52] on link "Text" at bounding box center [771, 51] width 140 height 20
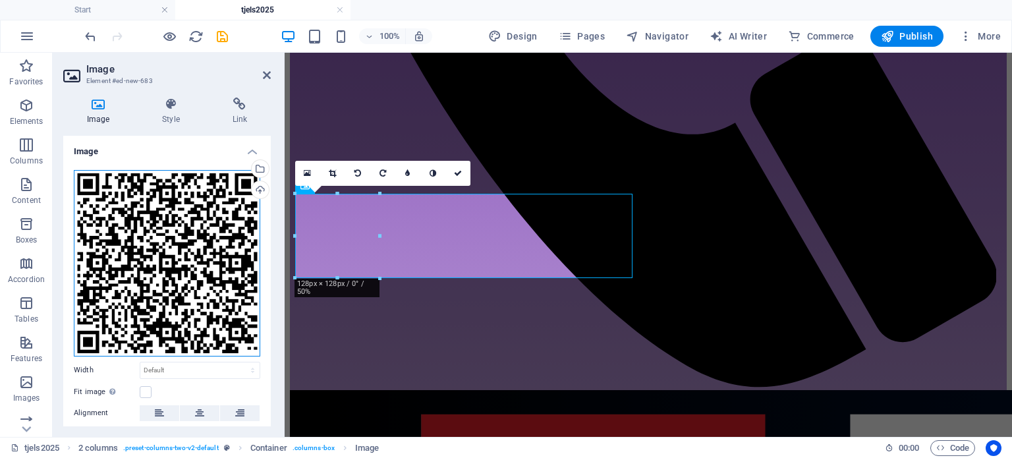
click at [138, 210] on div "Drag files here, click to choose files or select files from Files or our free s…" at bounding box center [167, 263] width 187 height 187
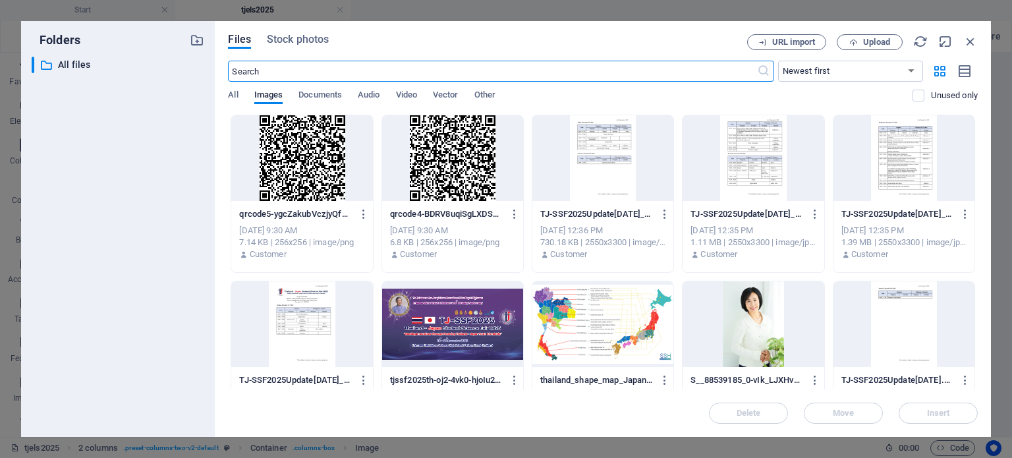
scroll to position [705, 0]
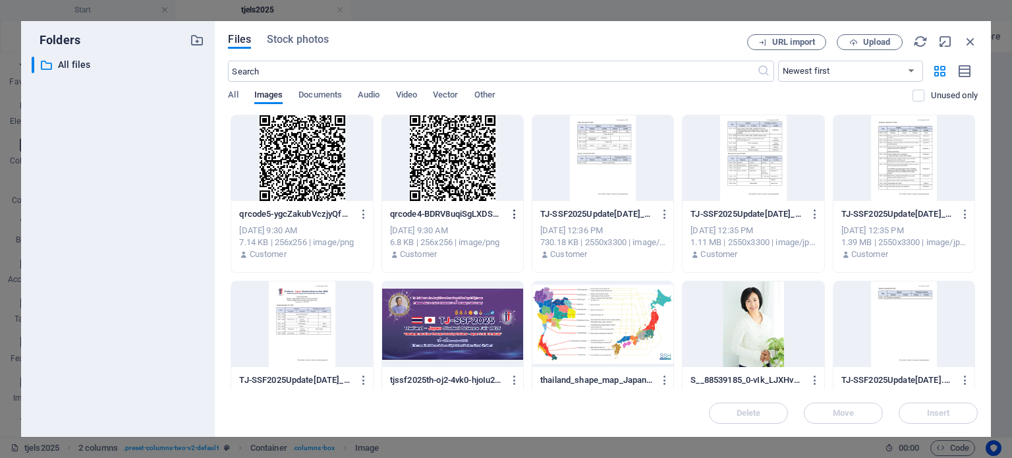
click at [512, 214] on icon "button" at bounding box center [515, 214] width 13 height 12
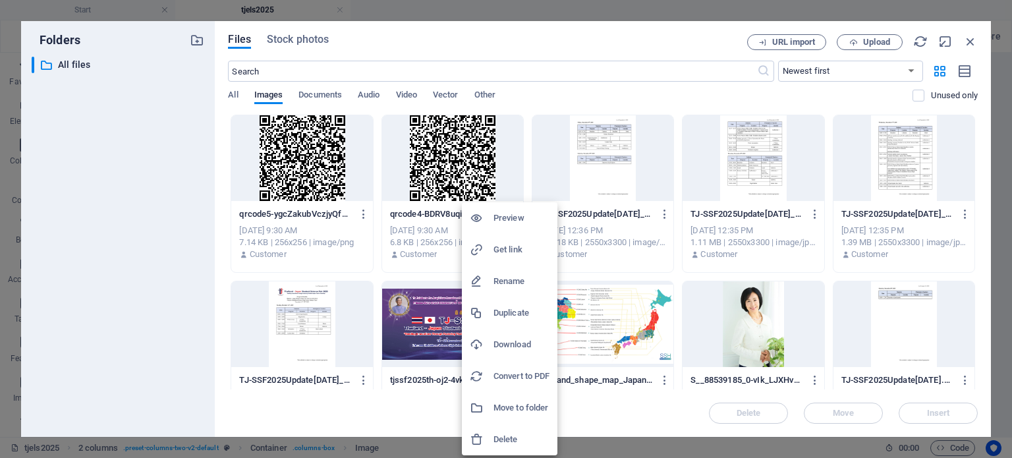
click at [511, 248] on h6 "Get link" at bounding box center [522, 250] width 56 height 16
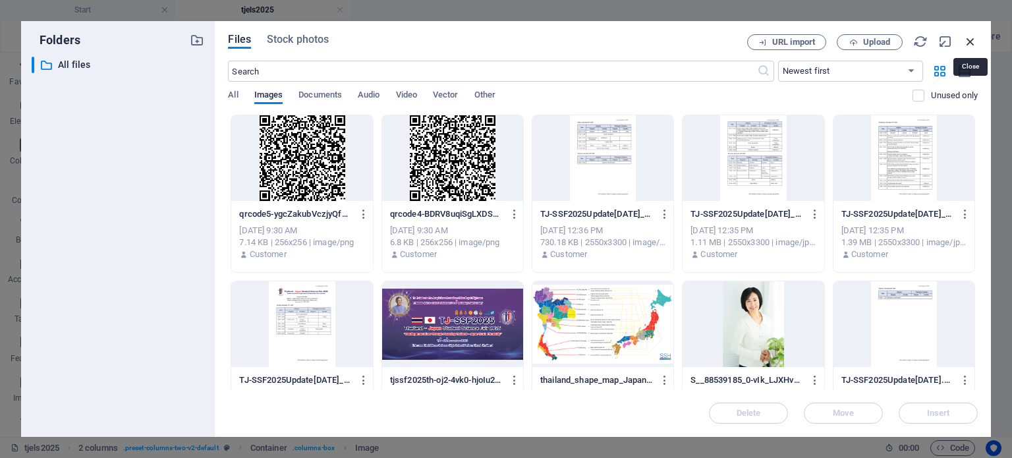
click at [977, 43] on icon "button" at bounding box center [971, 41] width 14 height 14
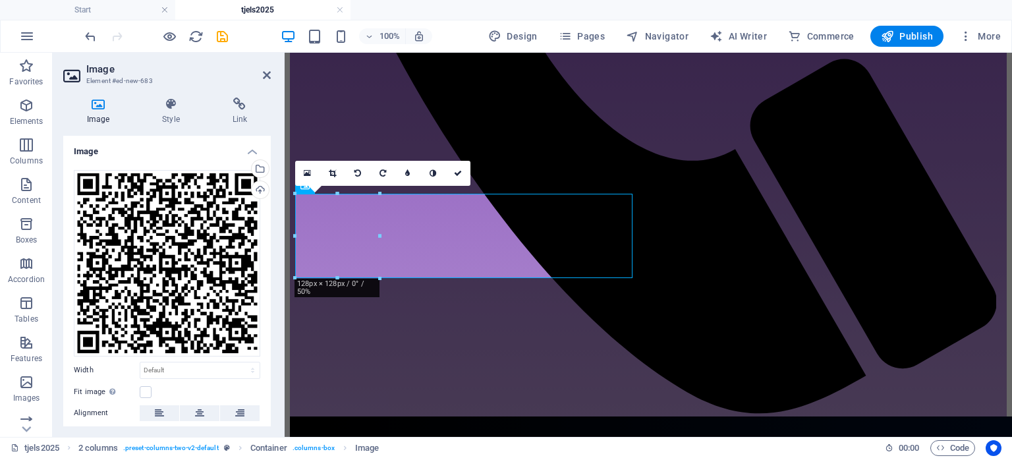
scroll to position [731, 0]
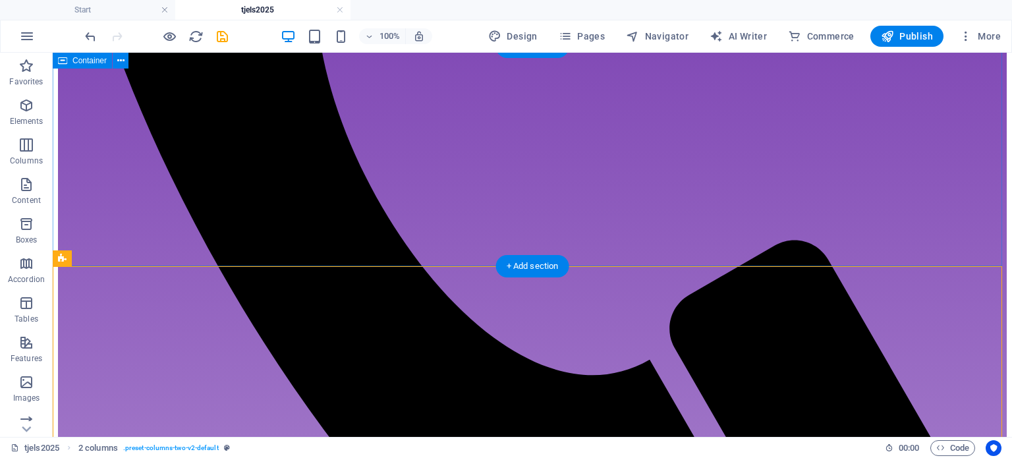
scroll to position [649, 0]
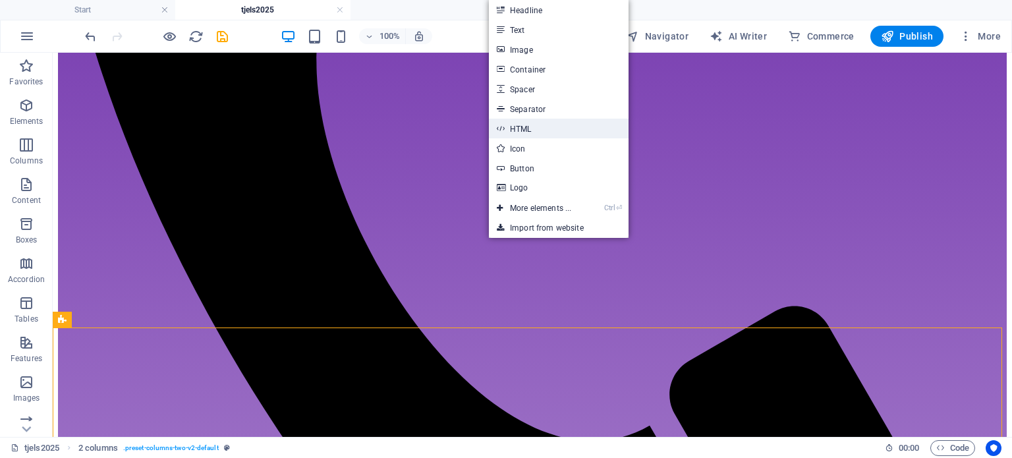
click at [543, 130] on link "HTML" at bounding box center [559, 129] width 140 height 20
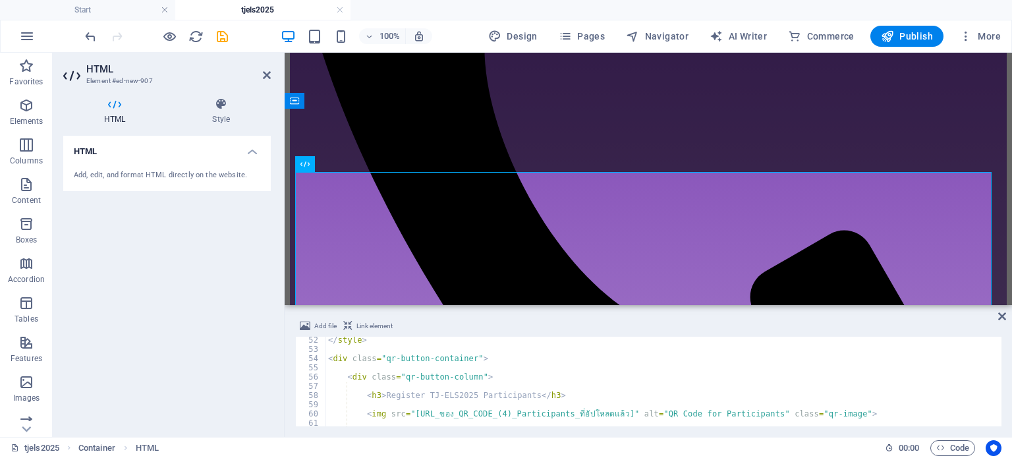
scroll to position [511, 0]
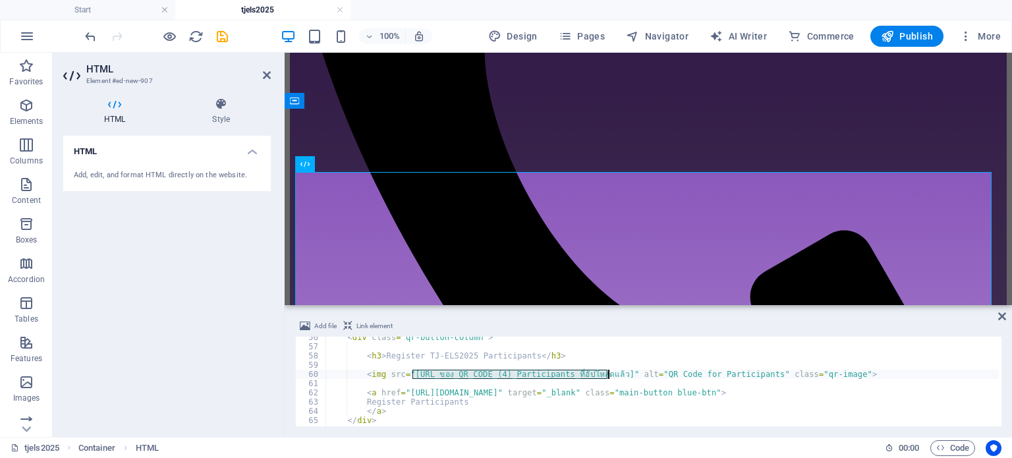
drag, startPoint x: 413, startPoint y: 373, endPoint x: 607, endPoint y: 374, distance: 194.4
click at [607, 374] on div "< div class = "qr-button-column" > < h3 > Register TJ-ELS2025 Participants </ h…" at bounding box center [693, 385] width 734 height 105
type textarea "<img src="[URL_ของ_QR_CODE_(4)_Participants_ที่อัปโหลดแล้ว]" alt="QR Code for P…"
click at [1003, 316] on icon at bounding box center [1003, 316] width 8 height 11
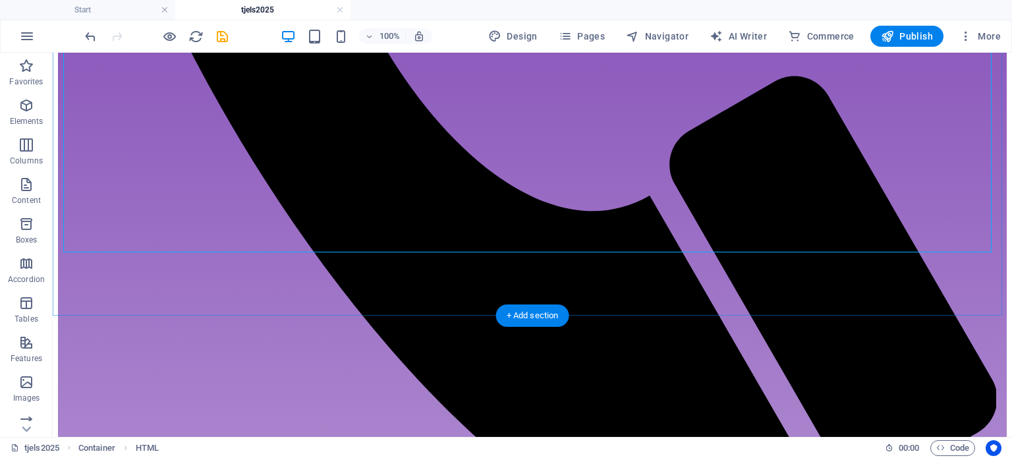
scroll to position [913, 0]
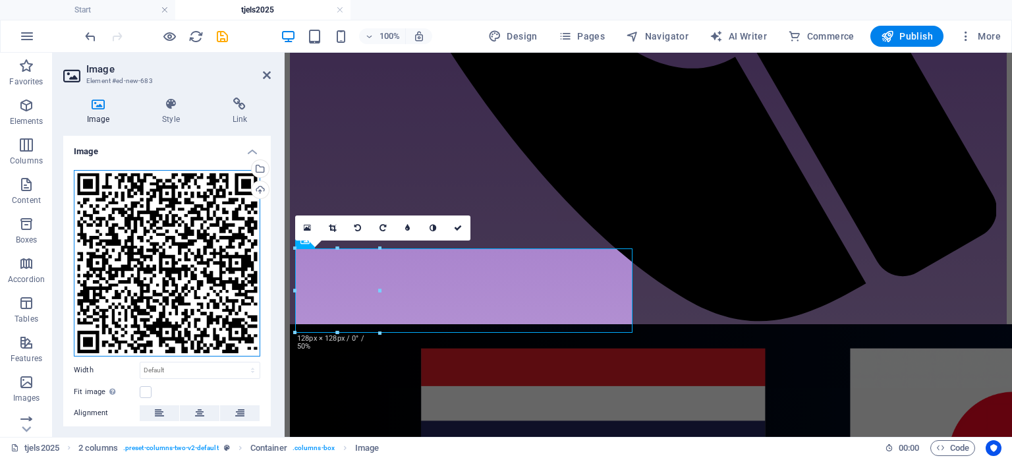
click at [166, 242] on div "Drag files here, click to choose files or select files from Files or our free s…" at bounding box center [167, 263] width 187 height 187
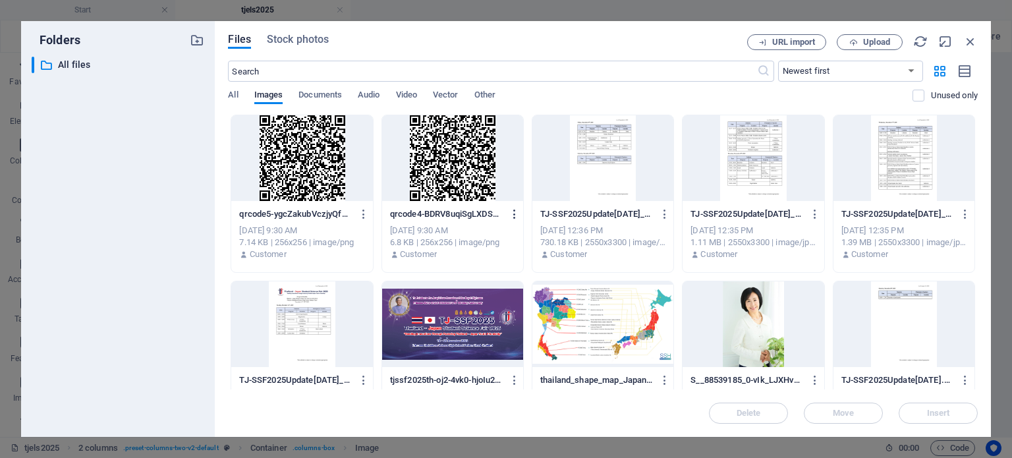
click at [511, 212] on icon "button" at bounding box center [515, 214] width 13 height 12
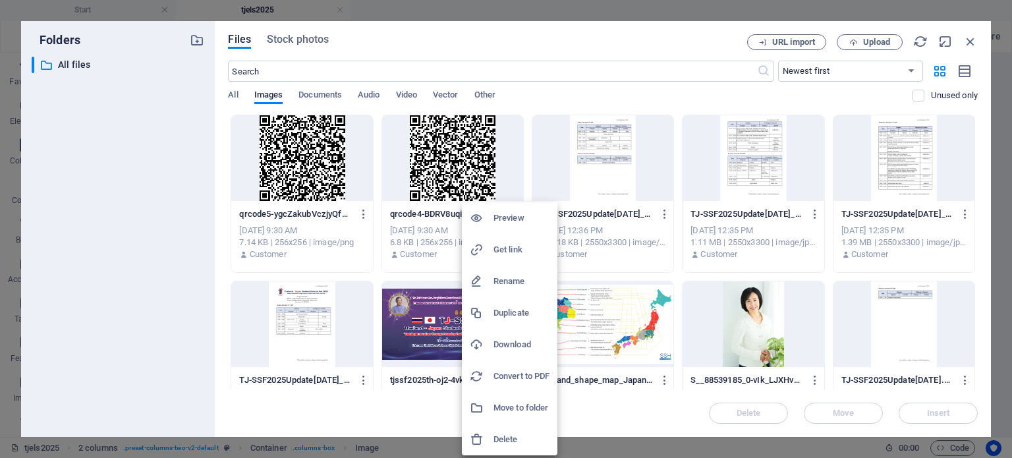
click at [520, 243] on h6 "Get link" at bounding box center [522, 250] width 56 height 16
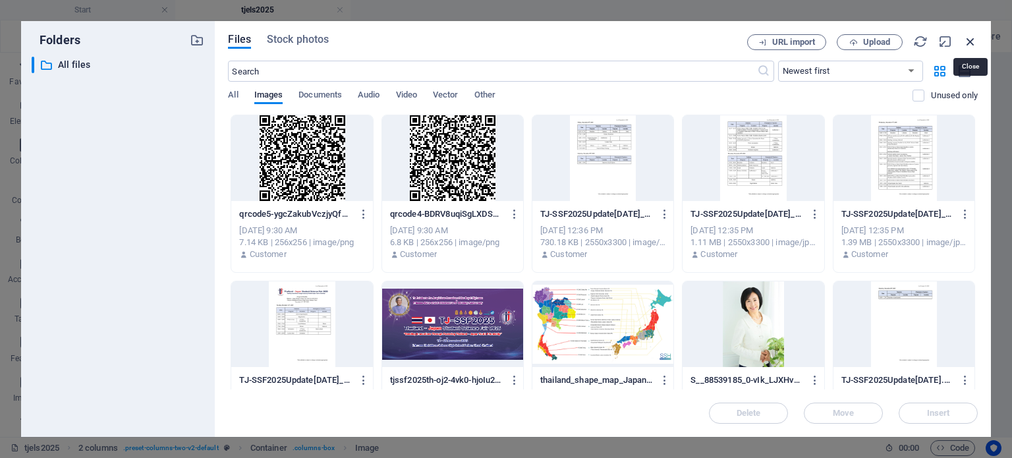
drag, startPoint x: 966, startPoint y: 39, endPoint x: 572, endPoint y: 18, distance: 394.0
click at [966, 39] on icon "button" at bounding box center [971, 41] width 14 height 14
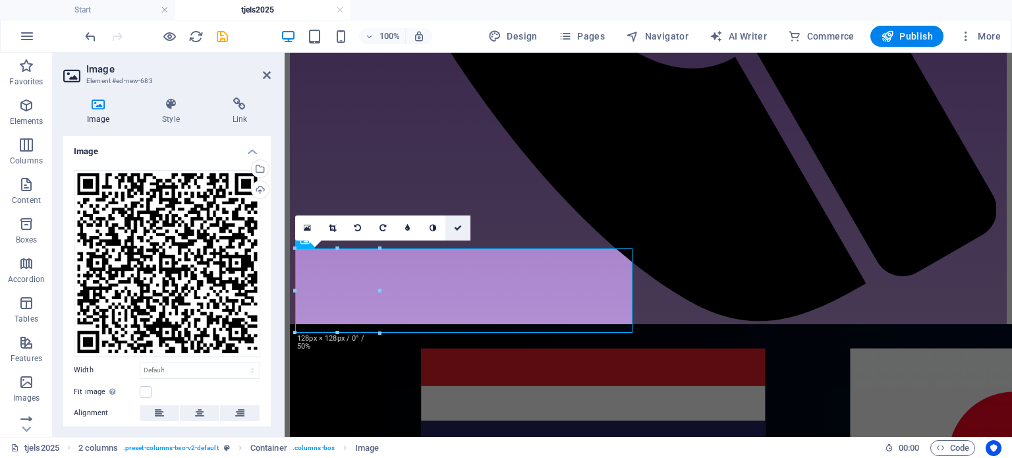
click at [459, 229] on icon at bounding box center [458, 228] width 8 height 8
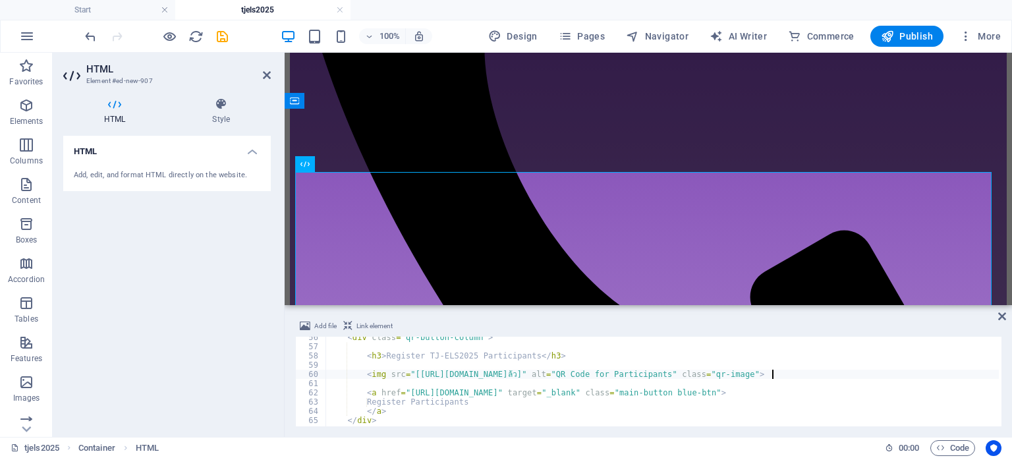
scroll to position [0, 36]
type textarea "<img src="[URL][DOMAIN_NAME]" alt="QR Code for Participants" class="qr-image">"
click at [999, 311] on icon at bounding box center [1003, 316] width 8 height 11
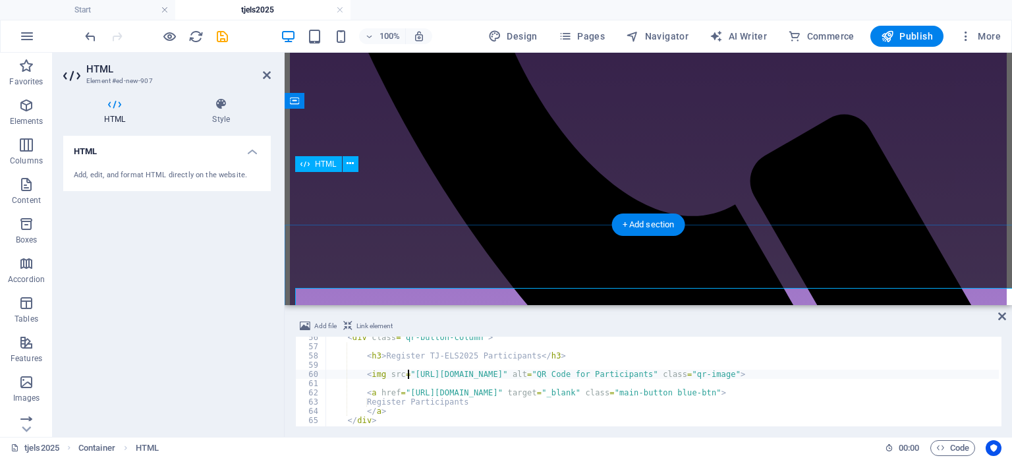
scroll to position [533, 0]
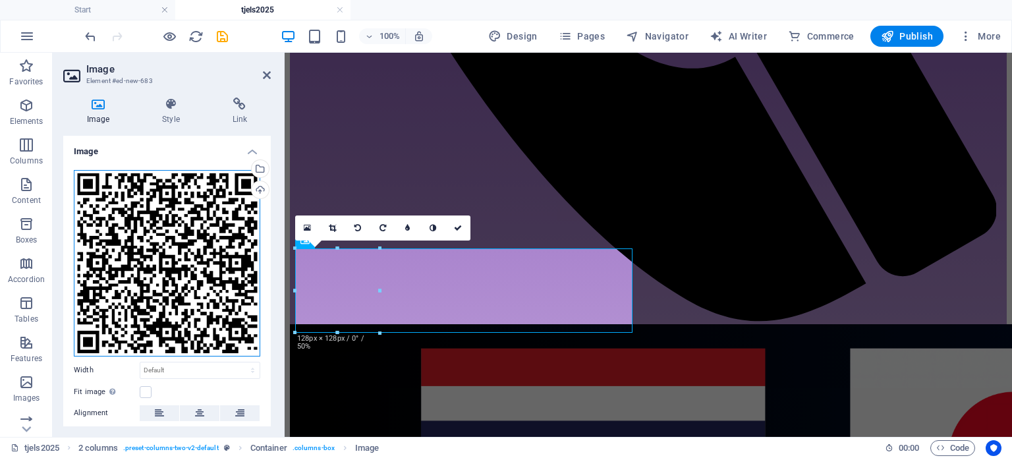
click at [171, 227] on div "Drag files here, click to choose files or select files from Files or our free s…" at bounding box center [167, 263] width 187 height 187
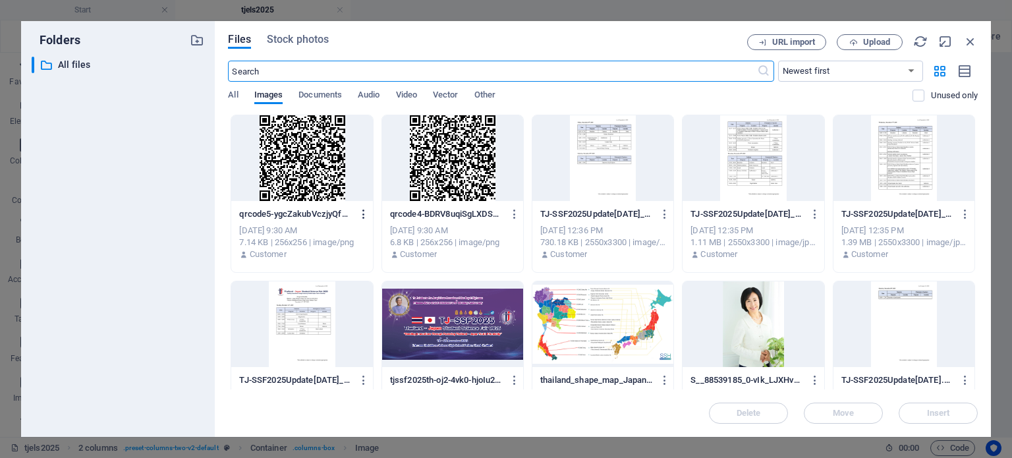
click at [360, 211] on icon "button" at bounding box center [364, 214] width 13 height 12
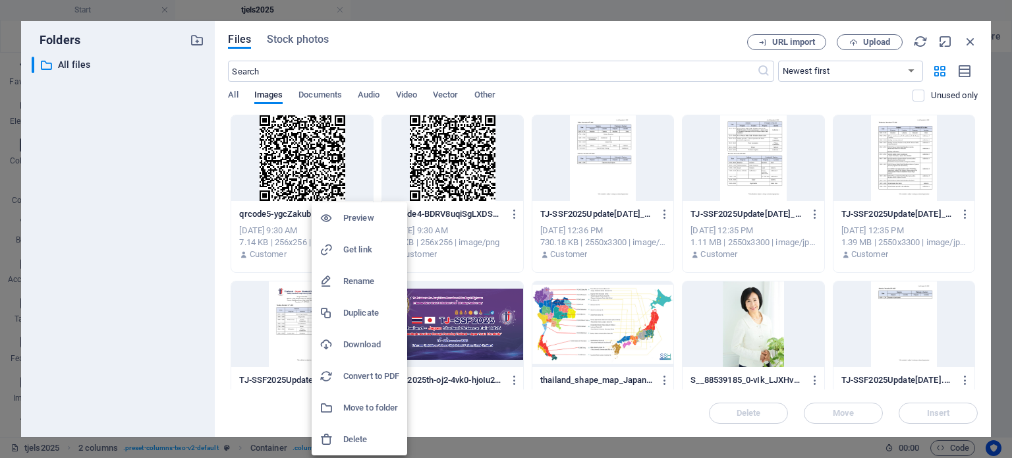
click at [377, 252] on h6 "Get link" at bounding box center [371, 250] width 56 height 16
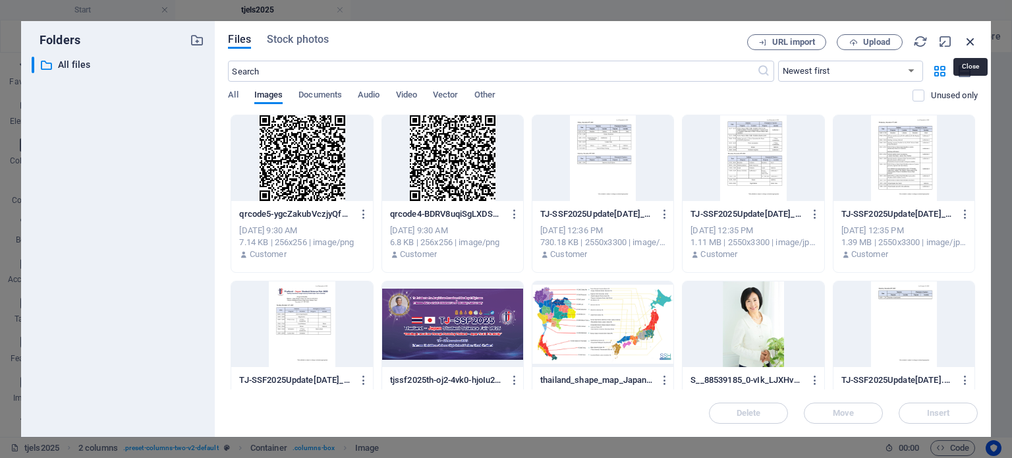
click at [974, 36] on icon "button" at bounding box center [971, 41] width 14 height 14
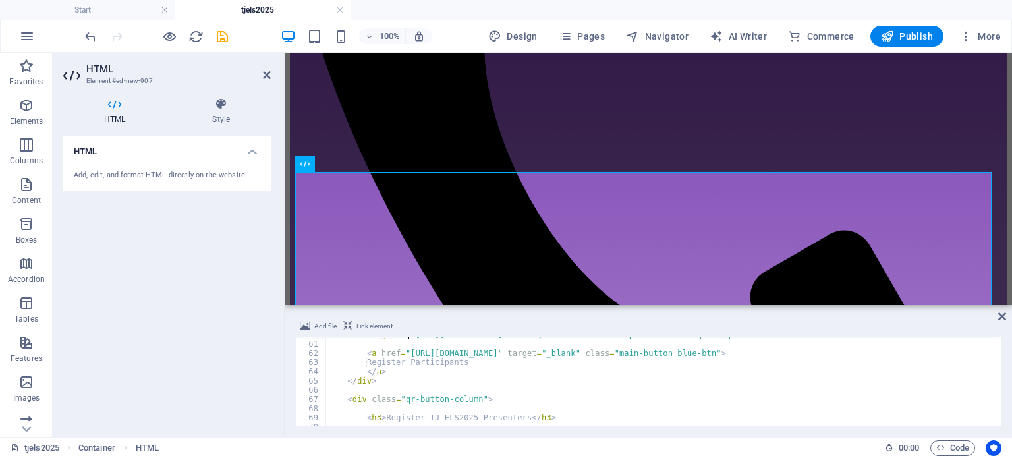
scroll to position [633, 0]
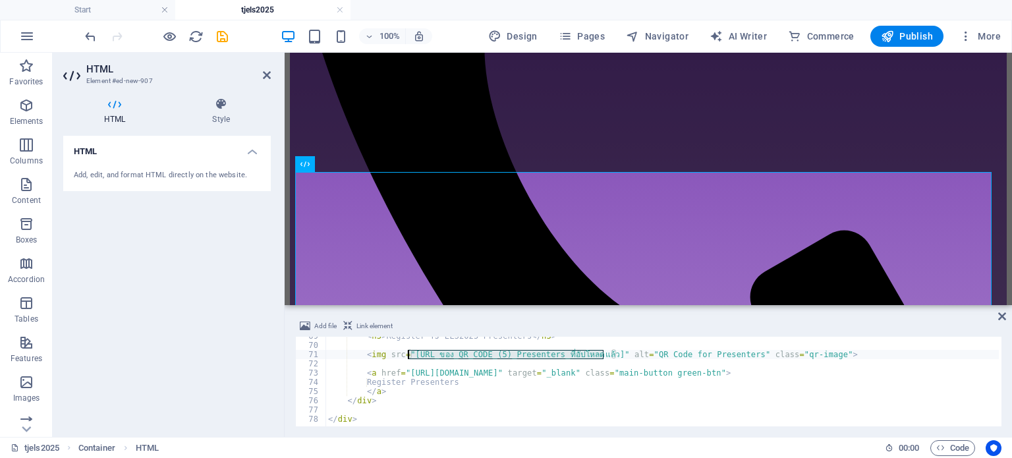
drag, startPoint x: 602, startPoint y: 355, endPoint x: 409, endPoint y: 353, distance: 193.1
click at [409, 353] on div "< h3 > Register TJ-ELS2025 Presenters </ h3 > < img src = "[URL_ของ_QR_CODE_(5)…" at bounding box center [693, 384] width 734 height 105
type textarea "<img src="[URL][DOMAIN_NAME]" alt="QR Code for Presenters" class="qr-image">"
click at [1002, 316] on icon at bounding box center [1003, 316] width 8 height 11
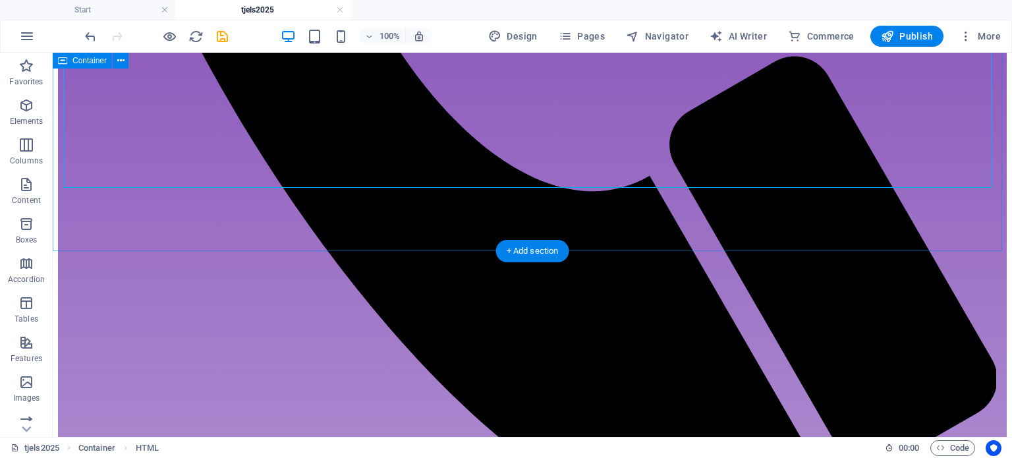
scroll to position [913, 0]
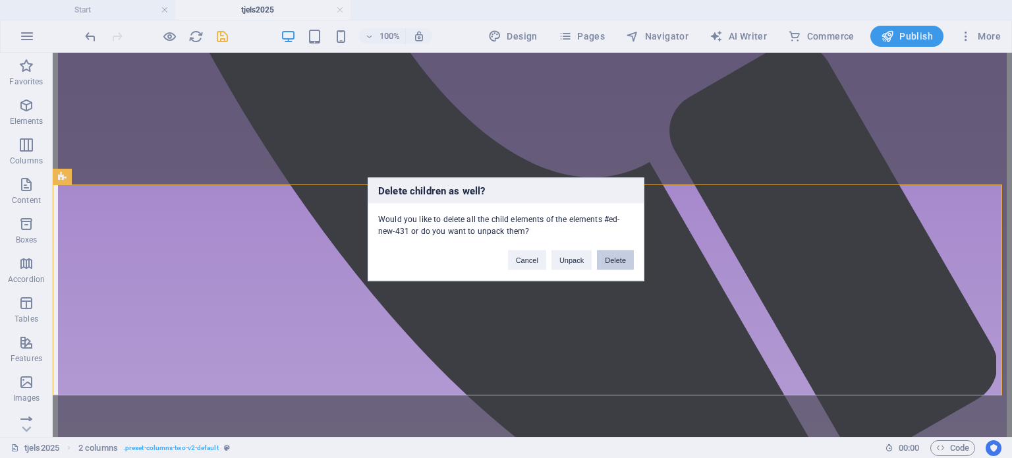
click at [625, 262] on button "Delete" at bounding box center [615, 260] width 37 height 20
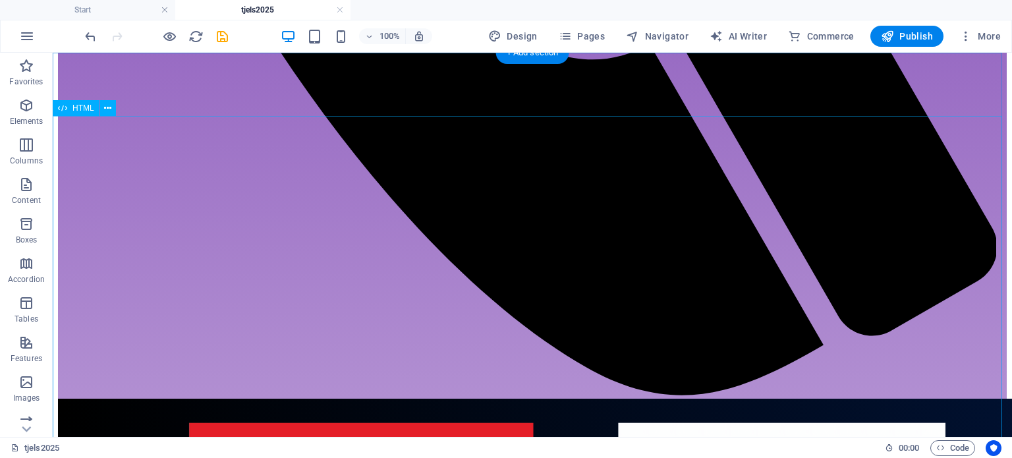
scroll to position [1045, 0]
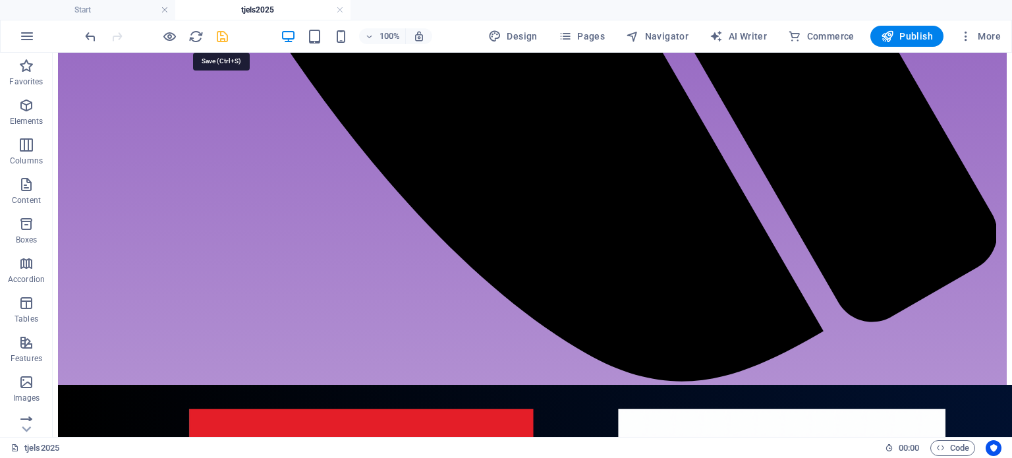
click at [217, 38] on icon "save" at bounding box center [222, 36] width 15 height 15
click at [903, 36] on span "Publish" at bounding box center [907, 36] width 52 height 13
